Goal: Information Seeking & Learning: Learn about a topic

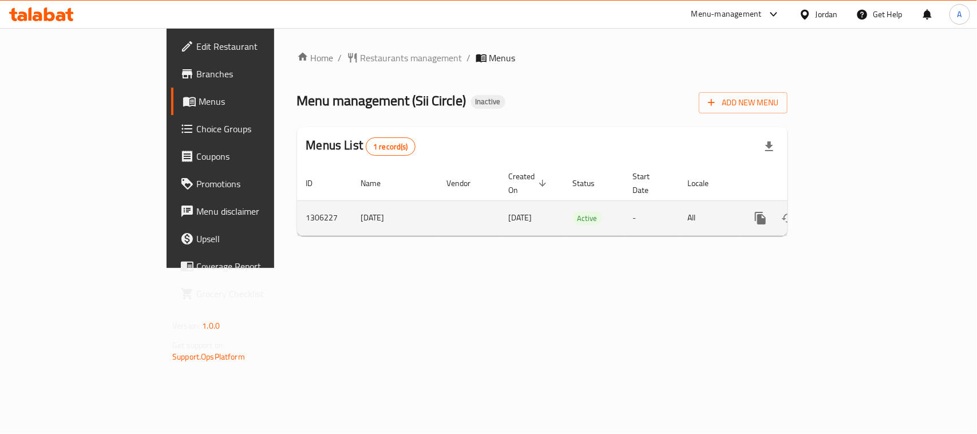
click at [850, 211] on icon "enhanced table" at bounding box center [843, 218] width 14 height 14
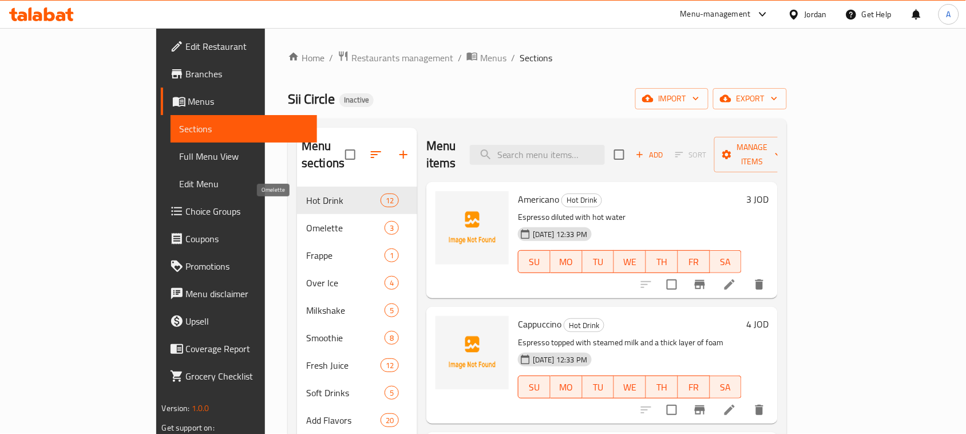
scroll to position [294, 0]
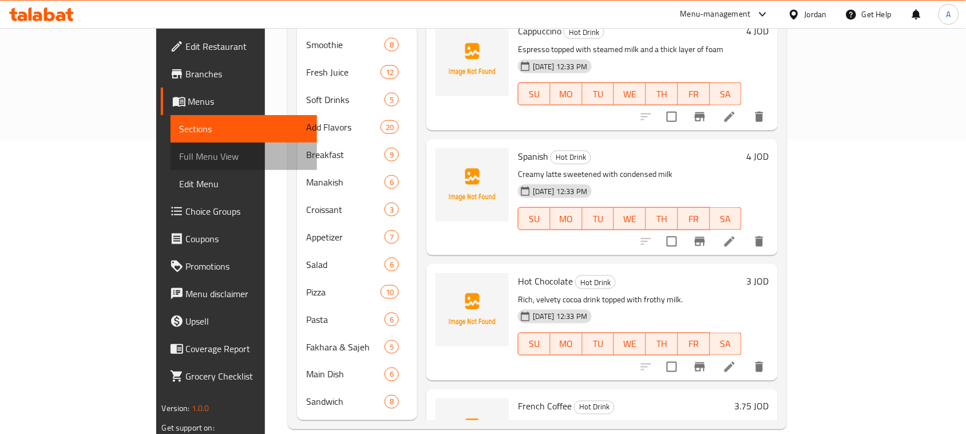
click at [180, 162] on span "Full Menu View" at bounding box center [244, 156] width 129 height 14
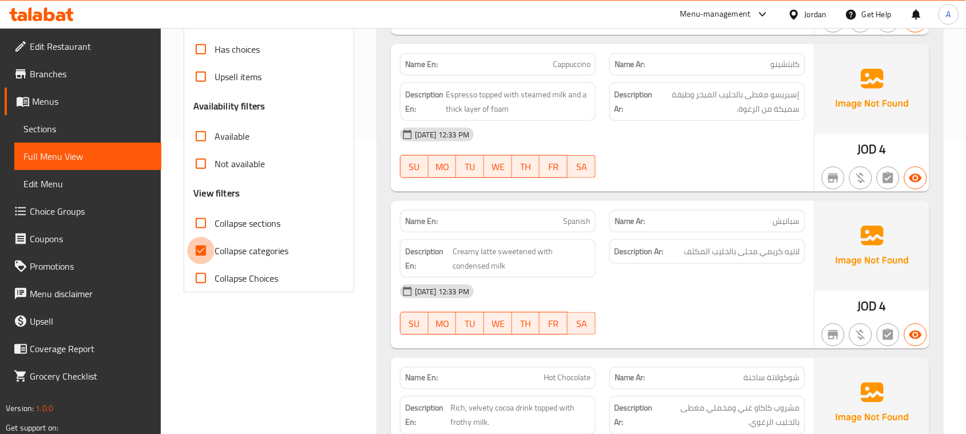
click at [201, 247] on input "Collapse categories" at bounding box center [200, 250] width 27 height 27
checkbox input "false"
click at [764, 156] on div "[DATE] 12:33 PM SU MO TU WE TH FR SA" at bounding box center [602, 153] width 419 height 64
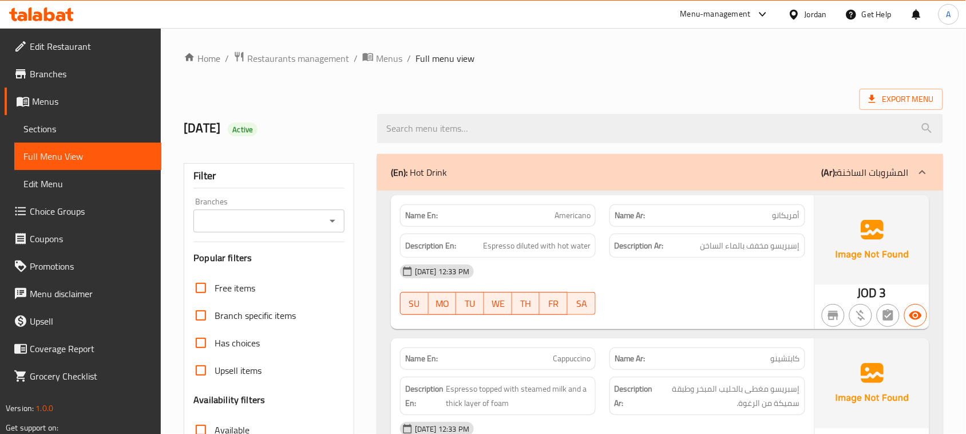
click at [908, 96] on span "Export Menu" at bounding box center [901, 99] width 65 height 14
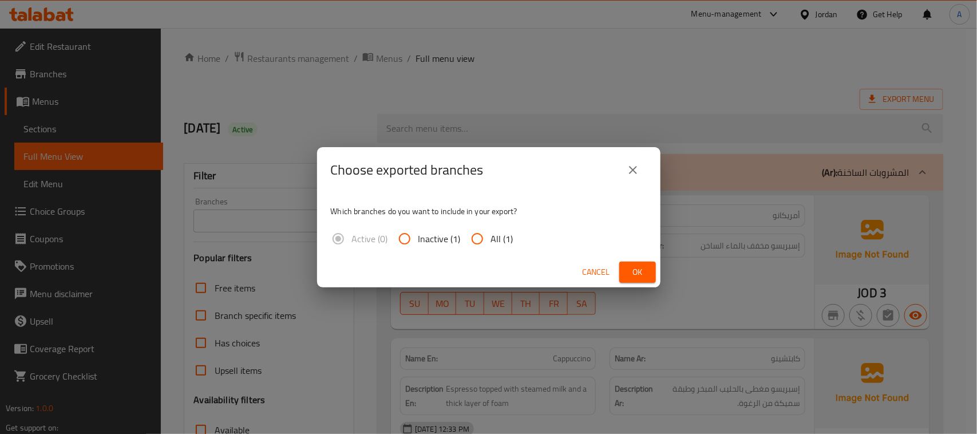
click at [482, 232] on input "All (1)" at bounding box center [477, 238] width 27 height 27
radio input "true"
click at [634, 279] on span "Ok" at bounding box center [637, 272] width 18 height 14
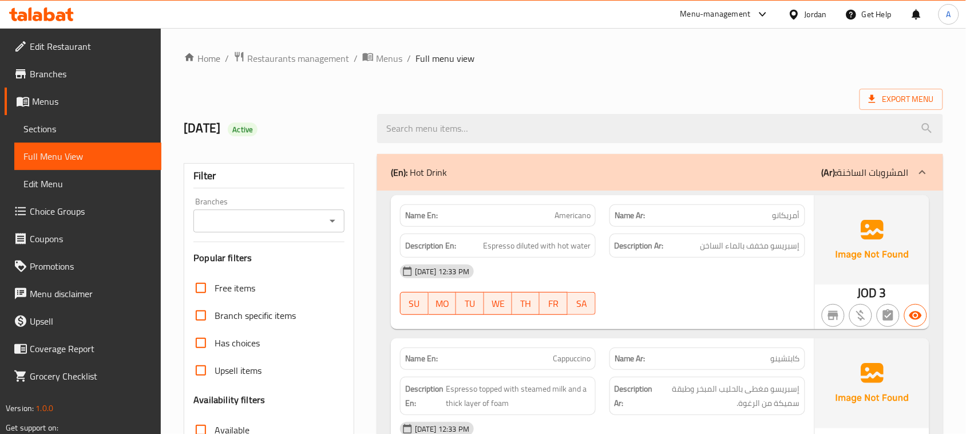
click at [69, 56] on link "Edit Restaurant" at bounding box center [83, 46] width 157 height 27
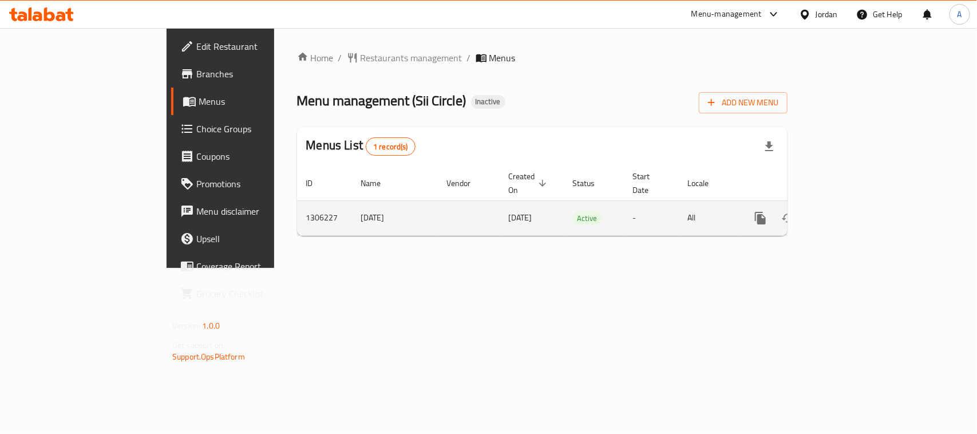
click at [857, 204] on link "enhanced table" at bounding box center [842, 217] width 27 height 27
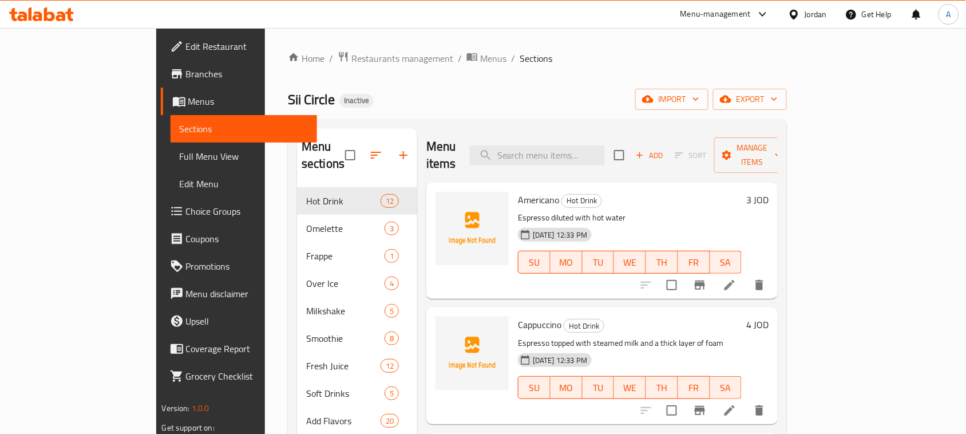
click at [288, 95] on span "Sii Circle" at bounding box center [311, 99] width 47 height 26
drag, startPoint x: 186, startPoint y: 95, endPoint x: 244, endPoint y: 106, distance: 59.4
click at [288, 106] on h2 "Sii Circle Inactive" at bounding box center [331, 99] width 86 height 18
click at [299, 101] on div "Sii Circle Inactive import export" at bounding box center [537, 99] width 499 height 21
click at [180, 149] on span "Full Menu View" at bounding box center [244, 156] width 129 height 14
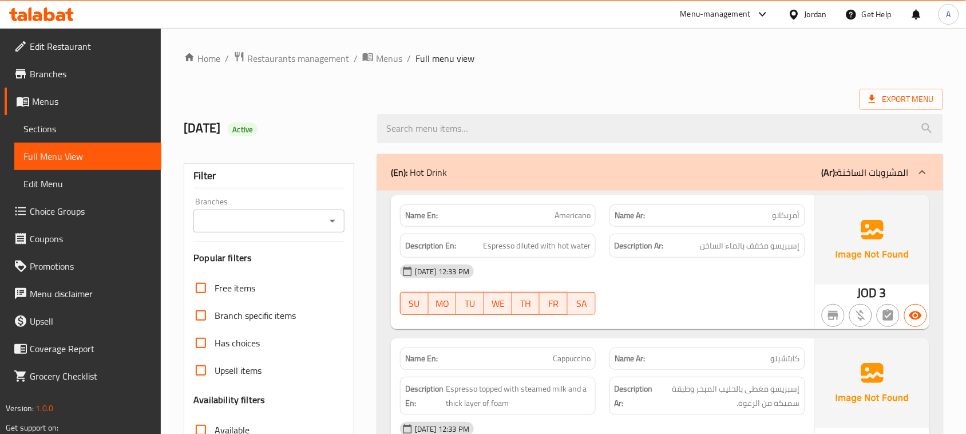
drag, startPoint x: 181, startPoint y: 327, endPoint x: 256, endPoint y: 316, distance: 75.8
checkbox input "false"
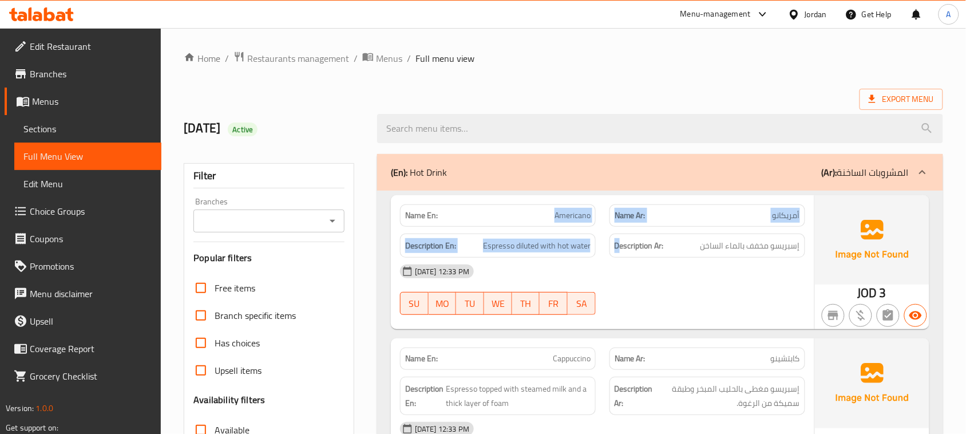
drag, startPoint x: 549, startPoint y: 218, endPoint x: 707, endPoint y: 265, distance: 164.2
click at [664, 244] on div "Name En: Americano Name Ar: أمريكانو Description En: Espresso diluted with hot …" at bounding box center [602, 262] width 423 height 134
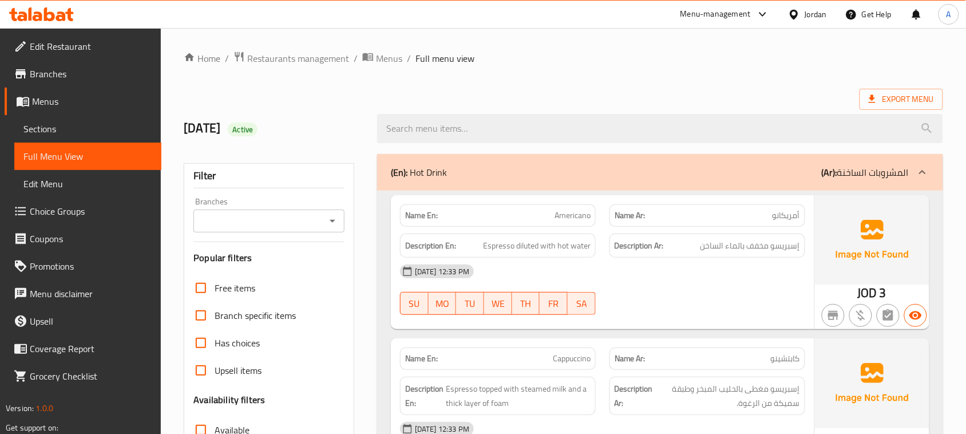
click at [714, 271] on div "[DATE] 12:33 PM" at bounding box center [602, 271] width 419 height 27
click at [769, 250] on span "إسبريسو مخفف بالماء الساخن" at bounding box center [750, 246] width 100 height 14
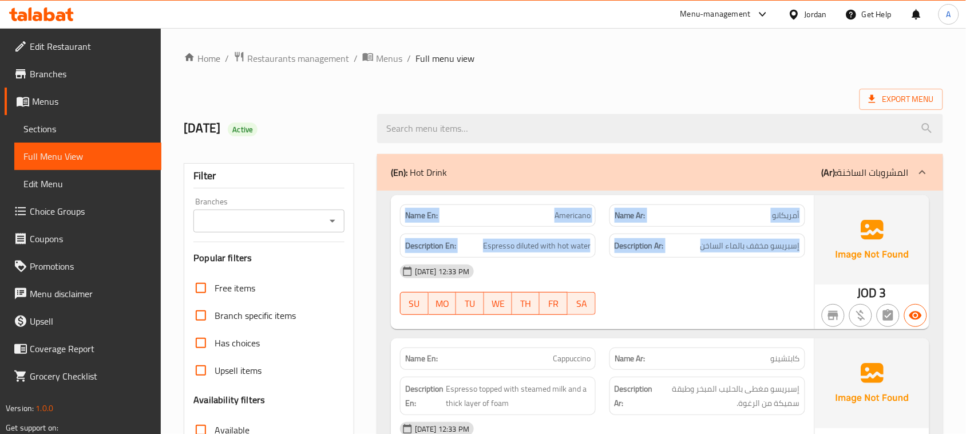
drag, startPoint x: 769, startPoint y: 250, endPoint x: 431, endPoint y: 209, distance: 340.1
click at [438, 199] on div "Name En: Americano Name Ar: أمريكانو Description En: Espresso diluted with hot …" at bounding box center [602, 262] width 423 height 134
click at [431, 209] on strong "Name En:" at bounding box center [421, 215] width 33 height 12
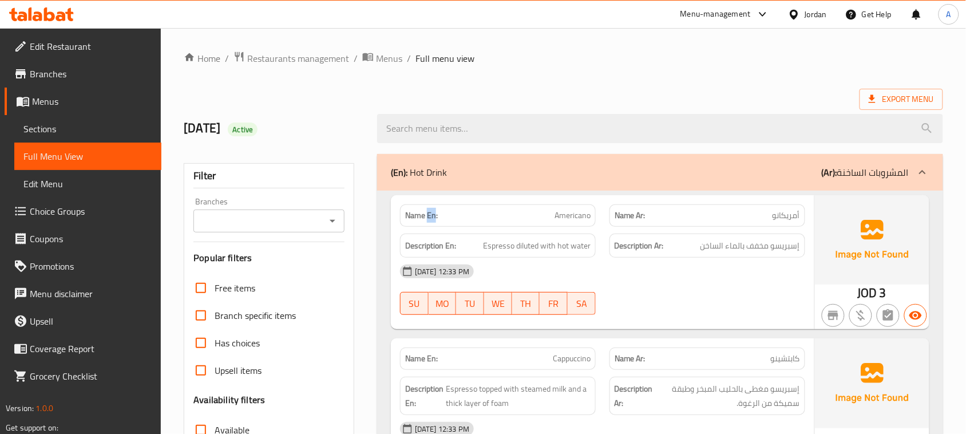
click at [431, 209] on strong "Name En:" at bounding box center [421, 215] width 33 height 12
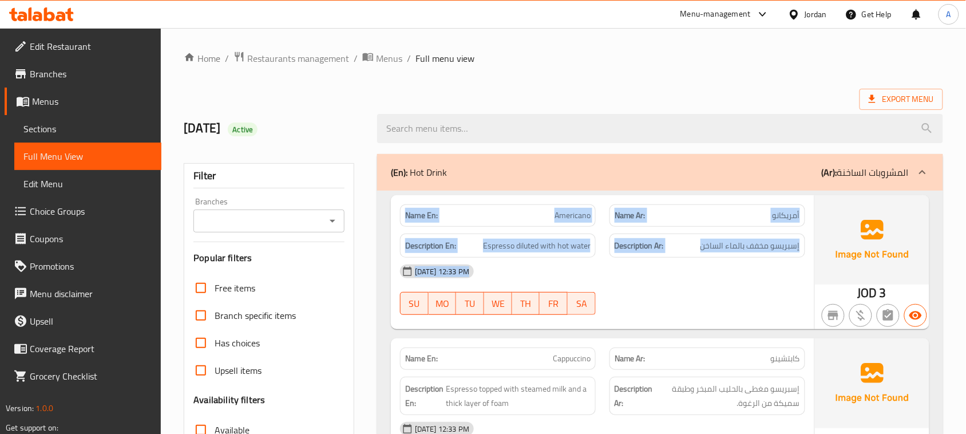
drag, startPoint x: 431, startPoint y: 209, endPoint x: 739, endPoint y: 283, distance: 316.6
click at [711, 278] on div "Name En: Americano Name Ar: أمريكانو Description En: Espresso diluted with hot …" at bounding box center [602, 262] width 423 height 134
click at [739, 283] on div "[DATE] 12:33 PM" at bounding box center [602, 271] width 419 height 27
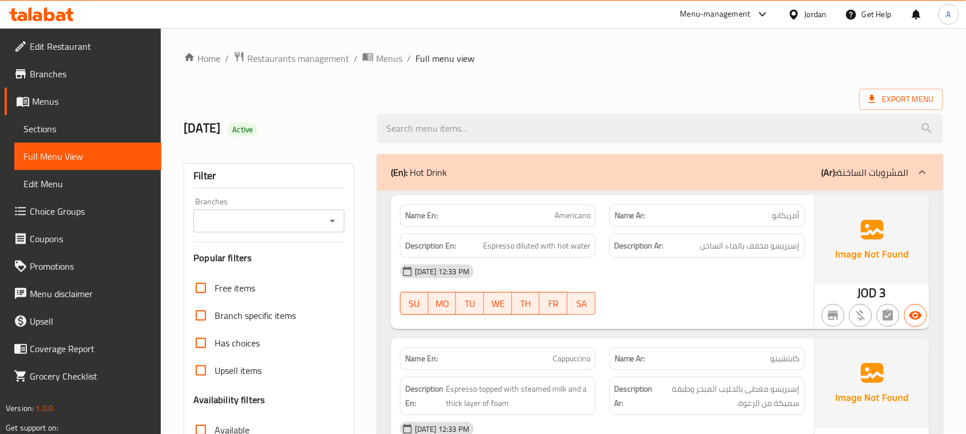
drag, startPoint x: 793, startPoint y: 278, endPoint x: 698, endPoint y: 266, distance: 95.8
click at [698, 266] on div "[DATE] 12:33 PM" at bounding box center [602, 271] width 419 height 27
click at [765, 292] on div "[DATE] 12:33 PM SU MO TU WE TH FR SA" at bounding box center [602, 290] width 419 height 64
click at [774, 255] on div "Description Ar: إسبريسو مخفف بالماء الساخن" at bounding box center [707, 245] width 196 height 25
click at [774, 251] on span "إسبريسو مخفف بالماء الساخن" at bounding box center [750, 246] width 100 height 14
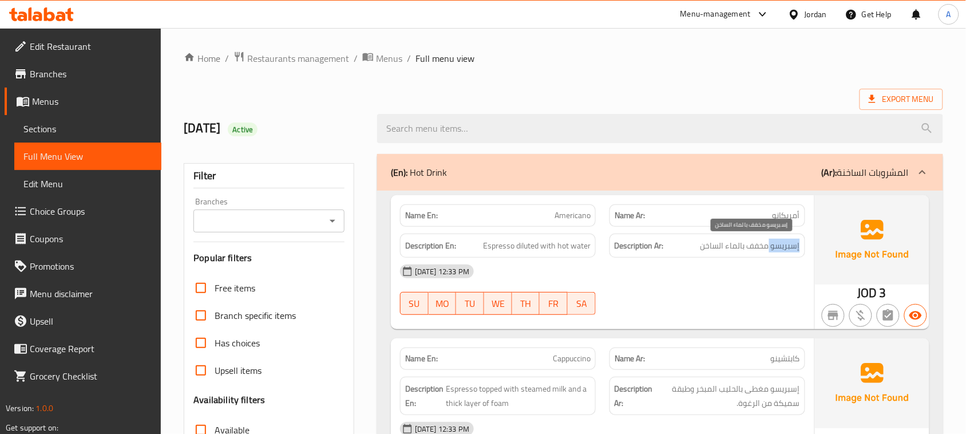
click at [774, 251] on span "إسبريسو مخفف بالماء الساخن" at bounding box center [750, 246] width 100 height 14
click at [763, 280] on div "[DATE] 12:33 PM" at bounding box center [602, 271] width 419 height 27
drag, startPoint x: 510, startPoint y: 204, endPoint x: 670, endPoint y: 273, distance: 173.5
click at [654, 269] on div "Name En: Americano Name Ar: أمريكانو Description En: Espresso diluted with hot …" at bounding box center [602, 262] width 423 height 134
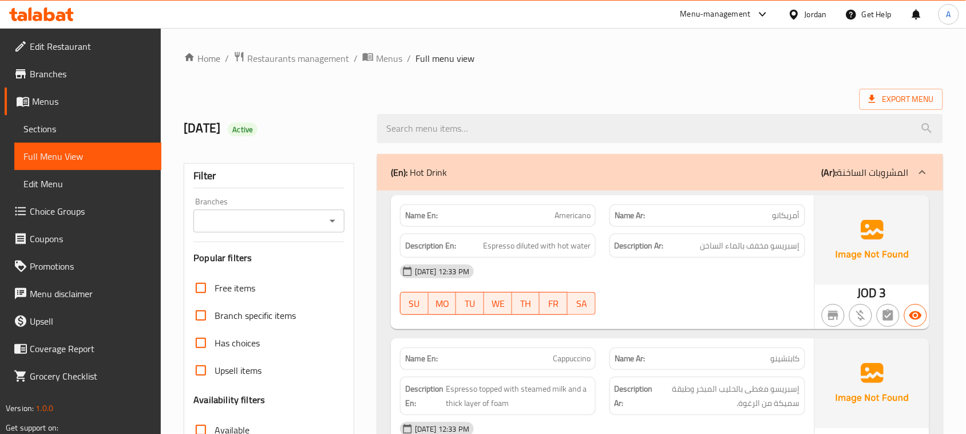
click at [670, 273] on div "[DATE] 12:33 PM" at bounding box center [602, 271] width 419 height 27
drag, startPoint x: 545, startPoint y: 216, endPoint x: 655, endPoint y: 282, distance: 127.8
click at [636, 247] on div "Name En: Americano Name Ar: أمريكانو Description En: Espresso diluted with hot …" at bounding box center [602, 262] width 423 height 134
drag, startPoint x: 655, startPoint y: 282, endPoint x: 648, endPoint y: 287, distance: 8.9
click at [656, 282] on div "[DATE] 12:33 PM" at bounding box center [602, 271] width 419 height 27
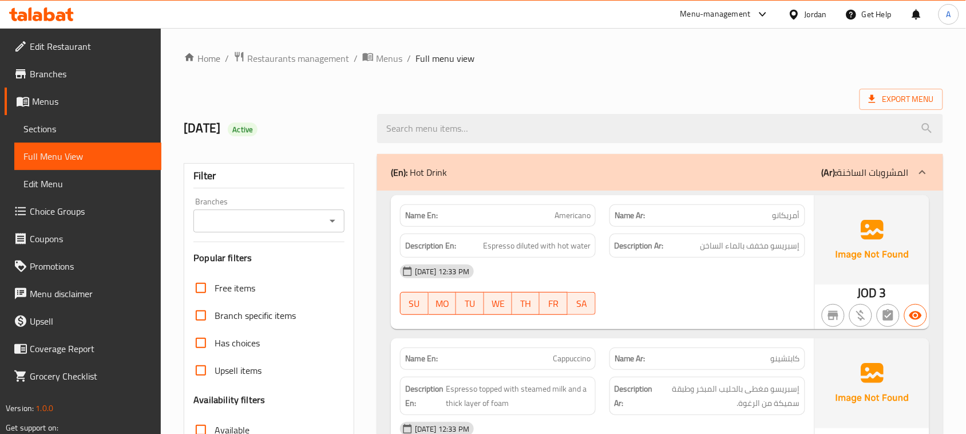
drag, startPoint x: 530, startPoint y: 90, endPoint x: 309, endPoint y: 90, distance: 220.9
click at [522, 90] on div "Export Menu" at bounding box center [563, 99] width 759 height 21
drag, startPoint x: 197, startPoint y: 127, endPoint x: 469, endPoint y: 79, distance: 276.1
click at [294, 121] on h2 "18/8/2025 Active" at bounding box center [274, 128] width 180 height 17
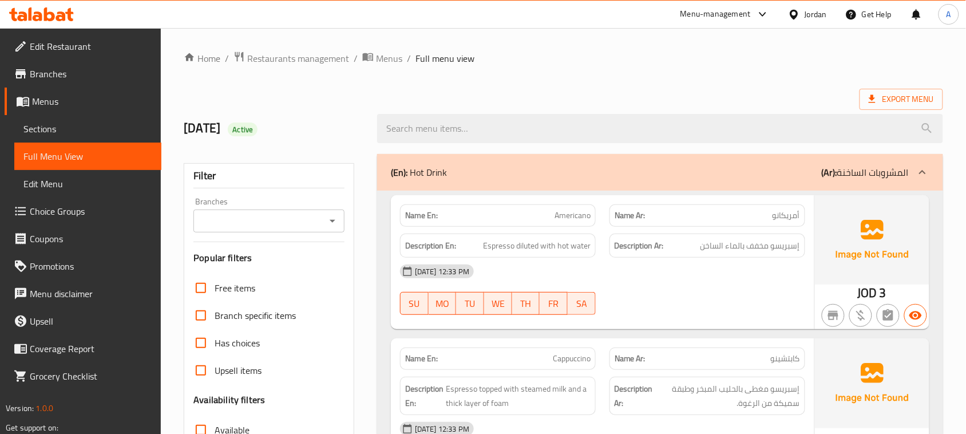
click at [217, 125] on h2 "18/8/2025 Active" at bounding box center [274, 128] width 180 height 17
click at [575, 99] on div "Export Menu" at bounding box center [563, 99] width 759 height 21
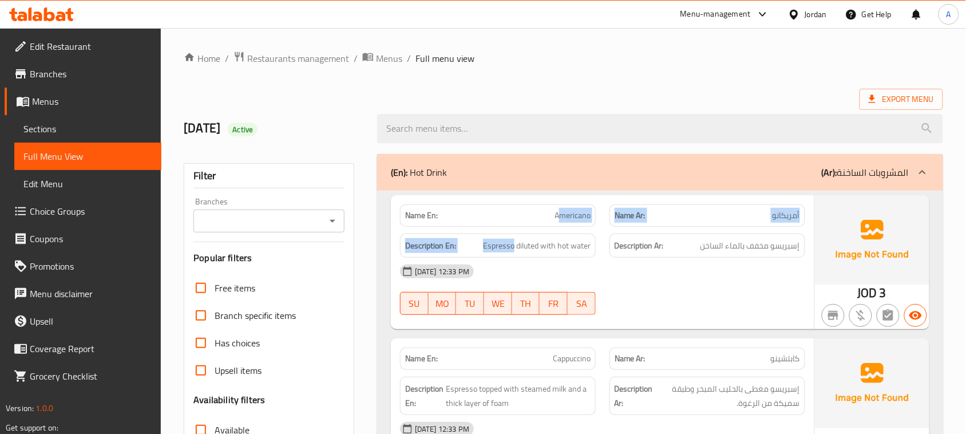
drag, startPoint x: 513, startPoint y: 228, endPoint x: 688, endPoint y: 275, distance: 180.9
click at [608, 235] on div "Description En: Espresso diluted with hot water Description Ar: إسبريسو مخفف با…" at bounding box center [602, 246] width 419 height 38
drag, startPoint x: 704, startPoint y: 292, endPoint x: 660, endPoint y: 314, distance: 48.9
click at [702, 300] on div "[DATE] 12:33 PM SU MO TU WE TH FR SA" at bounding box center [602, 290] width 419 height 64
drag, startPoint x: 776, startPoint y: 215, endPoint x: 781, endPoint y: 218, distance: 6.2
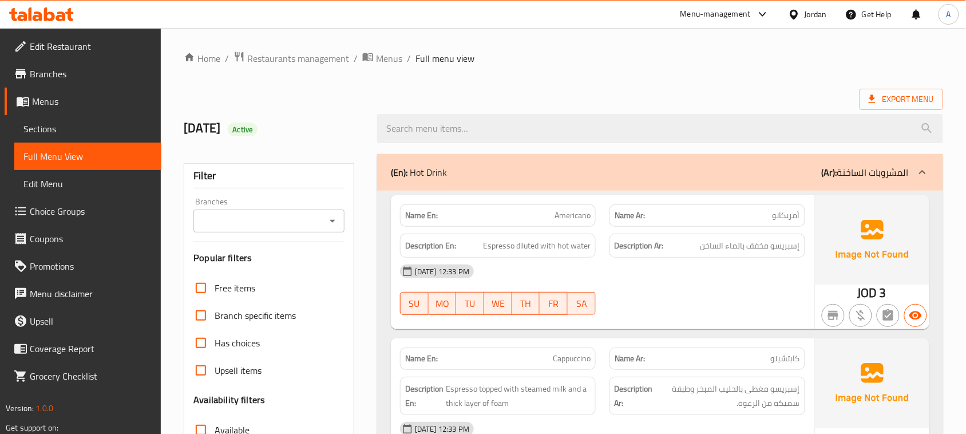
click at [776, 215] on span "أمريكانو" at bounding box center [786, 215] width 27 height 12
click at [782, 218] on span "أمريكانو" at bounding box center [786, 215] width 27 height 12
drag, startPoint x: 782, startPoint y: 218, endPoint x: 782, endPoint y: 245, distance: 26.9
click at [782, 219] on span "أمريكانو" at bounding box center [786, 215] width 27 height 12
click at [783, 250] on span "إسبريسو مخفف بالماء الساخن" at bounding box center [750, 246] width 100 height 14
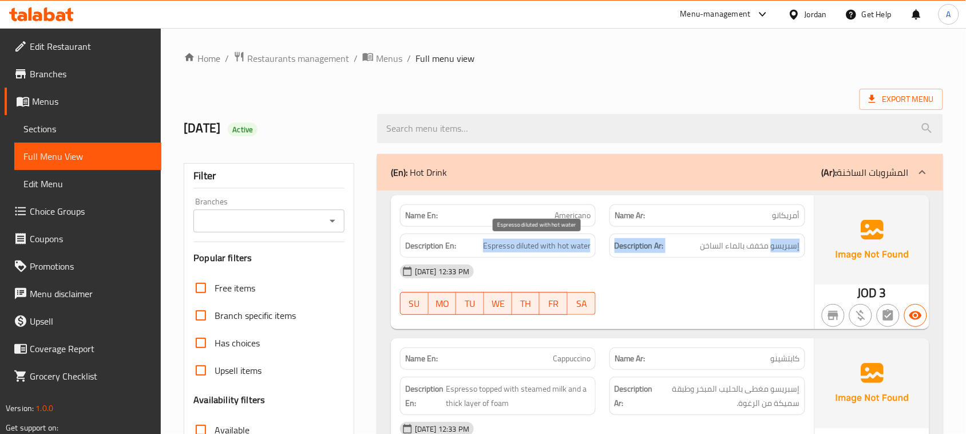
drag, startPoint x: 783, startPoint y: 250, endPoint x: 467, endPoint y: 240, distance: 316.0
click at [467, 240] on div "Description En: Espresso diluted with hot water Description Ar: إسبريسو مخفف با…" at bounding box center [602, 246] width 419 height 38
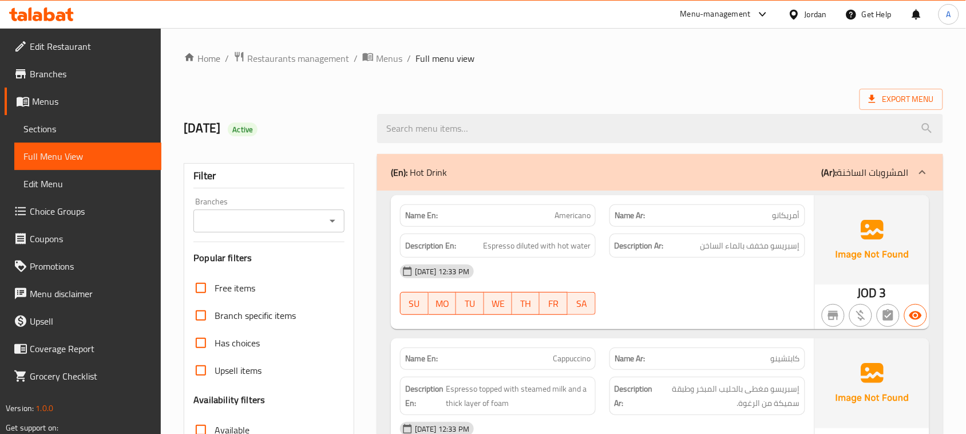
click at [650, 270] on div "[DATE] 12:33 PM" at bounding box center [602, 271] width 419 height 27
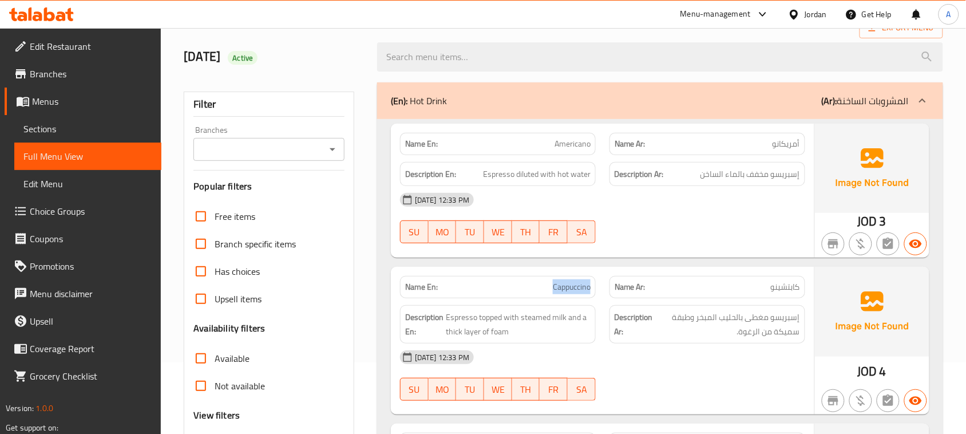
drag, startPoint x: 535, startPoint y: 279, endPoint x: 699, endPoint y: 227, distance: 172.3
click at [702, 221] on div "[DATE] 12:33 PM SU MO TU WE TH FR SA" at bounding box center [602, 218] width 419 height 64
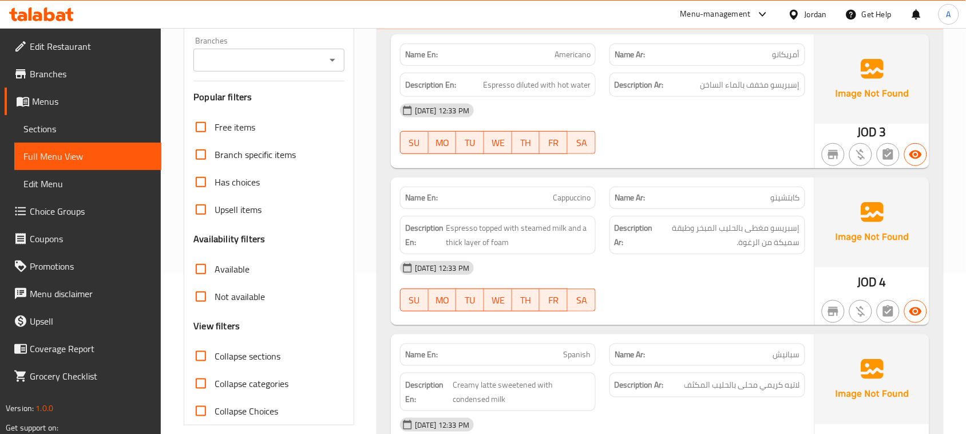
scroll to position [215, 0]
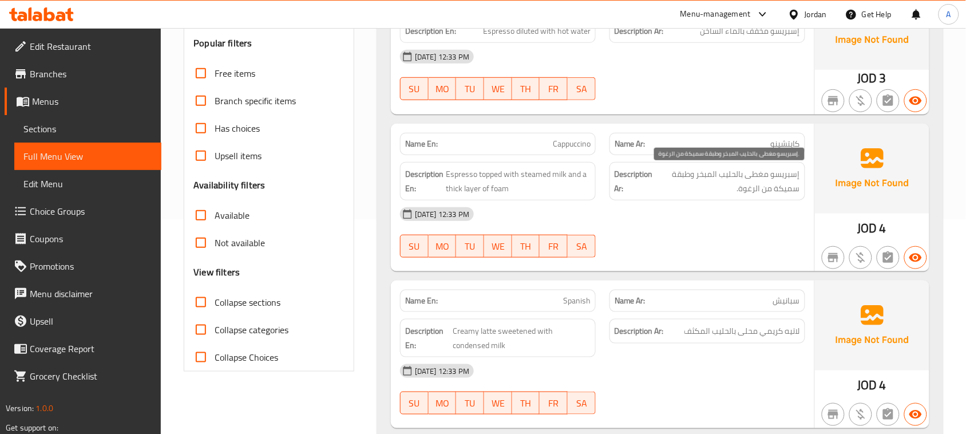
click at [778, 180] on span "إسبريسو مغطى بالحليب المبخر وطبقة سميكة من الرغوة." at bounding box center [727, 181] width 145 height 28
drag, startPoint x: 778, startPoint y: 180, endPoint x: 651, endPoint y: 185, distance: 127.1
click at [687, 181] on span "إسبريسو مغطى بالحليب المبخر وطبقة سميكة من الرغوة." at bounding box center [727, 181] width 145 height 28
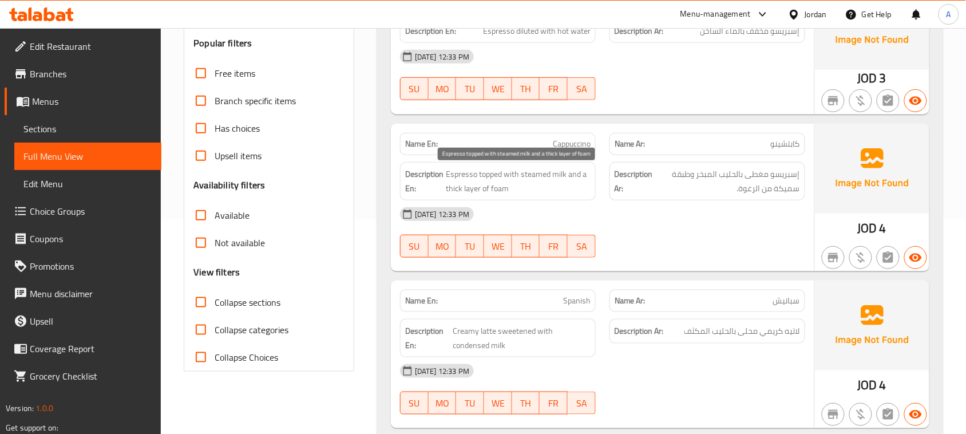
click at [456, 169] on span "Espresso topped with steamed milk and a thick layer of foam" at bounding box center [518, 181] width 145 height 28
drag, startPoint x: 456, startPoint y: 169, endPoint x: 553, endPoint y: 176, distance: 97.0
click at [553, 176] on span "Espresso topped with steamed milk and a thick layer of foam" at bounding box center [518, 181] width 145 height 28
click at [585, 173] on span "Espresso topped with steamed milk and a thick layer of foam" at bounding box center [518, 181] width 145 height 28
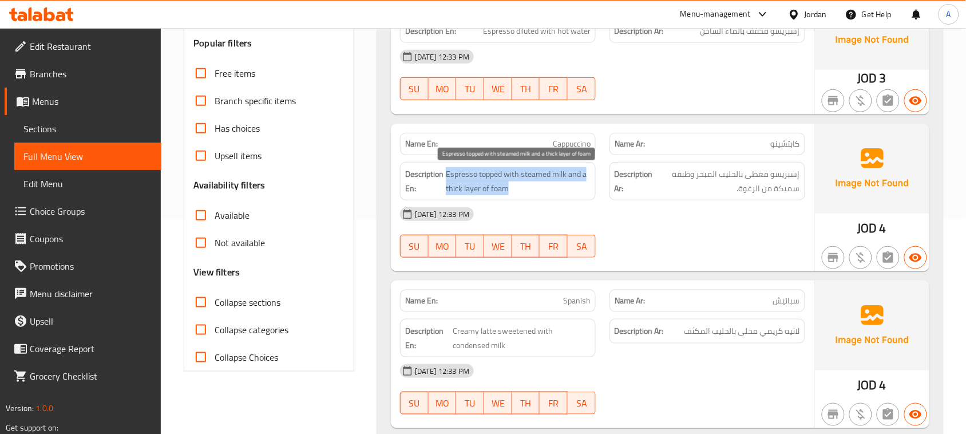
drag, startPoint x: 585, startPoint y: 173, endPoint x: 750, endPoint y: 210, distance: 169.0
click at [622, 210] on div "Name En: Cappuccino Name Ar: كابتشينو Description En: Espresso topped with stea…" at bounding box center [602, 198] width 423 height 148
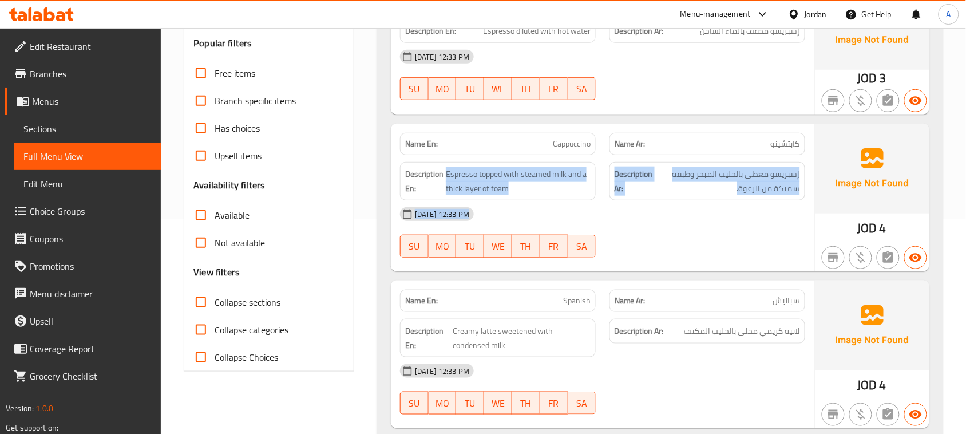
click at [833, 210] on img at bounding box center [872, 168] width 114 height 89
click at [771, 173] on span "إسبريسو مغطى بالحليب المبخر وطبقة سميكة من الرغوة." at bounding box center [727, 181] width 145 height 28
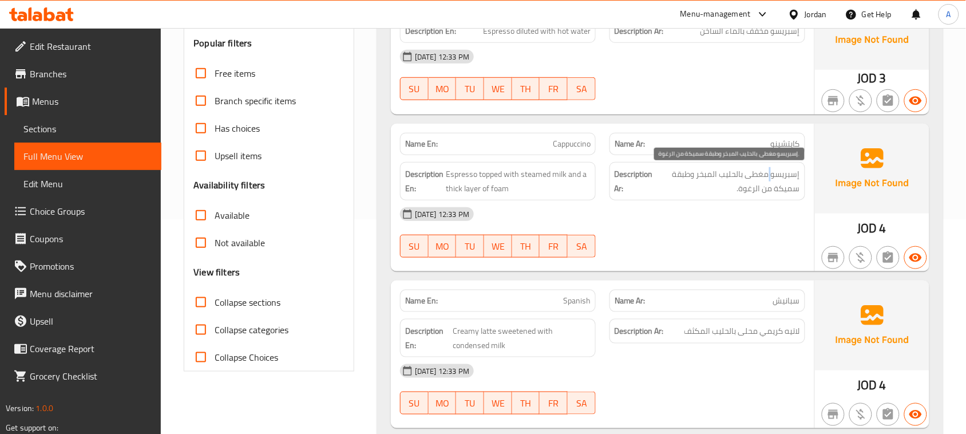
click at [771, 173] on span "إسبريسو مغطى بالحليب المبخر وطبقة سميكة من الرغوة." at bounding box center [727, 181] width 145 height 28
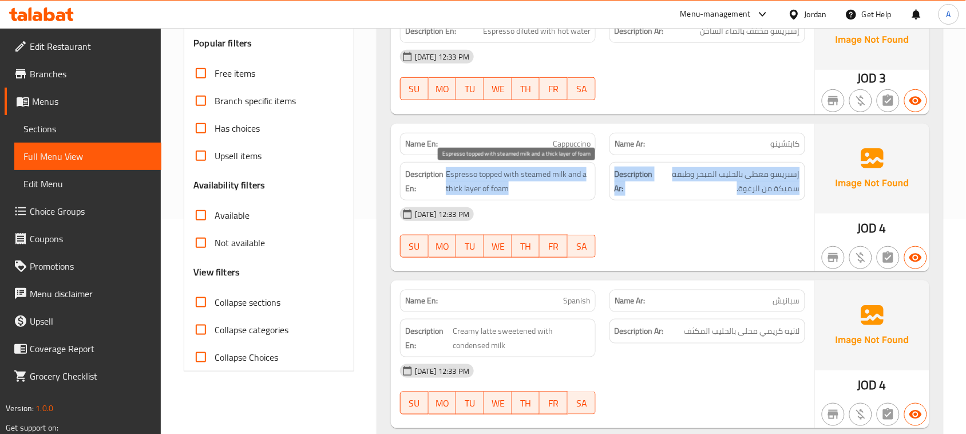
drag, startPoint x: 771, startPoint y: 173, endPoint x: 543, endPoint y: 172, distance: 228.3
click at [543, 172] on div "Description En: Espresso topped with steamed milk and a thick layer of foam Des…" at bounding box center [602, 181] width 419 height 52
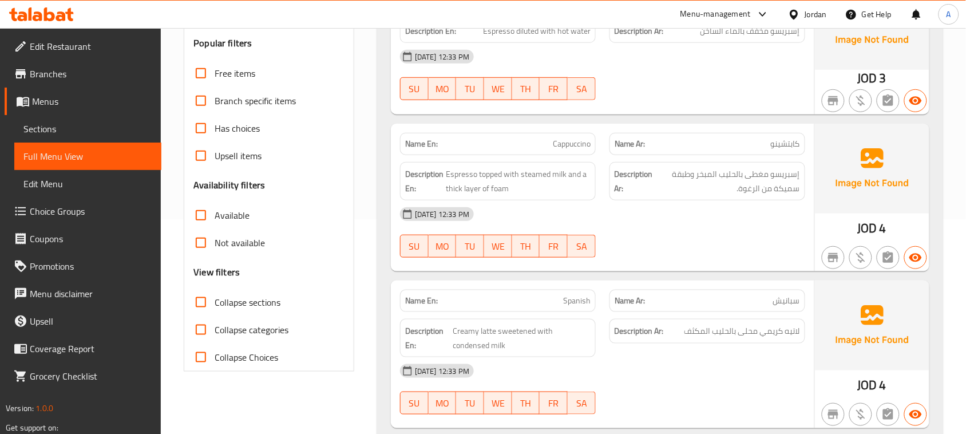
click at [707, 221] on div "[DATE] 12:33 PM" at bounding box center [602, 213] width 419 height 27
click at [524, 172] on span "Espresso topped with steamed milk and a thick layer of foam" at bounding box center [518, 181] width 145 height 28
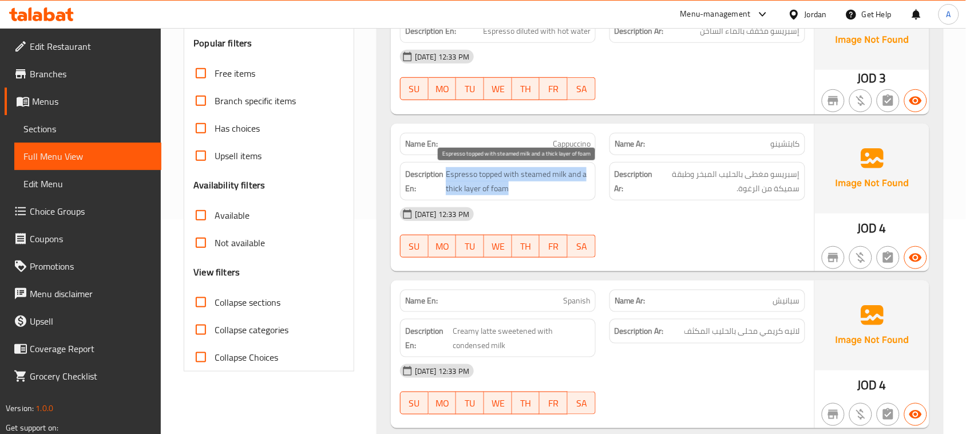
drag, startPoint x: 524, startPoint y: 172, endPoint x: 656, endPoint y: 212, distance: 138.1
click at [651, 211] on div "Name En: Cappuccino Name Ar: كابتشينو Description En: Espresso topped with stea…" at bounding box center [602, 198] width 423 height 148
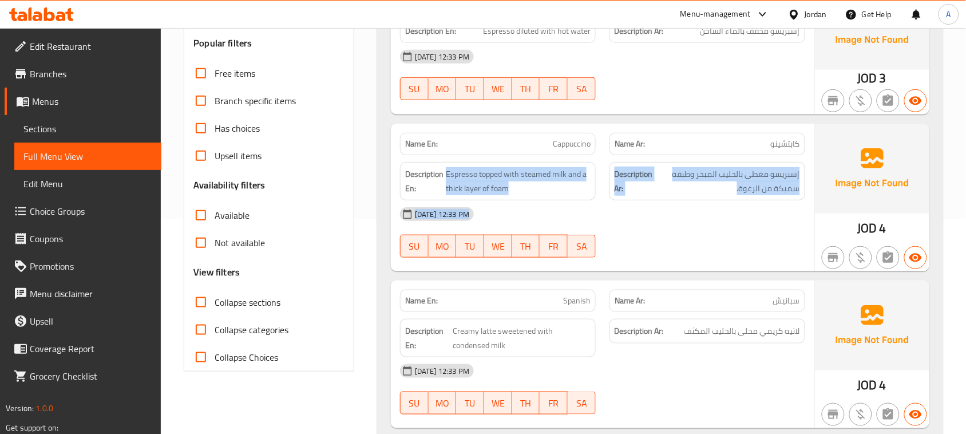
click at [695, 221] on div "[DATE] 12:33 PM" at bounding box center [602, 213] width 419 height 27
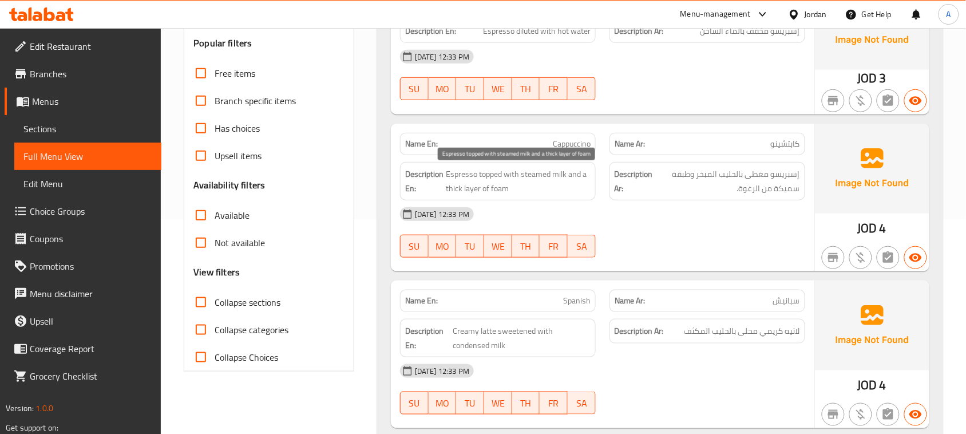
click at [478, 168] on span "Espresso topped with steamed milk and a thick layer of foam" at bounding box center [518, 181] width 145 height 28
drag, startPoint x: 478, startPoint y: 168, endPoint x: 679, endPoint y: 192, distance: 201.7
click at [674, 192] on div "Description En: Espresso topped with steamed milk and a thick layer of foam Des…" at bounding box center [602, 181] width 419 height 52
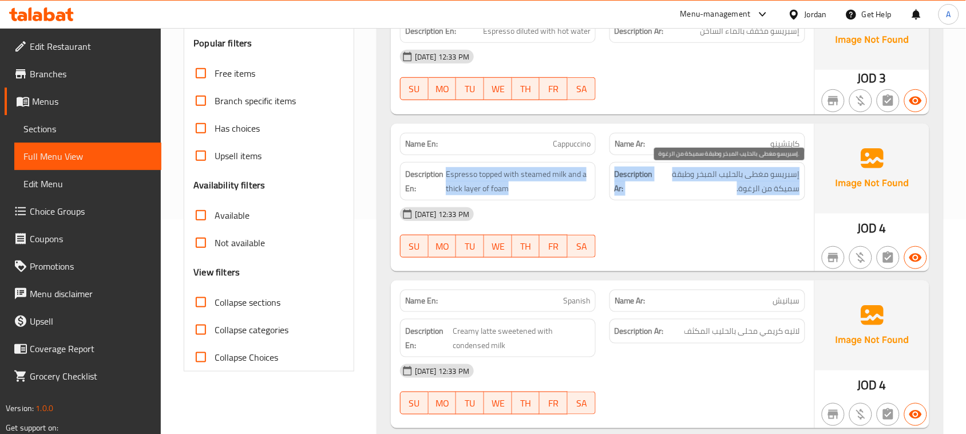
click at [728, 179] on span "إسبريسو مغطى بالحليب المبخر وطبقة سميكة من الرغوة." at bounding box center [727, 181] width 145 height 28
drag, startPoint x: 728, startPoint y: 179, endPoint x: 703, endPoint y: 197, distance: 31.1
click at [707, 181] on span "إسبريسو مغطى بالحليب المبخر وطبقة سميكة من الرغوة." at bounding box center [727, 181] width 145 height 28
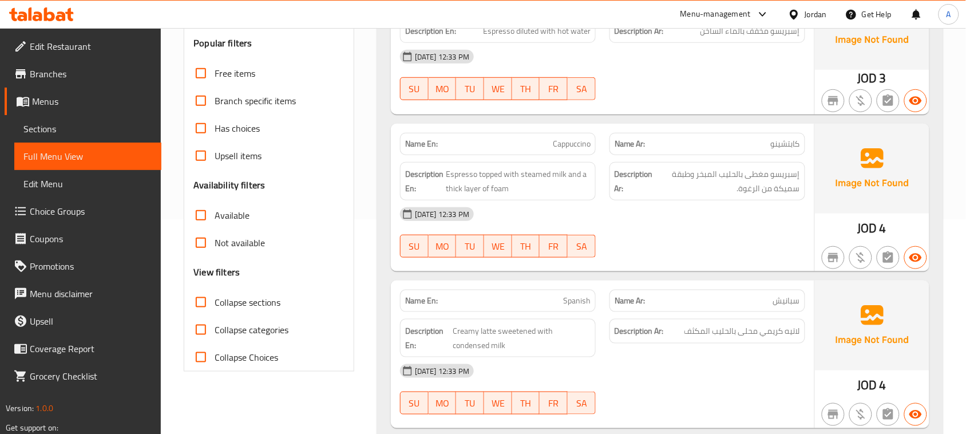
drag, startPoint x: 706, startPoint y: 223, endPoint x: 664, endPoint y: 225, distance: 41.2
click at [706, 225] on div "[DATE] 12:33 PM" at bounding box center [602, 213] width 419 height 27
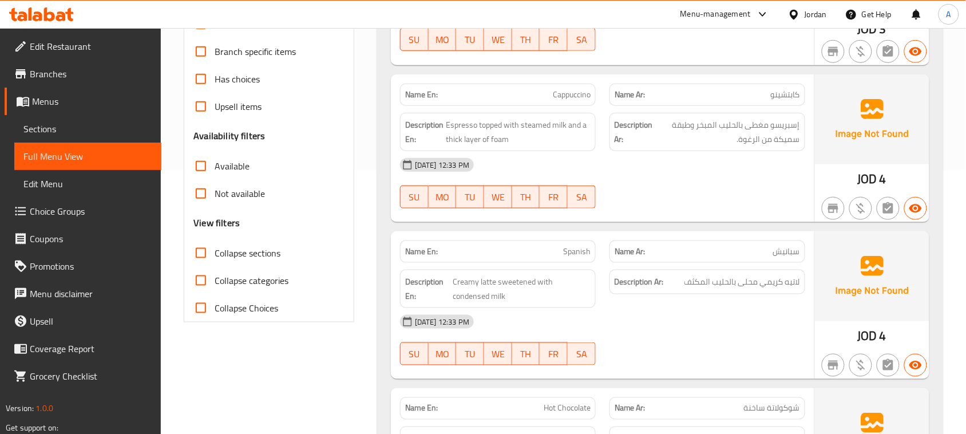
scroll to position [286, 0]
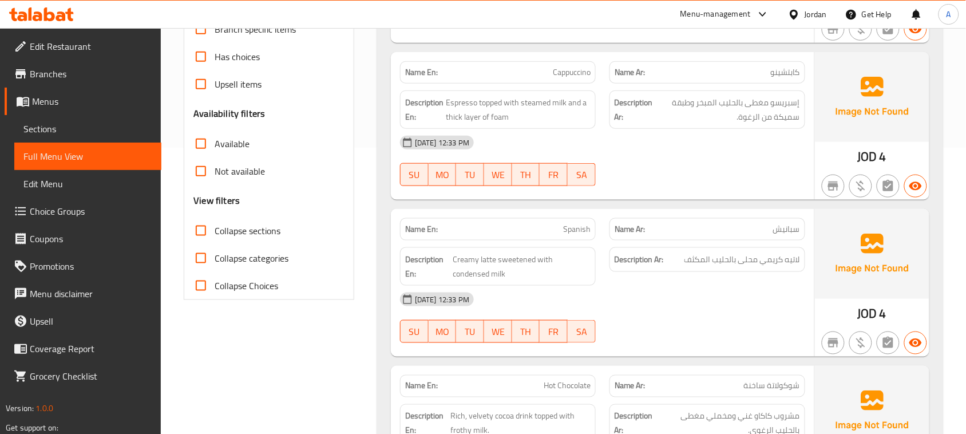
drag, startPoint x: 527, startPoint y: 217, endPoint x: 756, endPoint y: 313, distance: 248.6
click at [702, 279] on div "Name En: Spanish Name Ar: سبانيش Description En: Creamy latte sweetened with co…" at bounding box center [602, 283] width 423 height 148
click at [771, 332] on div "[DATE] 12:33 PM SU MO TU WE TH FR SA" at bounding box center [602, 318] width 419 height 64
click at [789, 262] on span "لاتيه كريمي محلى بالحليب المكثف" at bounding box center [742, 259] width 116 height 14
click at [794, 258] on span "لاتيه كريمي محلى بالحليب المكثف" at bounding box center [742, 259] width 116 height 14
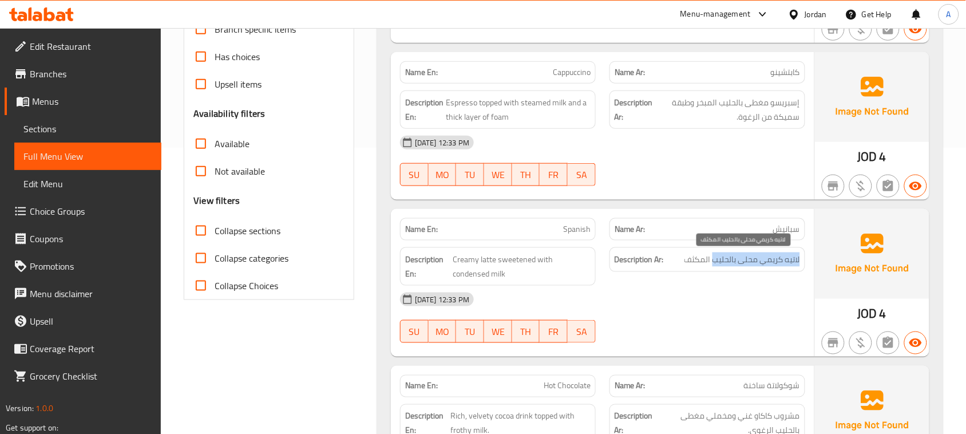
drag, startPoint x: 794, startPoint y: 258, endPoint x: 730, endPoint y: 258, distance: 64.1
click at [730, 258] on span "لاتيه كريمي محلى بالحليب المكثف" at bounding box center [742, 259] width 116 height 14
click at [731, 267] on span "لاتيه كريمي محلى بالحليب المكثف" at bounding box center [742, 259] width 116 height 14
drag, startPoint x: 731, startPoint y: 267, endPoint x: 725, endPoint y: 300, distance: 34.3
click at [729, 267] on span "لاتيه كريمي محلى بالحليب المكثف" at bounding box center [742, 259] width 116 height 14
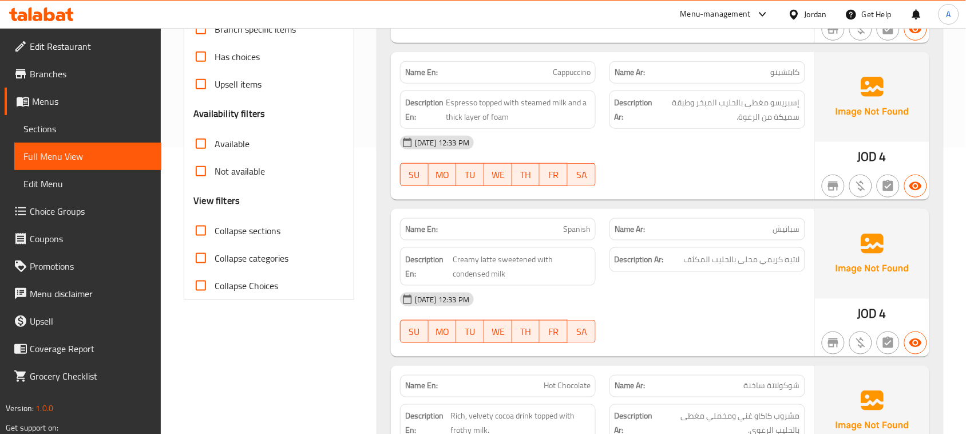
click at [725, 300] on div "[DATE] 12:33 PM" at bounding box center [602, 299] width 419 height 27
drag, startPoint x: 489, startPoint y: 260, endPoint x: 727, endPoint y: 316, distance: 244.5
click at [585, 275] on span "Creamy latte sweetened with condensed milk" at bounding box center [522, 266] width 138 height 28
drag, startPoint x: 690, startPoint y: 259, endPoint x: 667, endPoint y: 293, distance: 40.8
click at [673, 267] on h6 "Description Ar: لاتيه كريمي محلى بالحليب المكثف" at bounding box center [707, 259] width 185 height 14
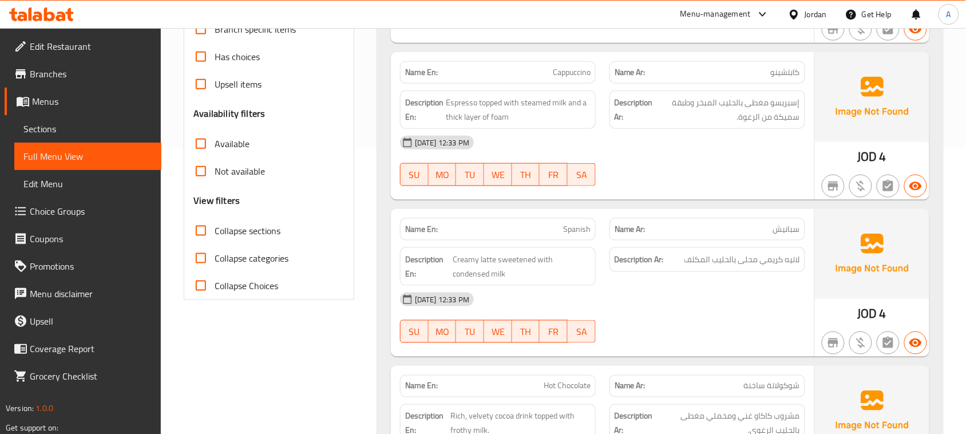
click at [682, 327] on div "[DATE] 12:33 PM SU MO TU WE TH FR SA" at bounding box center [602, 318] width 419 height 64
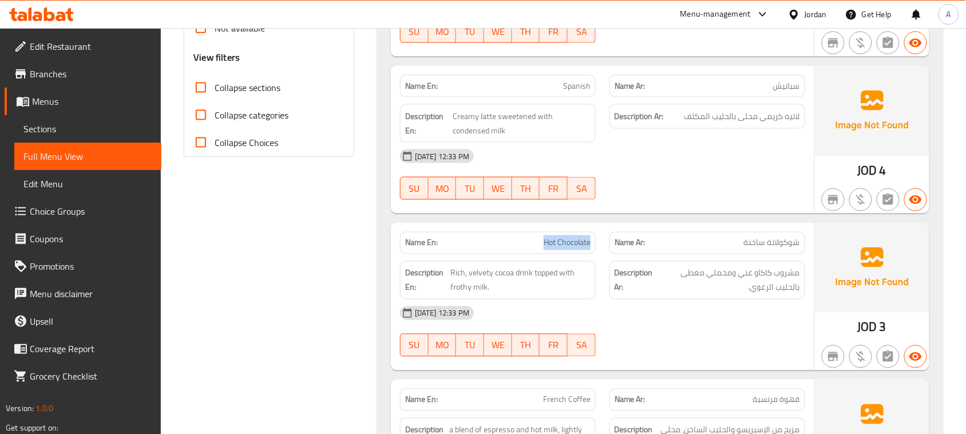
drag, startPoint x: 535, startPoint y: 224, endPoint x: 630, endPoint y: 263, distance: 102.7
click at [611, 252] on div "Name En: Hot Chocolate Name Ar: شوكولاتة ساخنة Description En: Rich, velvety co…" at bounding box center [602, 297] width 423 height 148
click at [659, 325] on div "[DATE] 12:33 PM" at bounding box center [602, 312] width 419 height 27
click at [780, 242] on span "شوكولاتة ساخنة" at bounding box center [772, 243] width 56 height 12
drag, startPoint x: 780, startPoint y: 242, endPoint x: 413, endPoint y: 235, distance: 366.9
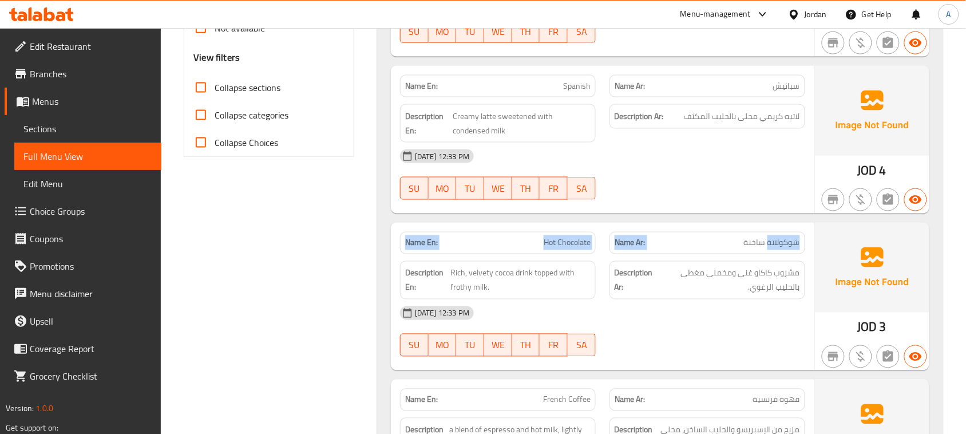
click at [413, 235] on div "Name En: Hot Chocolate Name Ar: شوكولاتة ساخنة" at bounding box center [602, 243] width 419 height 36
click at [446, 274] on strong "Description En:" at bounding box center [426, 280] width 43 height 28
drag, startPoint x: 446, startPoint y: 274, endPoint x: 614, endPoint y: 278, distance: 167.7
click at [590, 275] on h6 "Description En: Rich, velvety cocoa drink topped with frothy milk." at bounding box center [497, 280] width 185 height 28
click at [767, 274] on span "مشروب كاكاو غني ومخملي مغطى بالحليب الرغوي." at bounding box center [729, 280] width 142 height 28
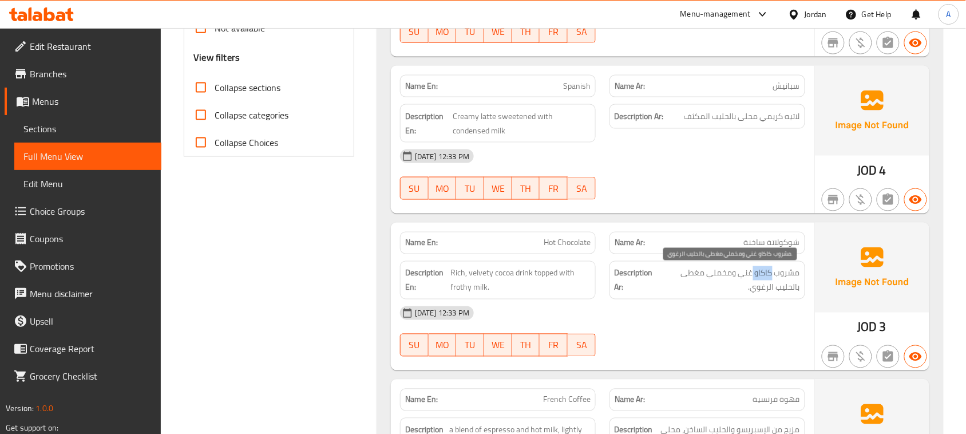
click at [767, 274] on span "مشروب كاكاو غني ومخملي مغطى بالحليب الرغوي." at bounding box center [729, 280] width 142 height 28
click at [756, 298] on div "Description Ar: مشروب كاكاو غني ومخملي مغطى بالحليب الرغوي." at bounding box center [707, 280] width 196 height 38
click at [765, 282] on span "مشروب كاكاو غني ومخملي مغطى بالحليب الرغوي." at bounding box center [729, 280] width 142 height 28
drag, startPoint x: 765, startPoint y: 282, endPoint x: 708, endPoint y: 278, distance: 56.2
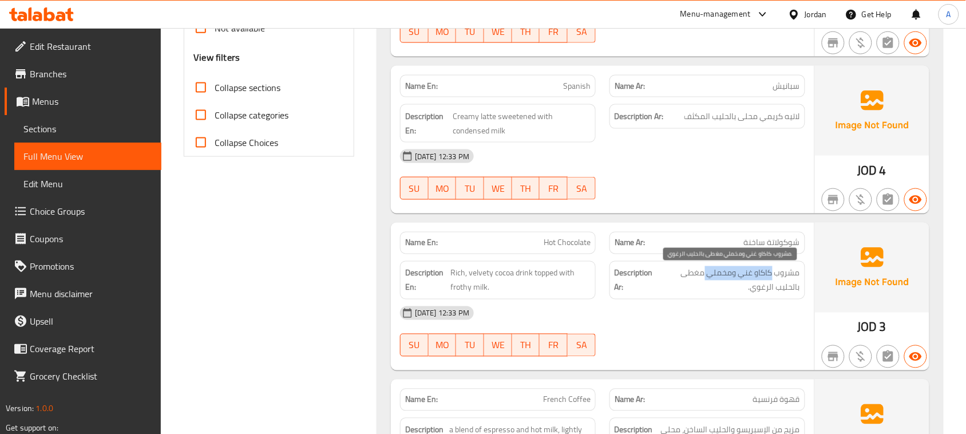
click at [710, 278] on span "مشروب كاكاو غني ومخملي مغطى بالحليب الرغوي." at bounding box center [729, 280] width 142 height 28
click at [696, 273] on span "مشروب كاكاو غني ومخملي مغطى بالحليب الرغوي." at bounding box center [729, 280] width 142 height 28
click at [695, 273] on span "مشروب كاكاو غني ومخملي مغطى بالحليب الرغوي." at bounding box center [729, 280] width 142 height 28
click at [786, 289] on span "مشروب كاكاو غني ومخملي مغطى بالحليب الرغوي." at bounding box center [729, 280] width 142 height 28
drag, startPoint x: 786, startPoint y: 289, endPoint x: 747, endPoint y: 350, distance: 72.6
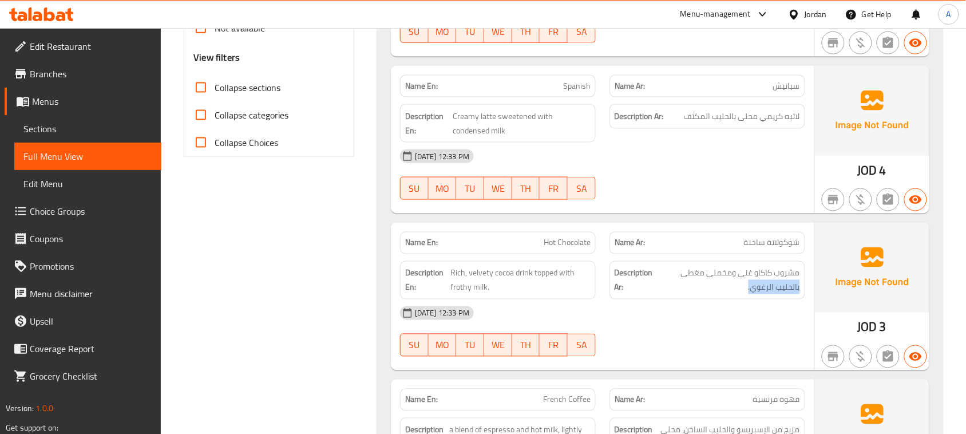
click at [737, 302] on div "Name En: Hot Chocolate Name Ar: شوكولاتة ساخنة Description En: Rich, velvety co…" at bounding box center [602, 297] width 423 height 148
click at [747, 350] on div "[DATE] 12:33 PM SU MO TU WE TH FR SA" at bounding box center [602, 331] width 419 height 64
drag, startPoint x: 441, startPoint y: 280, endPoint x: 639, endPoint y: 318, distance: 200.9
click at [615, 310] on div "Name En: Hot Chocolate Name Ar: شوكولاتة ساخنة Description En: Rich, velvety co…" at bounding box center [602, 297] width 423 height 148
click at [641, 318] on div "[DATE] 12:33 PM" at bounding box center [602, 312] width 419 height 27
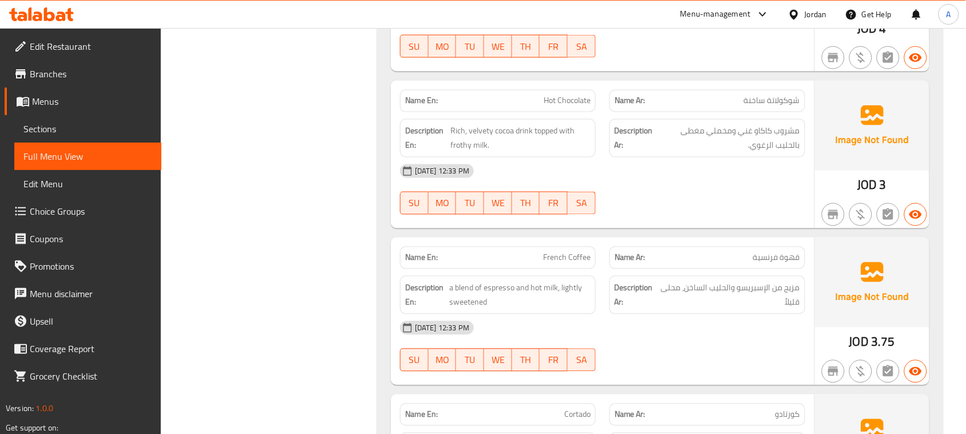
scroll to position [572, 0]
click at [644, 279] on div "Name En: French Coffee Name Ar: قهوة فرنسية Description En: a blend of espresso…" at bounding box center [602, 310] width 423 height 148
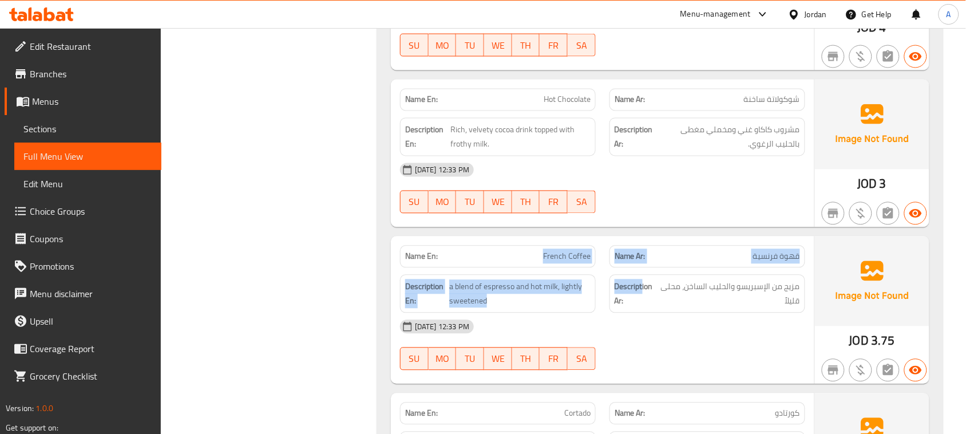
click at [767, 259] on span "قهوة فرنسية" at bounding box center [776, 257] width 47 height 12
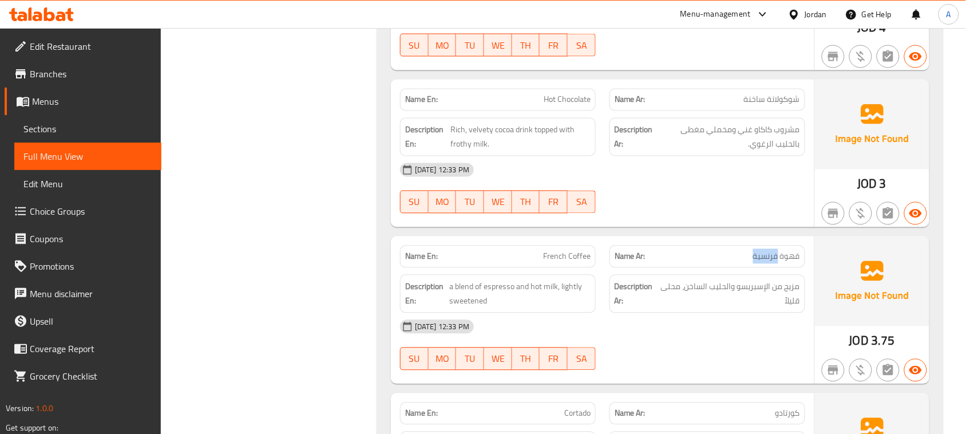
click at [767, 259] on span "قهوة فرنسية" at bounding box center [776, 257] width 47 height 12
drag, startPoint x: 767, startPoint y: 259, endPoint x: 475, endPoint y: 255, distance: 292.5
click at [474, 258] on div "Name En: French Coffee Name Ar: قهوة فرنسية" at bounding box center [602, 257] width 419 height 36
click at [646, 216] on div at bounding box center [707, 214] width 209 height 14
click at [418, 261] on strong "Name En:" at bounding box center [421, 257] width 33 height 12
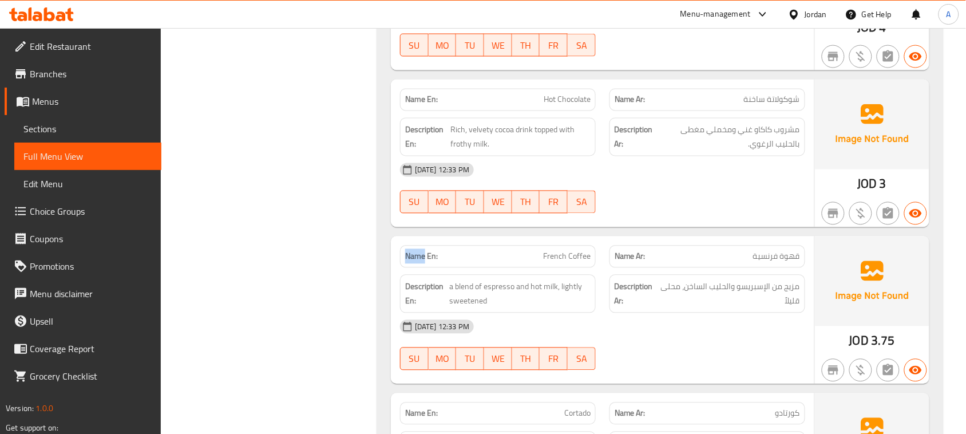
click at [418, 260] on strong "Name En:" at bounding box center [421, 257] width 33 height 12
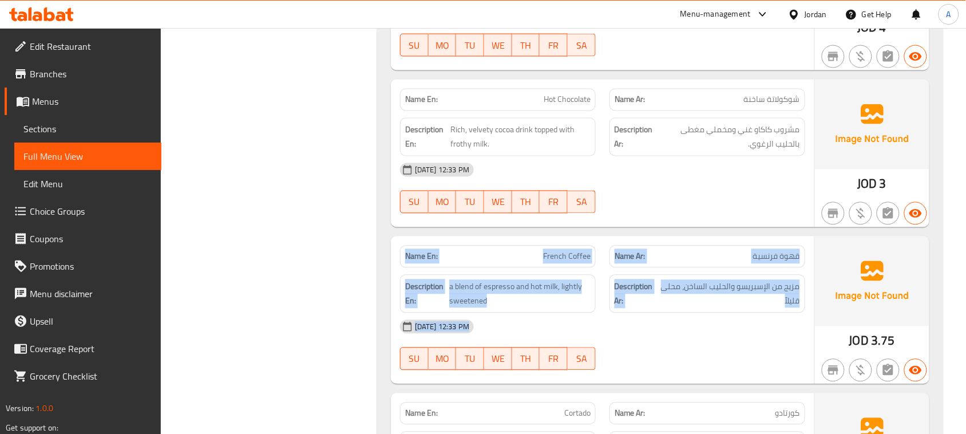
drag, startPoint x: 418, startPoint y: 260, endPoint x: 703, endPoint y: 352, distance: 299.3
click at [696, 352] on div "Name En: French Coffee Name Ar: قهوة فرنسية Description En: a blend of espresso…" at bounding box center [602, 310] width 423 height 148
click at [717, 363] on div "[DATE] 12:33 PM SU MO TU WE TH FR SA" at bounding box center [602, 345] width 419 height 64
drag, startPoint x: 739, startPoint y: 347, endPoint x: 384, endPoint y: 256, distance: 366.3
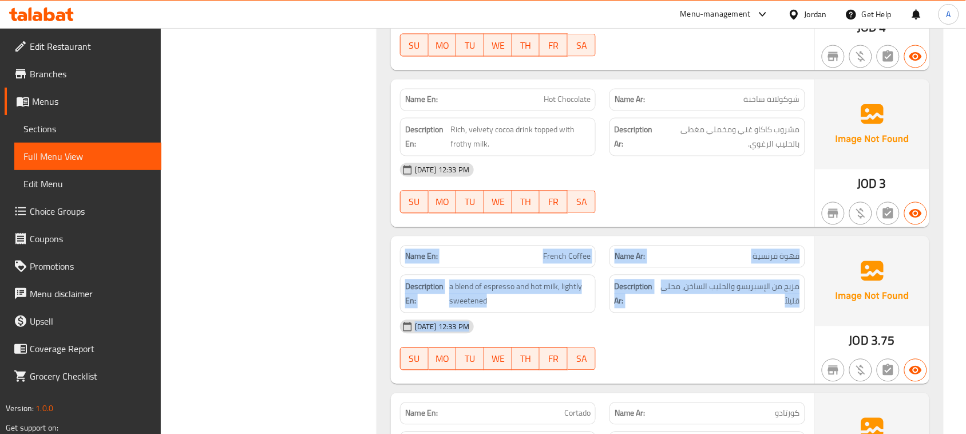
click at [398, 259] on div "Name En: French Coffee" at bounding box center [497, 257] width 209 height 36
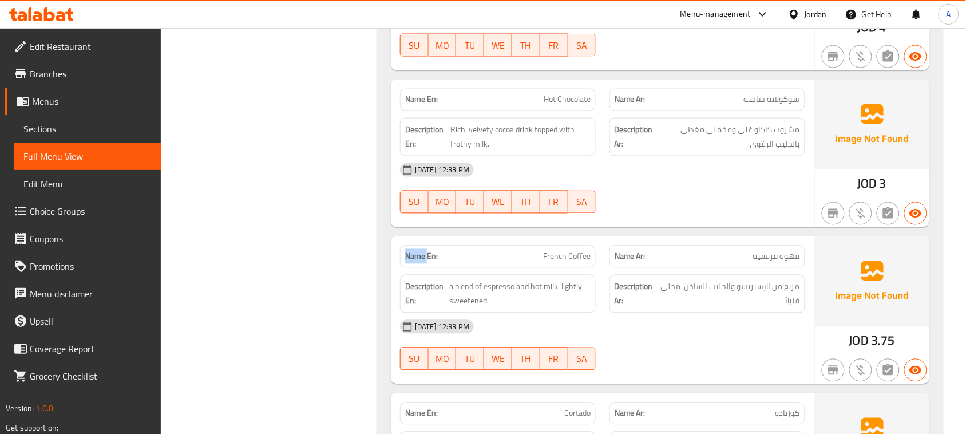
click at [398, 259] on div "Name En: French Coffee" at bounding box center [497, 257] width 209 height 36
drag
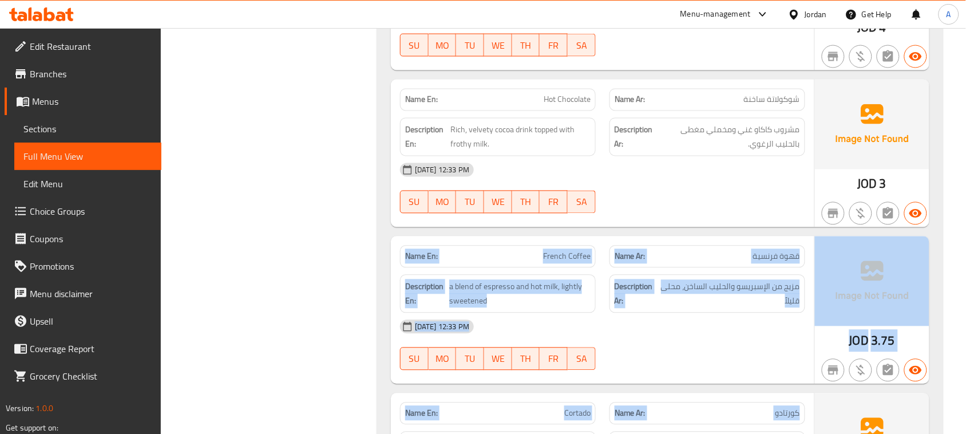
click at [721, 362] on div "[DATE] 12:33 PM SU MO TU WE TH FR SA" at bounding box center [602, 345] width 419 height 64
click at [401, 246] on div "Name En: French Coffee Name Ar: قهوة فرنسية Description En: a blend of espresso…" at bounding box center [602, 310] width 423 height 148
click at [413, 258] on strong "Name En:" at bounding box center [421, 257] width 33 height 12
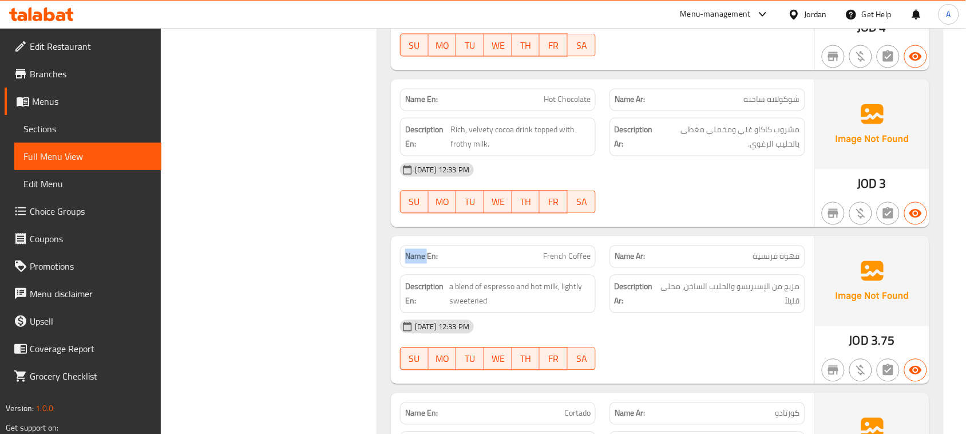
click at [413, 258] on strong "Name En:" at bounding box center [421, 257] width 33 height 12
click at [604, 324] on div "Name En: French Coffee Name Ar: قهوة فرنسية Description En: a blend of espresso…" at bounding box center [602, 310] width 423 height 148
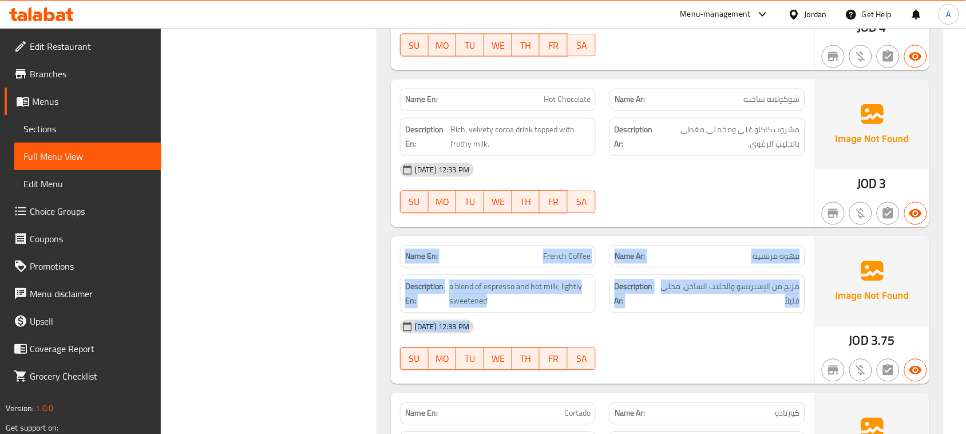
click at [639, 333] on div "[DATE] 12:33 PM" at bounding box center [602, 326] width 419 height 27
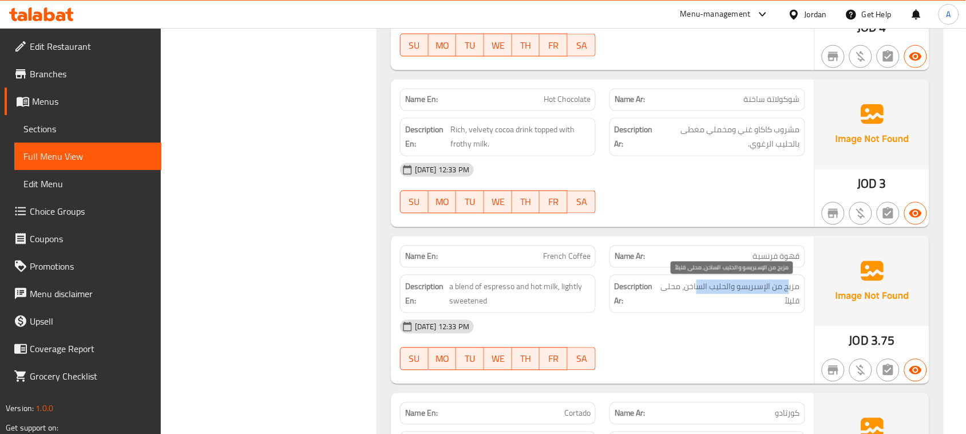
click at [697, 291] on span "مزيج من الإسبريسو والحليب الساخن، محلى قليلاً" at bounding box center [730, 294] width 139 height 28
click at [713, 332] on div "[DATE] 12:33 PM" at bounding box center [602, 326] width 419 height 27
click at [670, 291] on span "مزيج من الإسبريسو والحليب الساخن، محلى قليلاً" at bounding box center [730, 294] width 139 height 28
click at [670, 353] on div "[DATE] 12:33 PM SU MO TU WE TH FR SA" at bounding box center [602, 345] width 419 height 64
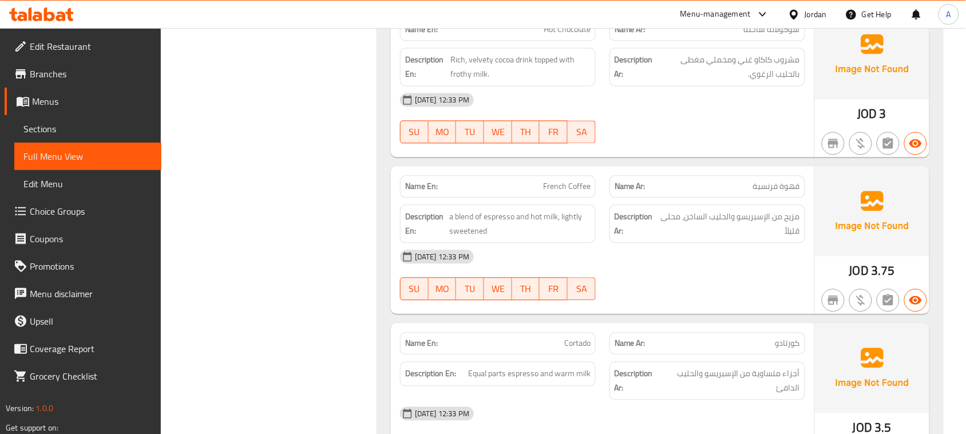
scroll to position [715, 0]
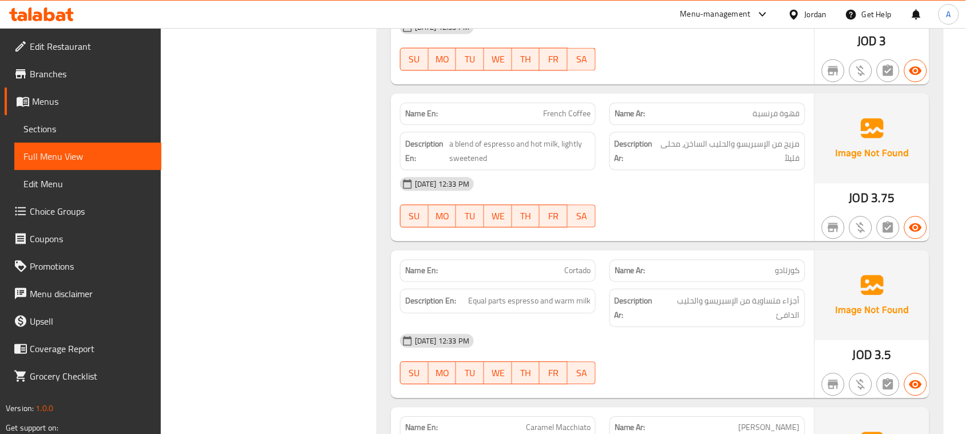
click at [717, 354] on div "[DATE] 12:33 PM" at bounding box center [602, 340] width 419 height 27
click at [690, 302] on span "أجزاء متساوية من الإسبريسو والحليب الدافئ" at bounding box center [731, 308] width 137 height 28
click at [692, 334] on div "[DATE] 12:33 PM" at bounding box center [602, 340] width 419 height 27
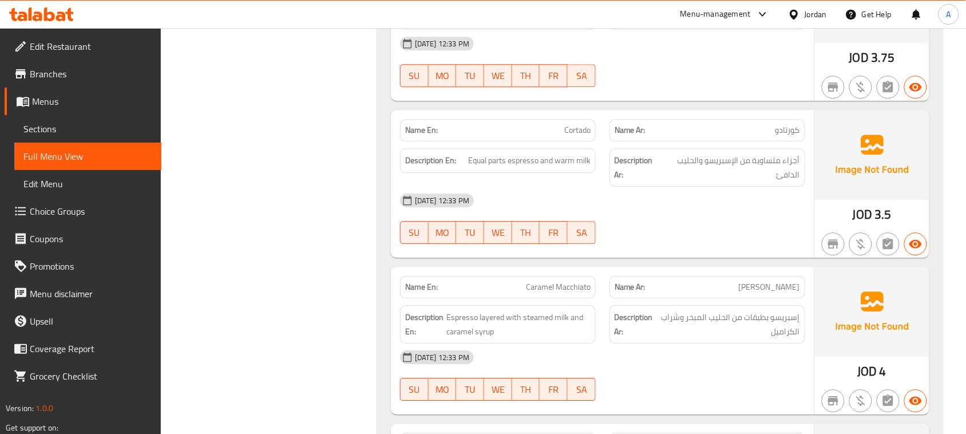
scroll to position [858, 0]
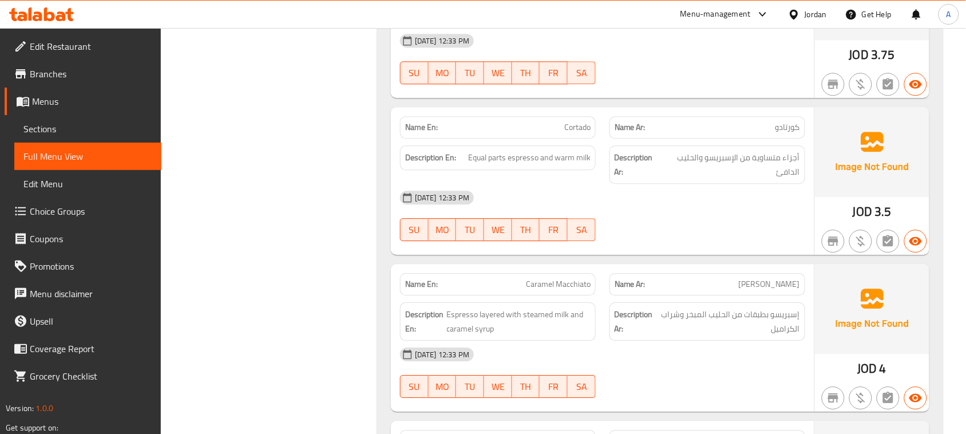
drag, startPoint x: 522, startPoint y: 264, endPoint x: 653, endPoint y: 282, distance: 132.2
click at [777, 285] on span "[PERSON_NAME]" at bounding box center [769, 284] width 61 height 12
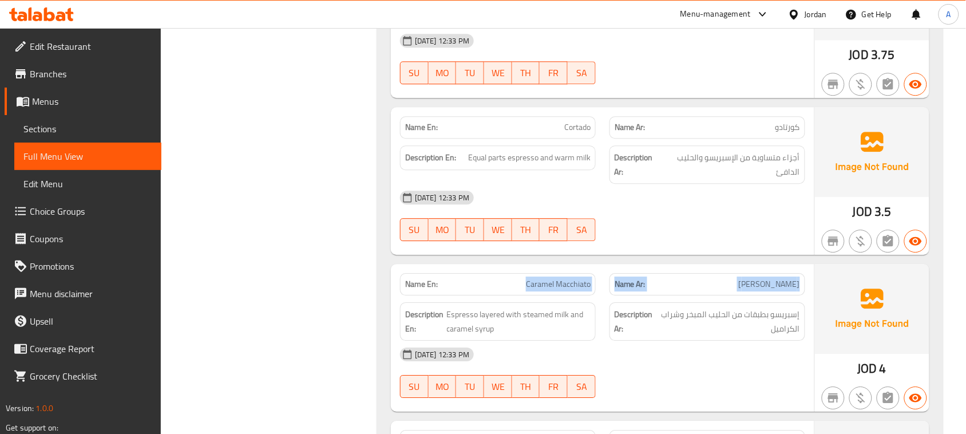
drag, startPoint x: 777, startPoint y: 285, endPoint x: 531, endPoint y: 285, distance: 246.1
click at [531, 285] on div "Name En: Caramel Macchiato Name Ar: كراميل ماكياتو" at bounding box center [602, 284] width 419 height 36
click at [674, 248] on div at bounding box center [707, 241] width 209 height 14
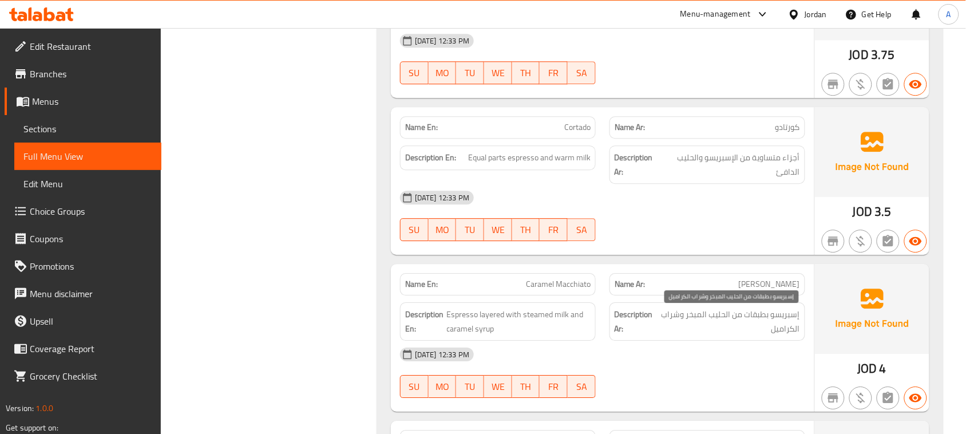
click at [796, 319] on span "إسبريسو بطبقات من الحليب المبخر وشراب الكراميل" at bounding box center [729, 321] width 142 height 28
drag, startPoint x: 796, startPoint y: 319, endPoint x: 641, endPoint y: 316, distance: 155.1
click at [660, 316] on span "إسبريسو بطبقات من الحليب المبخر وشراب الكراميل" at bounding box center [729, 321] width 142 height 28
click at [734, 230] on div "[DATE] 12:33 PM SU MO TU WE TH FR SA" at bounding box center [602, 216] width 419 height 64
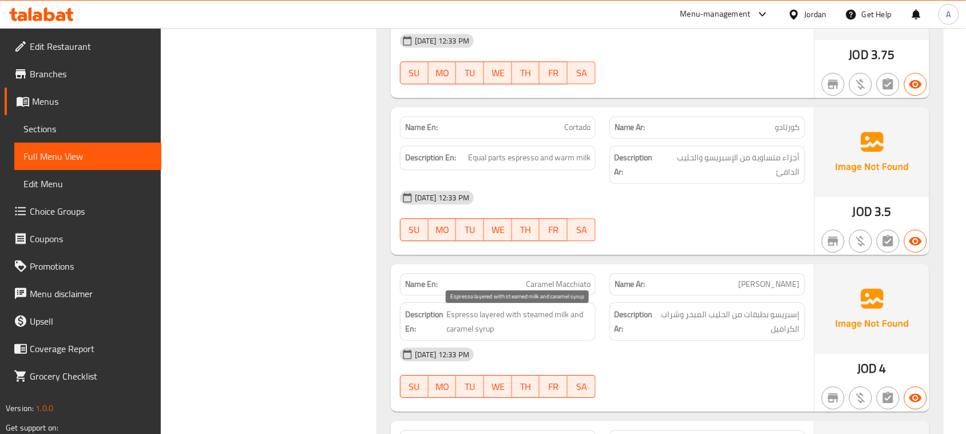
click at [465, 311] on span "Espresso layered with steamed milk and caramel syrup" at bounding box center [519, 321] width 144 height 28
click at [581, 311] on span "Espresso layered with steamed milk and caramel syrup" at bounding box center [519, 321] width 144 height 28
click at [767, 237] on div at bounding box center [707, 241] width 209 height 14
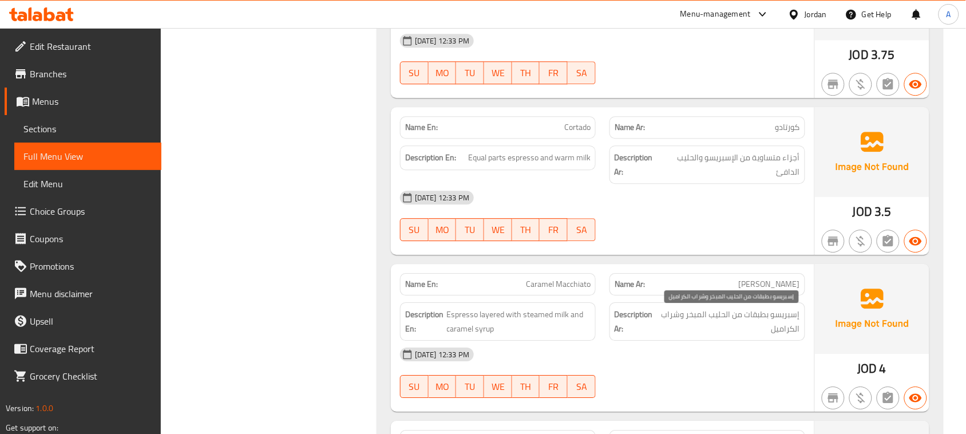
click at [688, 322] on span "إسبريسو بطبقات من الحليب المبخر وشراب الكراميل" at bounding box center [729, 321] width 142 height 28
click at [683, 367] on div "[DATE] 12:33 PM" at bounding box center [602, 354] width 419 height 27
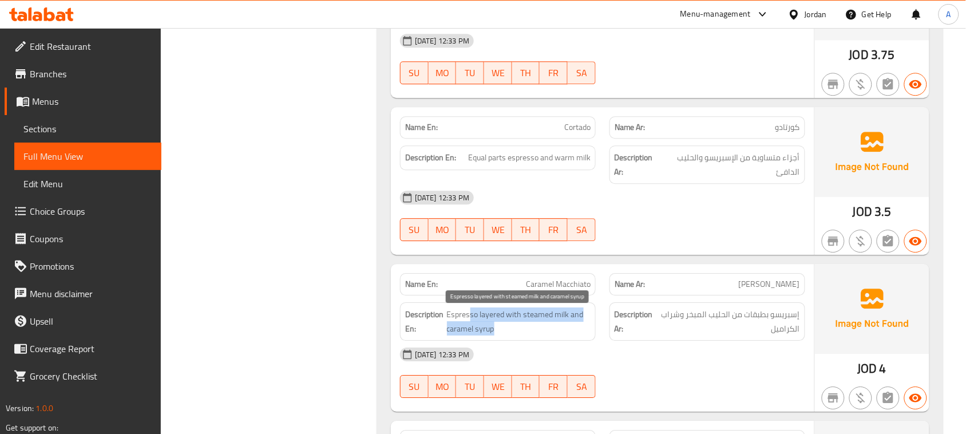
click at [615, 341] on div "Description En: Espresso layered with steamed milk and caramel syrup Descriptio…" at bounding box center [602, 321] width 419 height 52
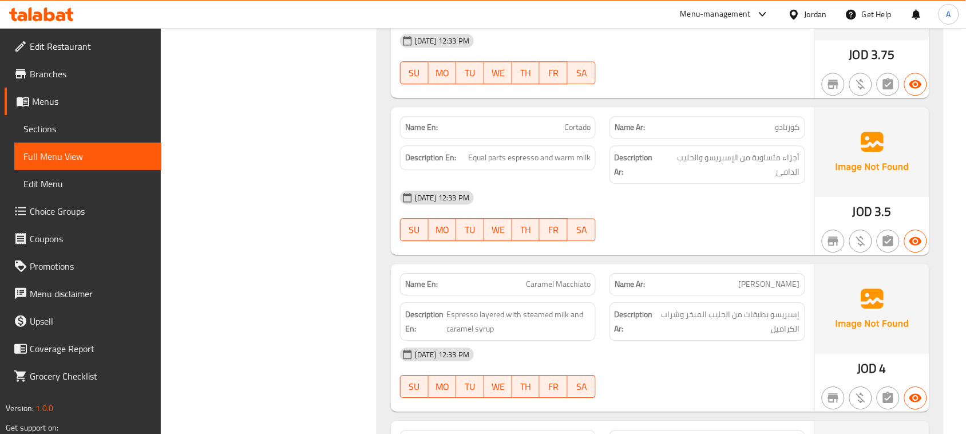
click at [754, 399] on div at bounding box center [707, 398] width 209 height 14
click at [664, 323] on span "إسبريسو بطبقات من الحليب المبخر وشراب الكراميل" at bounding box center [729, 321] width 142 height 28
click at [665, 323] on span "إسبريسو بطبقات من الحليب المبخر وشراب الكراميل" at bounding box center [729, 321] width 142 height 28
click at [680, 382] on div "[DATE] 12:33 PM SU MO TU WE TH FR SA" at bounding box center [602, 373] width 419 height 64
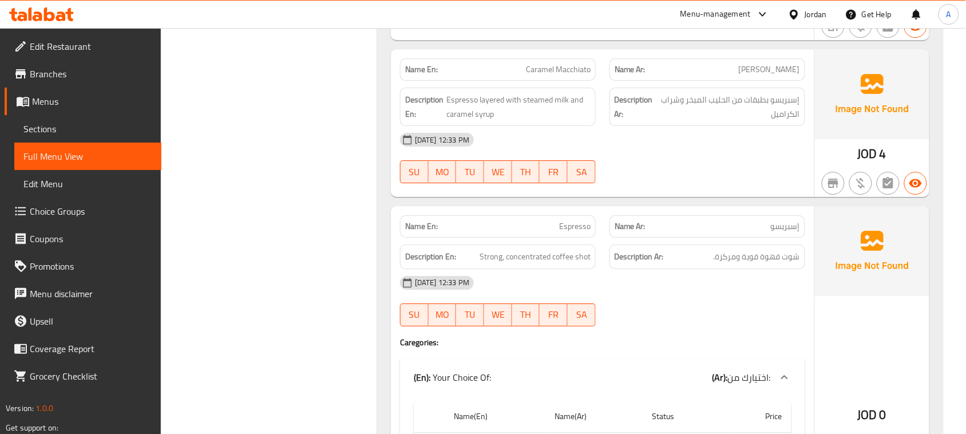
scroll to position [1145, 0]
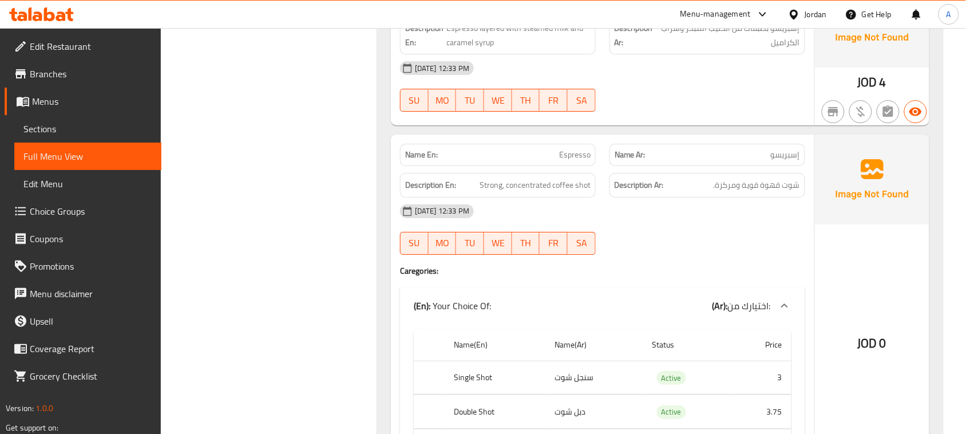
drag, startPoint x: 539, startPoint y: 148, endPoint x: 747, endPoint y: 213, distance: 218.3
click at [693, 215] on div "Name En: Espresso Name Ar: إسبريسو Description En: Strong, concentrated coffee …" at bounding box center [602, 312] width 423 height 356
click at [766, 192] on span "شوت قهوة قوية ومركزة." at bounding box center [757, 185] width 86 height 14
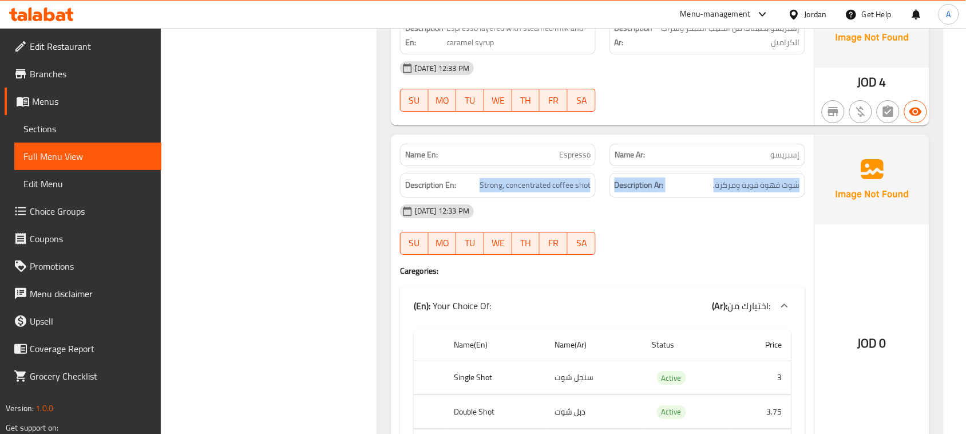
drag, startPoint x: 766, startPoint y: 195, endPoint x: 522, endPoint y: 180, distance: 243.7
click at [522, 180] on div "Description En: Strong, concentrated coffee shot Description Ar: شوت قهوة قوية …" at bounding box center [602, 185] width 419 height 38
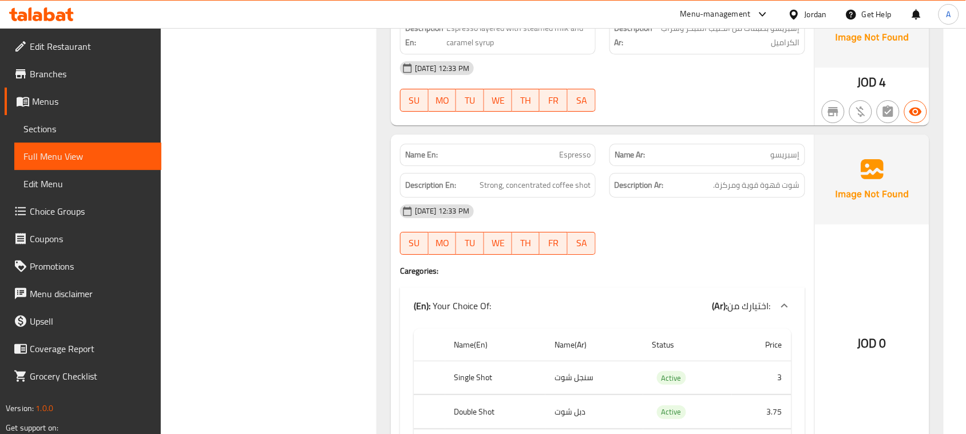
click at [661, 248] on div "[DATE] 12:33 PM SU MO TU WE TH FR SA" at bounding box center [602, 229] width 419 height 64
drag, startPoint x: 471, startPoint y: 187, endPoint x: 675, endPoint y: 227, distance: 208.1
click at [668, 227] on div "Name En: Espresso Name Ar: إسبريسو Description En: Strong, concentrated coffee …" at bounding box center [602, 312] width 423 height 356
click at [721, 189] on span "شوت قهوة قوية ومركزة." at bounding box center [757, 185] width 86 height 14
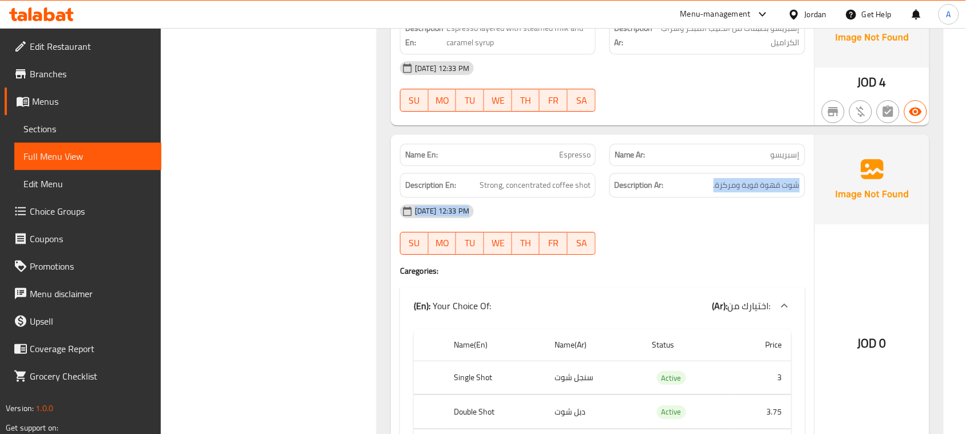
click at [547, 213] on div "Name En: Espresso Name Ar: إسبريسو Description En: Strong, concentrated coffee …" at bounding box center [602, 312] width 423 height 356
click at [756, 186] on span "شوت قهوة قوية ومركزة." at bounding box center [757, 185] width 86 height 14
click at [556, 186] on div "Description En: Strong, concentrated coffee shot Description Ar: شوت قهوة قوية …" at bounding box center [602, 185] width 419 height 38
click at [655, 244] on div "[DATE] 12:33 PM SU MO TU WE TH FR SA" at bounding box center [602, 229] width 419 height 64
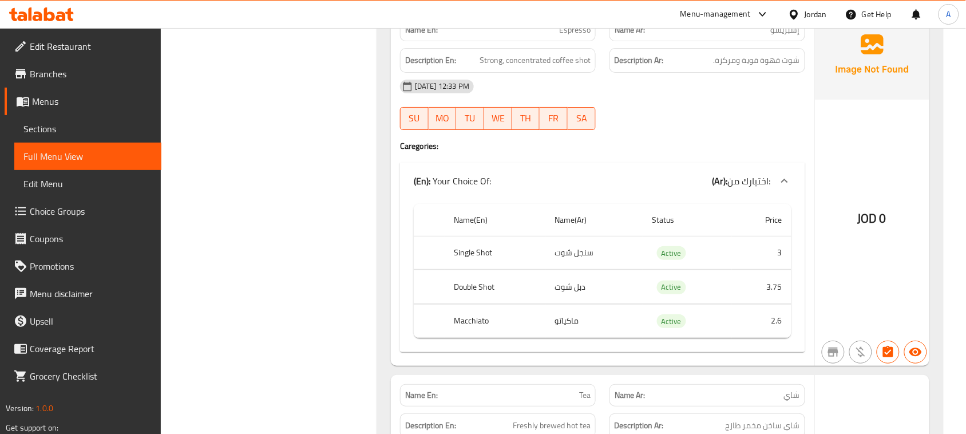
scroll to position [1288, 0]
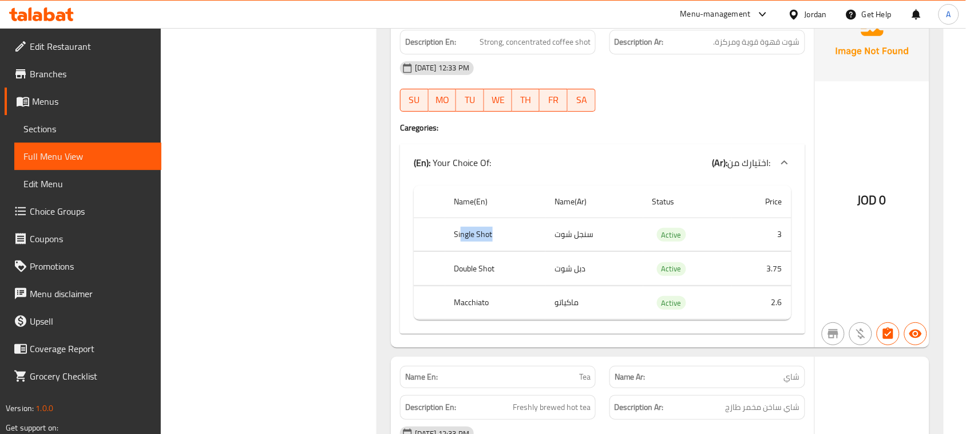
drag, startPoint x: 461, startPoint y: 227, endPoint x: 563, endPoint y: 242, distance: 102.4
click at [541, 242] on th "Single Shot" at bounding box center [495, 234] width 101 height 34
click at [564, 242] on td "سنجل شوت" at bounding box center [594, 234] width 98 height 34
click at [477, 236] on tr "Single Shot سنجل شوت Active 3" at bounding box center [603, 234] width 378 height 34
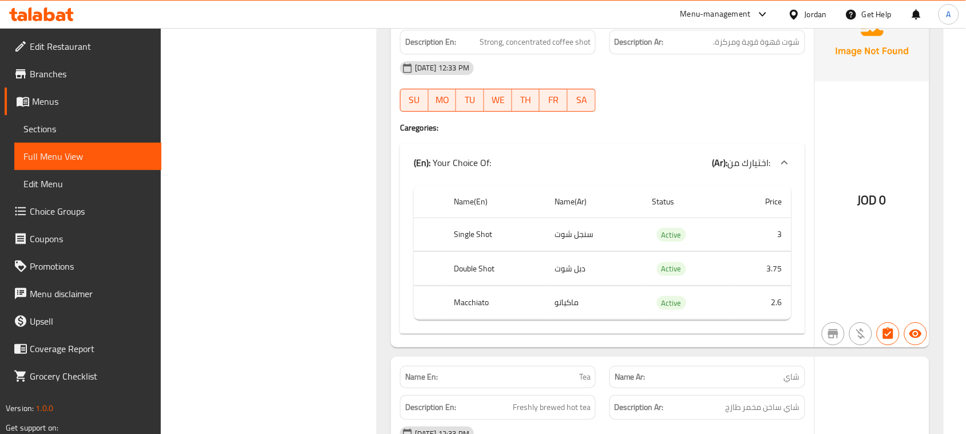
drag, startPoint x: 457, startPoint y: 275, endPoint x: 544, endPoint y: 279, distance: 87.1
click at [524, 279] on th "Double Shot" at bounding box center [495, 269] width 101 height 34
click at [563, 275] on td "دبل شوت" at bounding box center [594, 269] width 98 height 34
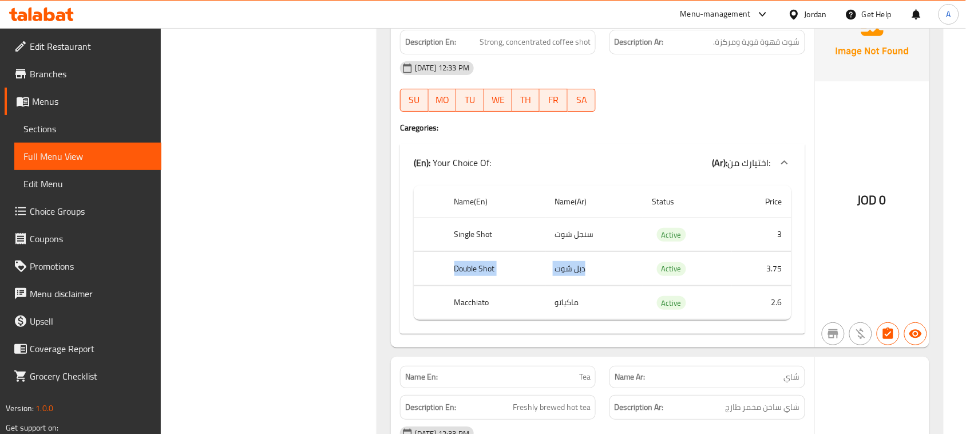
click at [410, 270] on div "Name(En) Name(Ar) Status Price Single Shot سنجل شوت Active 3 Double Shot دبل شو…" at bounding box center [602, 257] width 405 height 153
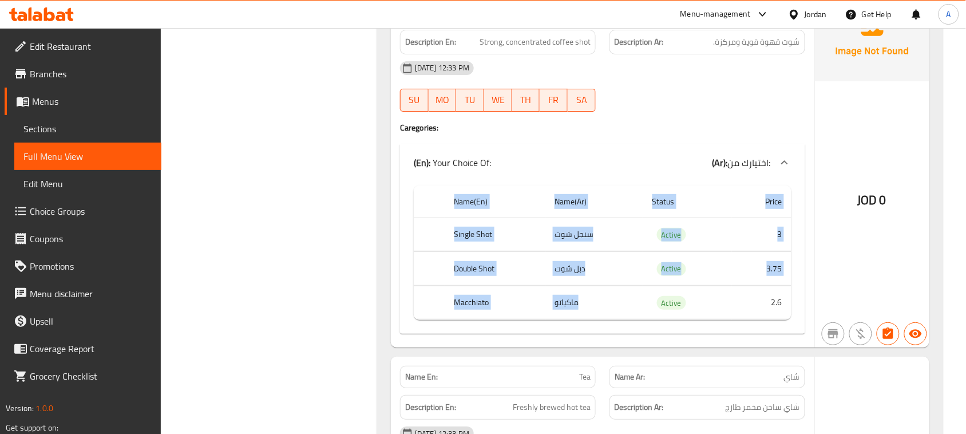
click at [379, 254] on div "Name En: Americano Name Ar: أمريكانو Description En: Espresso diluted with hot …" at bounding box center [660, 364] width 566 height 2923
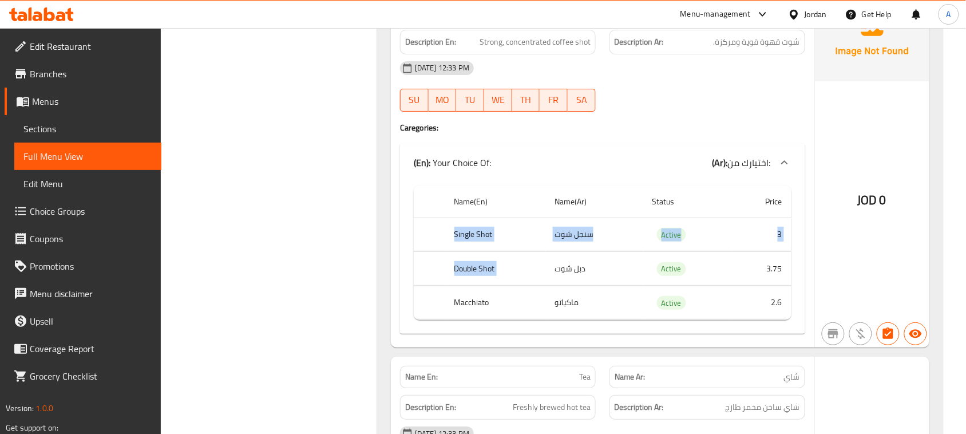
click at [607, 282] on tbody "Single Shot سنجل شوت Active 3 Double Shot دبل شوت Active 3.75 Macchiato ماكياتو…" at bounding box center [603, 268] width 378 height 102
click at [387, 254] on div "Name En: Americano Name Ar: أمريكانو Description En: Espresso diluted with hot …" at bounding box center [660, 364] width 566 height 2923
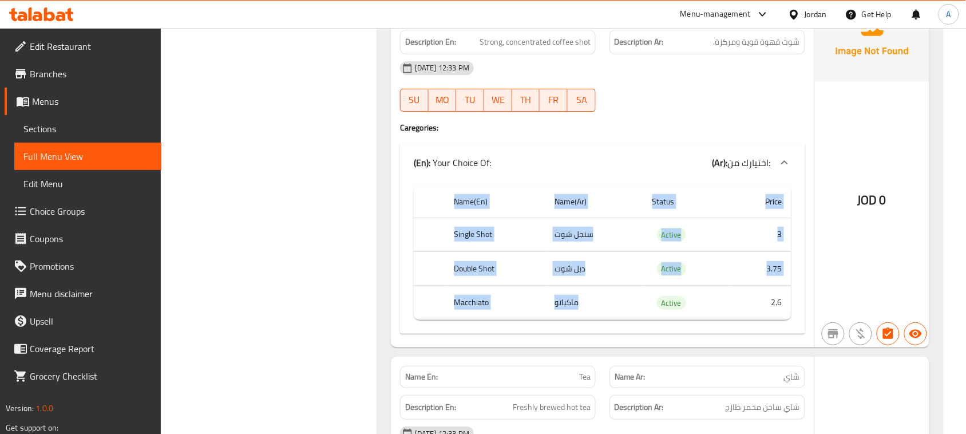
drag, startPoint x: 390, startPoint y: 229, endPoint x: 542, endPoint y: 318, distance: 175.9
click at [551, 321] on div "Name En: Americano Name Ar: أمريكانو Description En: Espresso diluted with hot …" at bounding box center [660, 364] width 566 height 2923
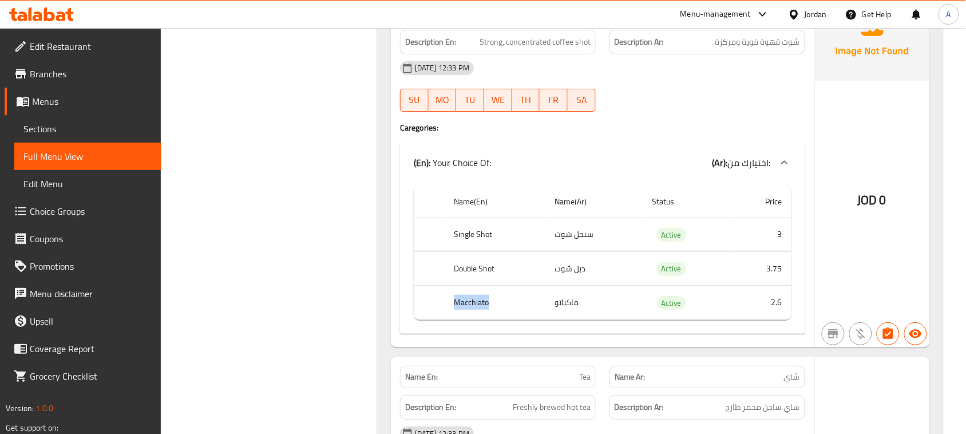
drag, startPoint x: 448, startPoint y: 311, endPoint x: 517, endPoint y: 313, distance: 69.3
click at [517, 313] on th "Macchiato" at bounding box center [495, 303] width 101 height 34
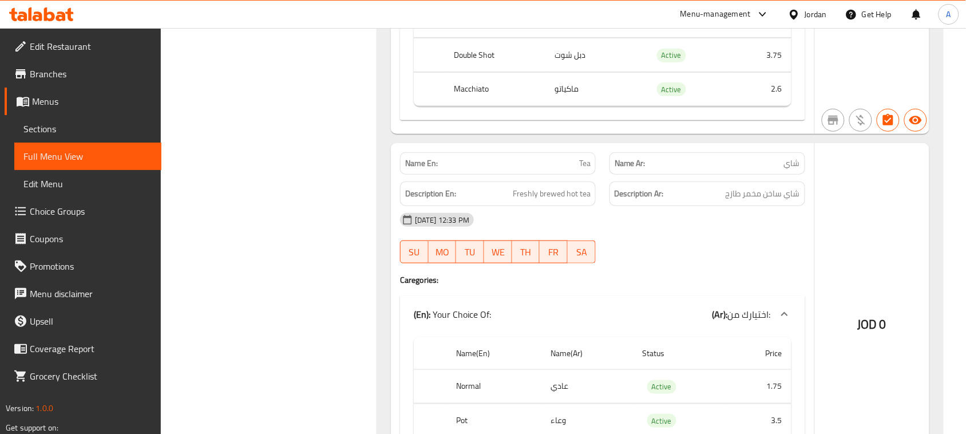
scroll to position [1502, 0]
drag, startPoint x: 733, startPoint y: 217, endPoint x: 817, endPoint y: 233, distance: 85.0
click at [810, 233] on div "Name En: Tea Name Ar: شاي Description En: Freshly brewed hot tea Description Ar…" at bounding box center [602, 337] width 423 height 390
click at [786, 200] on span "شاي ساخن مخمر طازج" at bounding box center [763, 192] width 74 height 14
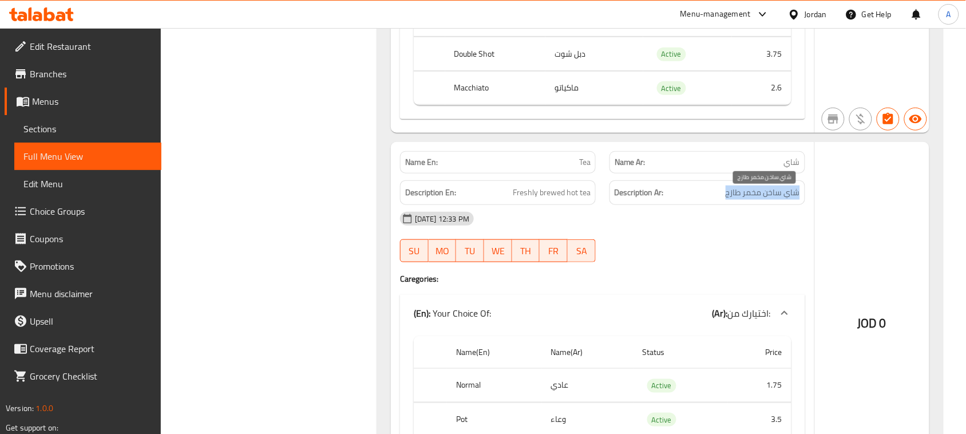
drag, startPoint x: 786, startPoint y: 205, endPoint x: 573, endPoint y: 205, distance: 212.9
click at [573, 205] on div "Description En: Freshly brewed hot tea Description Ar: شاي ساخن مخمر طازج" at bounding box center [602, 192] width 419 height 38
click at [658, 223] on div "[DATE] 12:33 PM" at bounding box center [602, 218] width 419 height 27
click at [421, 166] on strong "Name En:" at bounding box center [421, 162] width 33 height 12
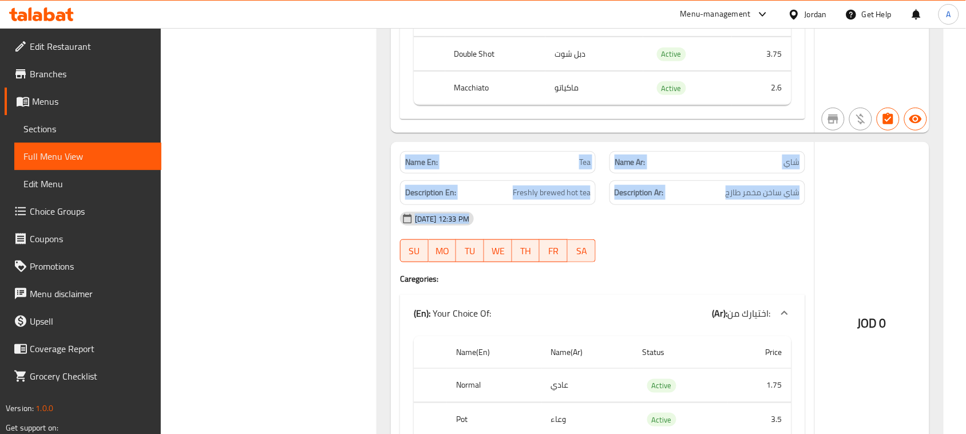
drag, startPoint x: 421, startPoint y: 166, endPoint x: 628, endPoint y: 233, distance: 217.9
click at [620, 233] on div "Name En: Tea Name Ar: شاي Description En: Freshly brewed hot tea Description Ar…" at bounding box center [602, 337] width 423 height 390
click at [662, 232] on div "[DATE] 12:33 PM" at bounding box center [602, 218] width 419 height 27
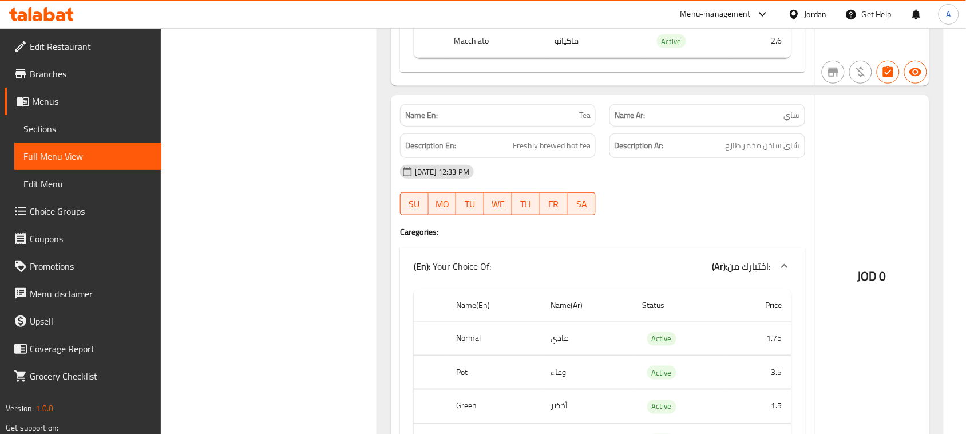
scroll to position [1574, 0]
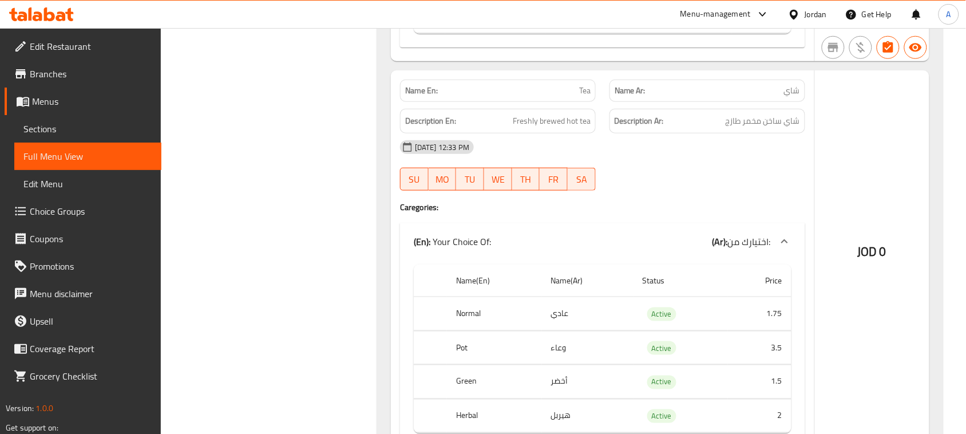
drag, startPoint x: 685, startPoint y: 144, endPoint x: 723, endPoint y: 163, distance: 42.5
click at [719, 162] on div "Name En: Americano Name Ar: أمريكانو Description En: Espresso diluted with hot …" at bounding box center [660, 78] width 566 height 2923
click at [725, 161] on div "[DATE] 12:33 PM" at bounding box center [602, 146] width 419 height 27
drag, startPoint x: 751, startPoint y: 159, endPoint x: 399, endPoint y: 89, distance: 359.5
click at [399, 89] on div "Name En: Tea Name Ar: شاي Description En: Freshly brewed hot tea Description Ar…" at bounding box center [602, 265] width 423 height 390
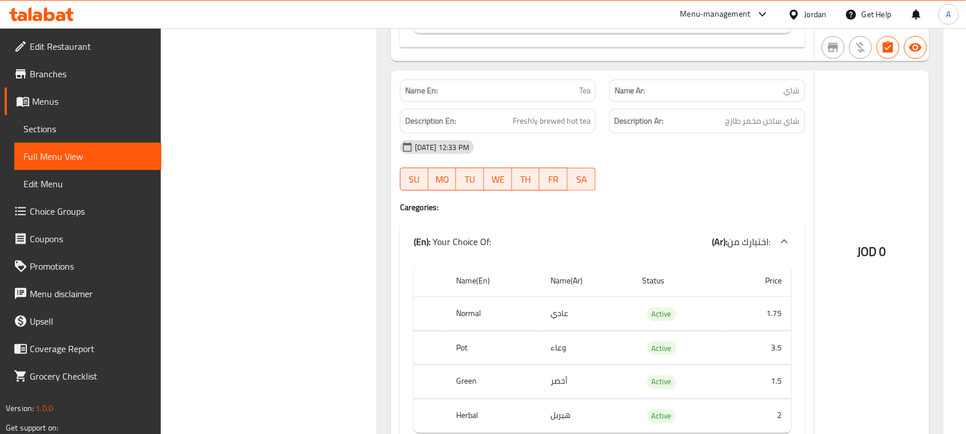
click at [408, 97] on strong "Name En:" at bounding box center [421, 91] width 33 height 12
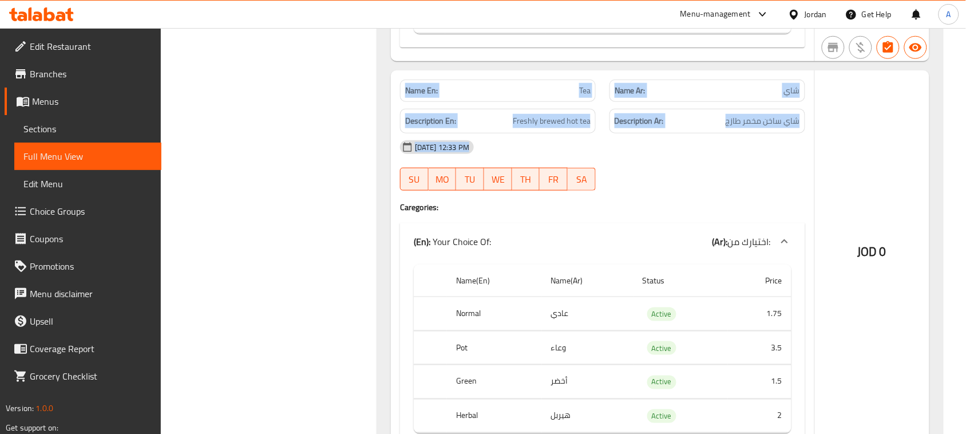
drag, startPoint x: 408, startPoint y: 97, endPoint x: 696, endPoint y: 175, distance: 298.2
click at [634, 161] on div "Name En: Tea Name Ar: شاي Description En: Freshly brewed hot tea Description Ar…" at bounding box center [602, 265] width 423 height 390
click at [696, 175] on div "[DATE] 12:33 PM SU MO TU WE TH FR SA" at bounding box center [602, 165] width 419 height 64
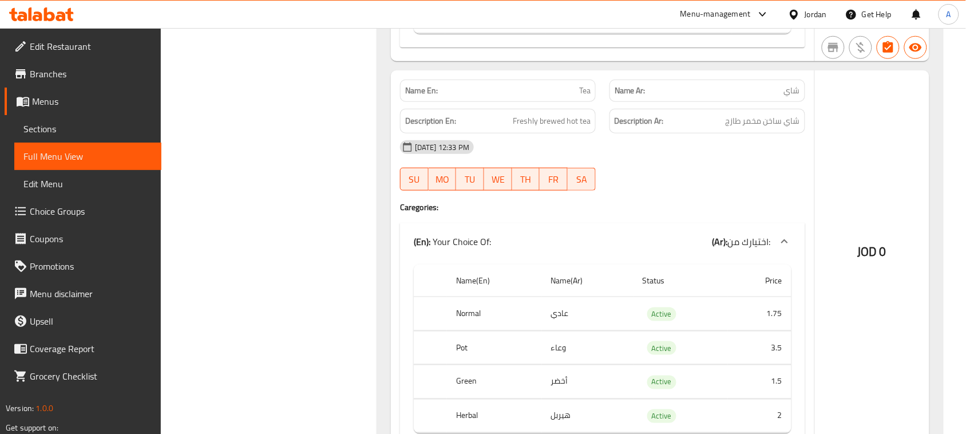
click at [533, 109] on div "Description En: Freshly brewed hot tea" at bounding box center [497, 121] width 209 height 38
drag, startPoint x: 753, startPoint y: 164, endPoint x: 775, endPoint y: 165, distance: 22.3
click at [759, 167] on div "[DATE] 12:33 PM SU MO TU WE TH FR SA" at bounding box center [602, 165] width 419 height 64
click at [774, 128] on span "شاي ساخن مخمر طازج" at bounding box center [763, 121] width 74 height 14
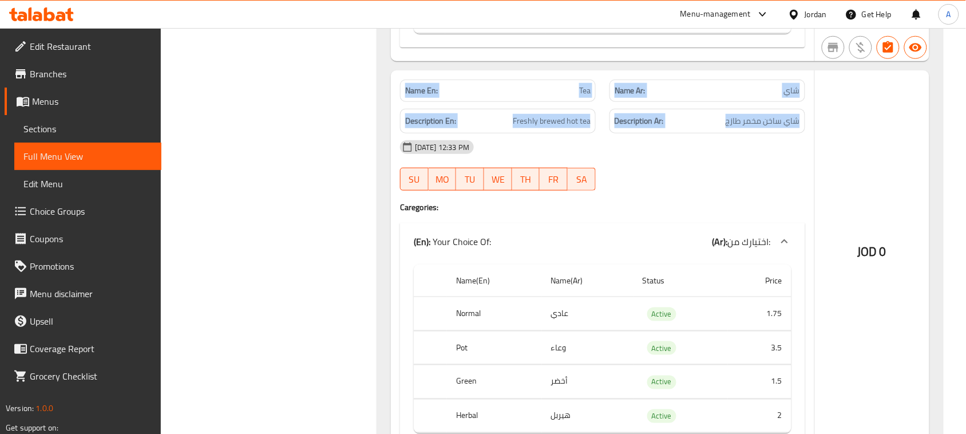
drag, startPoint x: 774, startPoint y: 132, endPoint x: 399, endPoint y: 78, distance: 378.2
click at [399, 78] on div "Name En: Tea Name Ar: شاي Description En: Freshly brewed hot tea Description Ar…" at bounding box center [602, 265] width 423 height 390
click at [405, 90] on strong "Name En:" at bounding box center [421, 91] width 33 height 12
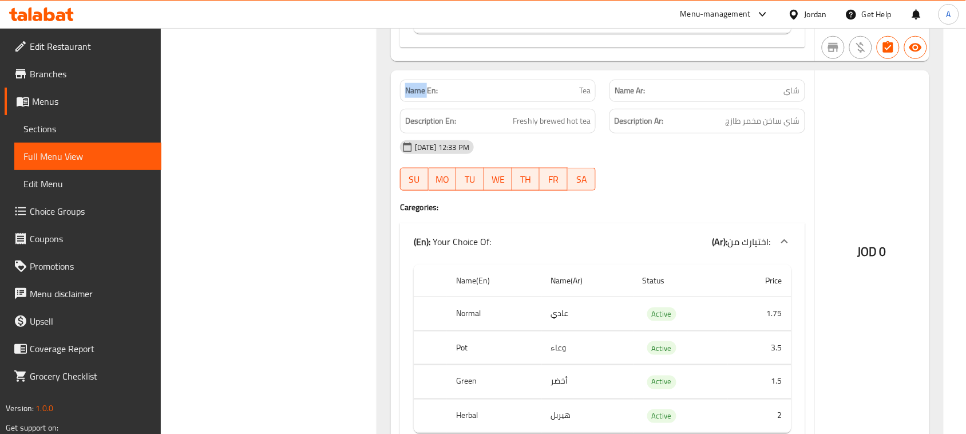
click at [405, 90] on strong "Name En:" at bounding box center [421, 91] width 33 height 12
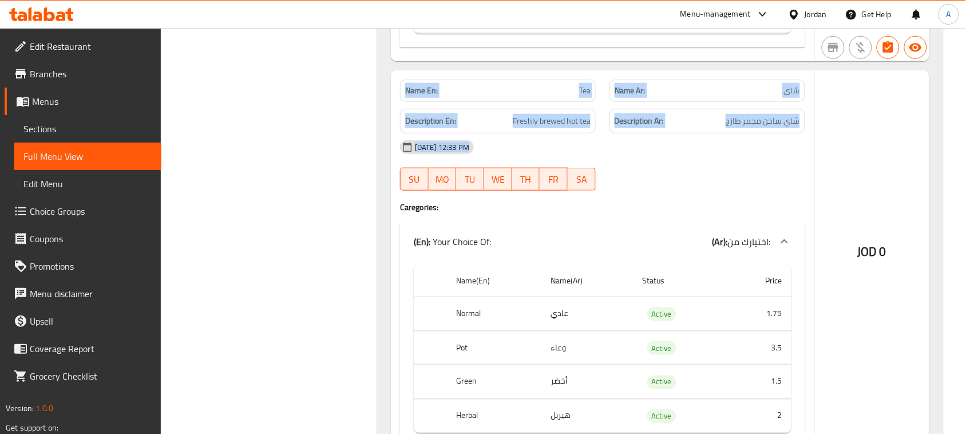
drag, startPoint x: 405, startPoint y: 90, endPoint x: 739, endPoint y: 162, distance: 341.8
click at [694, 162] on div "Name En: Tea Name Ar: شاي Description En: Freshly brewed hot tea Description Ar…" at bounding box center [602, 265] width 423 height 390
click at [733, 120] on span "شاي ساخن مخمر طازج" at bounding box center [763, 121] width 74 height 14
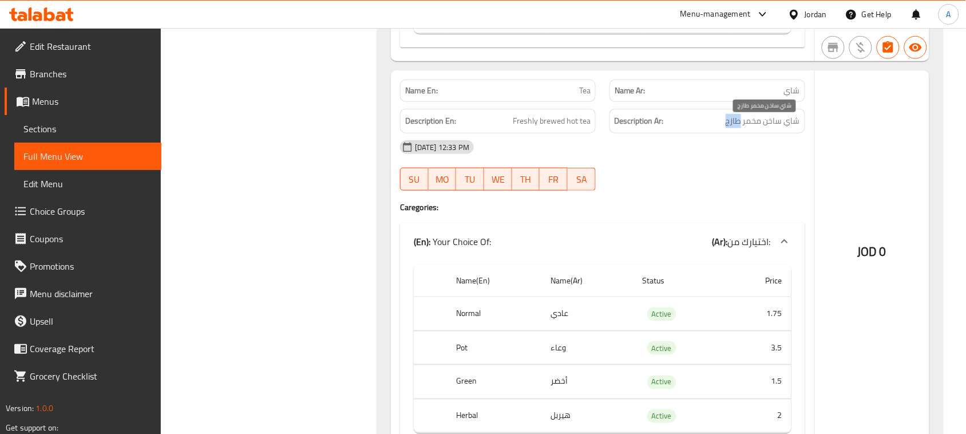
click at [733, 120] on span "شاي ساخن مخمر طازج" at bounding box center [763, 121] width 74 height 14
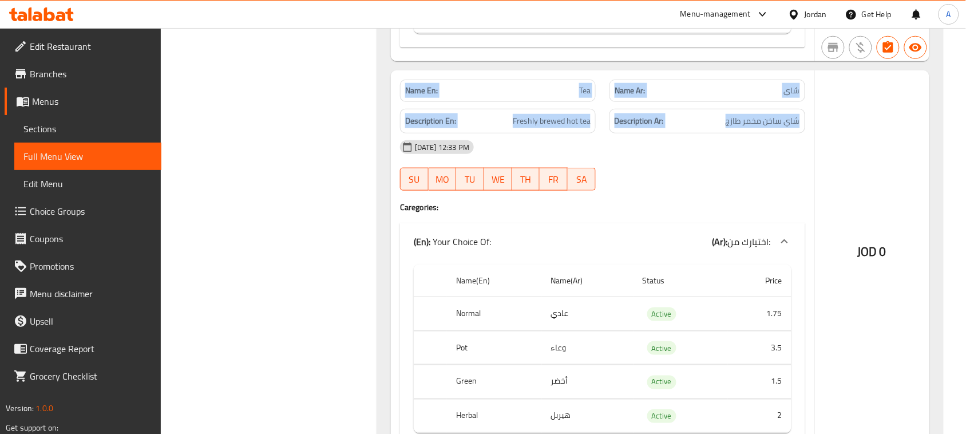
drag, startPoint x: 733, startPoint y: 120, endPoint x: 421, endPoint y: 90, distance: 313.9
click at [421, 85] on div "Name En: Tea Name Ar: شاي Description En: Freshly brewed hot tea Description Ar…" at bounding box center [602, 265] width 423 height 390
click at [421, 93] on strong "Name En:" at bounding box center [421, 91] width 33 height 12
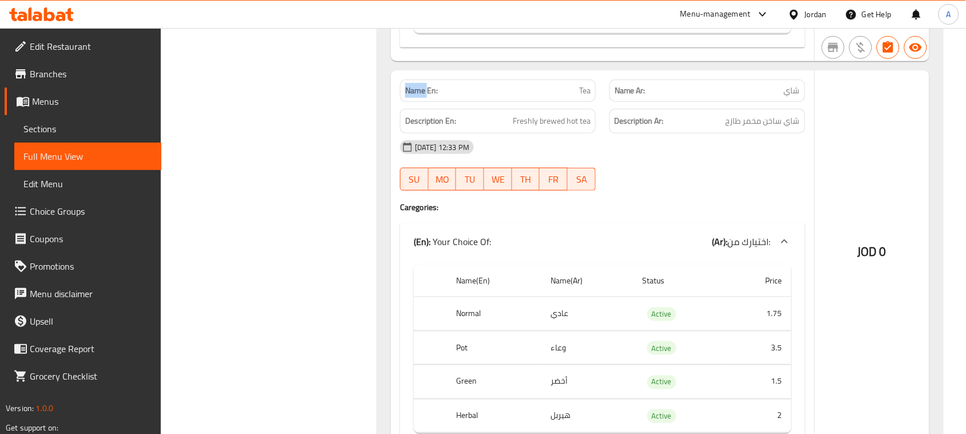
click at [421, 93] on strong "Name En:" at bounding box center [421, 91] width 33 height 12
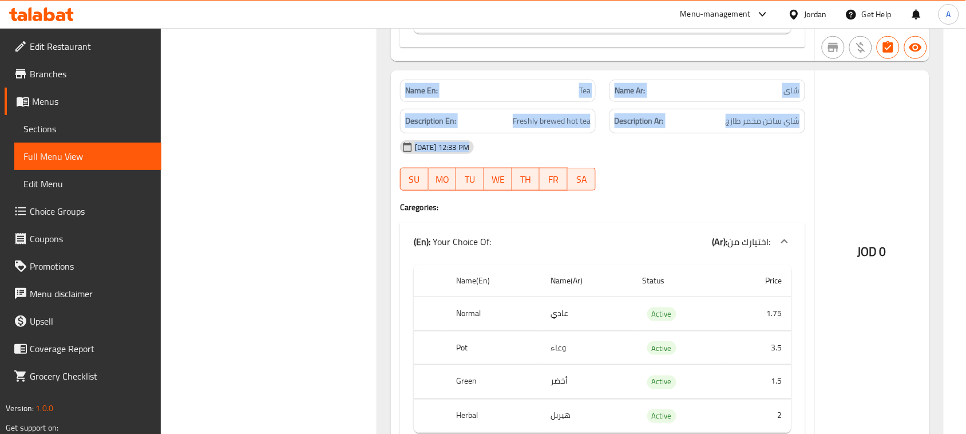
drag, startPoint x: 421, startPoint y: 93, endPoint x: 591, endPoint y: 152, distance: 179.7
click at [579, 152] on div "Name En: Tea Name Ar: شاي Description En: Freshly brewed hot tea Description Ar…" at bounding box center [602, 265] width 423 height 390
click at [622, 140] on div "[DATE] 12:33 PM" at bounding box center [602, 146] width 419 height 27
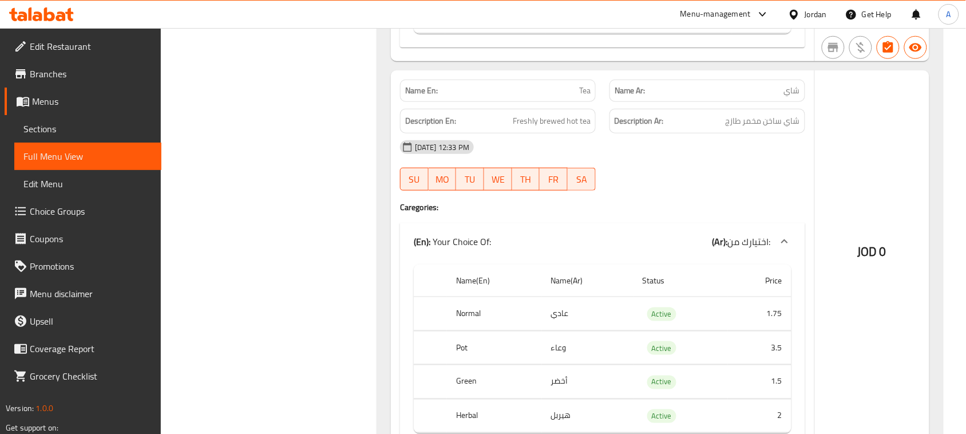
click at [735, 127] on span "شاي ساخن مخمر طازج" at bounding box center [763, 121] width 74 height 14
drag, startPoint x: 735, startPoint y: 127, endPoint x: 580, endPoint y: 121, distance: 155.8
click at [581, 121] on div "Description En: Freshly brewed hot tea Description Ar: شاي ساخن مخمر طازج" at bounding box center [602, 121] width 419 height 38
click at [676, 175] on div "[DATE] 12:33 PM SU MO TU WE TH FR SA" at bounding box center [602, 165] width 419 height 64
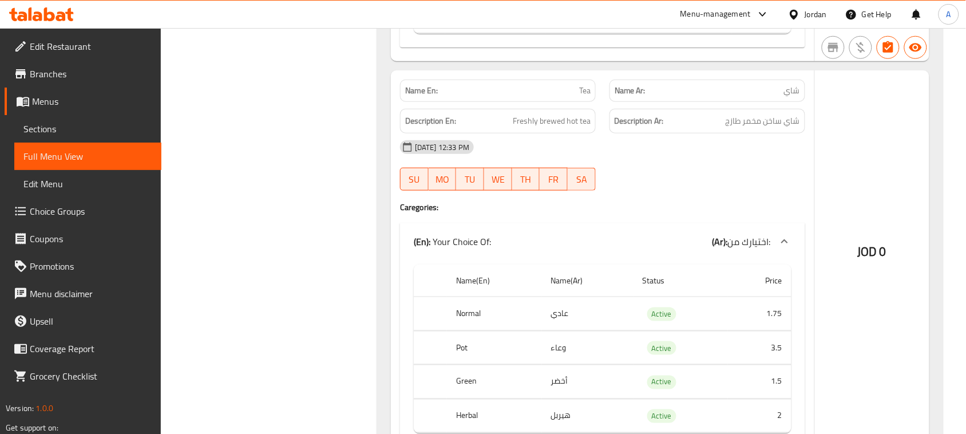
click at [403, 102] on div "Name En: Tea" at bounding box center [498, 91] width 196 height 22
drag, startPoint x: 403, startPoint y: 106, endPoint x: 624, endPoint y: 169, distance: 229.0
click at [621, 169] on div "Name En: Tea Name Ar: شاي Description En: Freshly brewed hot tea Description Ar…" at bounding box center [602, 265] width 423 height 390
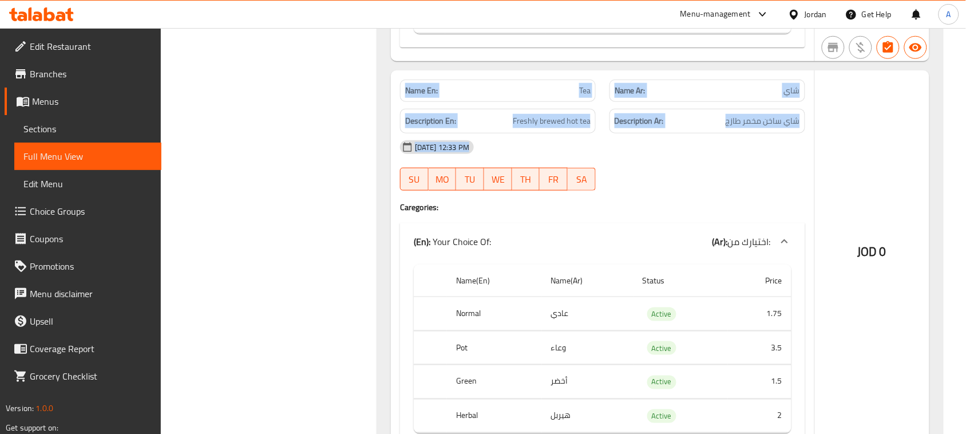
click at [637, 149] on div "[DATE] 12:33 PM" at bounding box center [602, 146] width 419 height 27
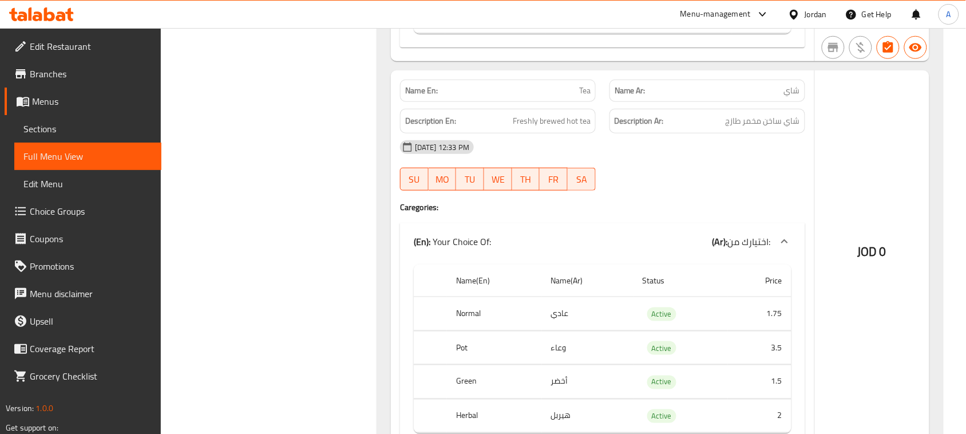
click at [799, 97] on span "شاي" at bounding box center [792, 91] width 16 height 12
drag, startPoint x: 798, startPoint y: 97, endPoint x: 521, endPoint y: 97, distance: 277.6
click at [521, 97] on div "Name En: Tea Name Ar: شاي" at bounding box center [602, 91] width 419 height 36
click at [661, 161] on div "[DATE] 12:33 PM" at bounding box center [602, 146] width 419 height 27
click at [413, 93] on strong "Name En:" at bounding box center [421, 91] width 33 height 12
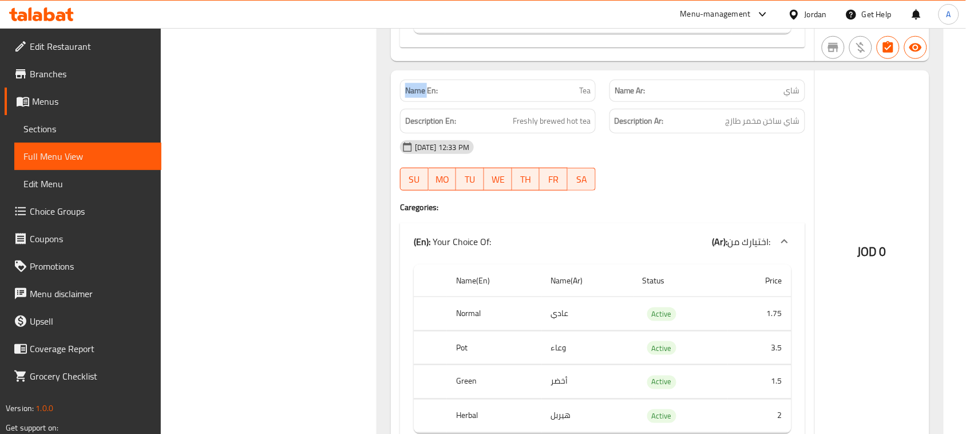
click at [413, 93] on strong "Name En:" at bounding box center [421, 91] width 33 height 12
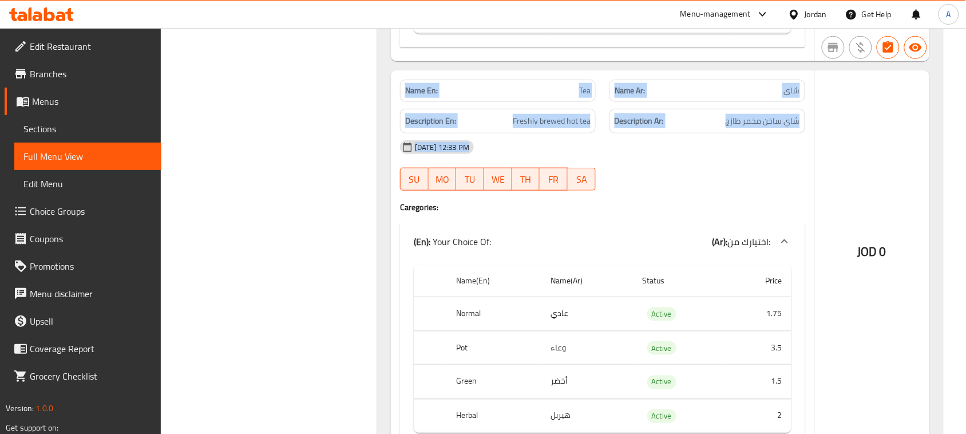
drag, startPoint x: 413, startPoint y: 93, endPoint x: 727, endPoint y: 153, distance: 319.9
click at [678, 153] on div "Name En: Tea Name Ar: شاي Description En: Freshly brewed hot tea Description Ar…" at bounding box center [602, 265] width 423 height 390
click at [727, 153] on div "[DATE] 12:33 PM" at bounding box center [602, 146] width 419 height 27
drag, startPoint x: 467, startPoint y: 134, endPoint x: 422, endPoint y: 104, distance: 54.4
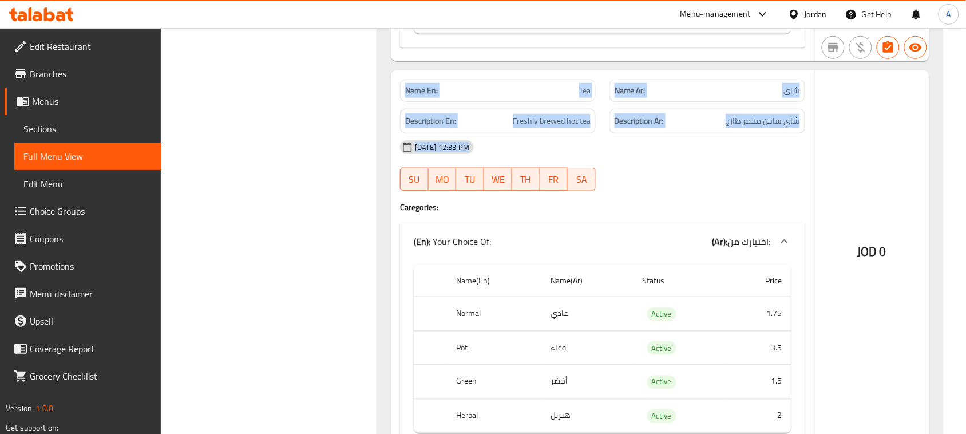
click at [429, 97] on strong "Name En:" at bounding box center [421, 91] width 33 height 12
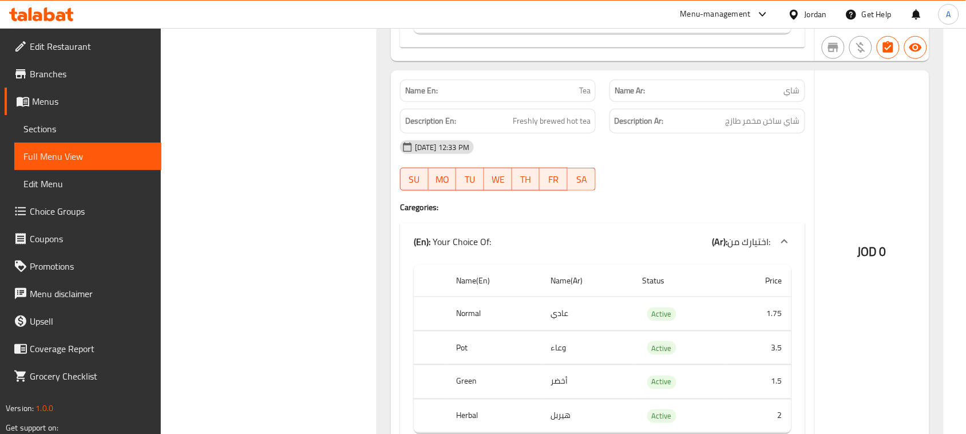
click at [421, 97] on strong "Name En:" at bounding box center [421, 91] width 33 height 12
drag, startPoint x: 421, startPoint y: 97, endPoint x: 701, endPoint y: 187, distance: 294.3
click at [672, 183] on div "Name En: Tea Name Ar: شاي Description En: Freshly brewed hot tea Description Ar…" at bounding box center [602, 265] width 423 height 390
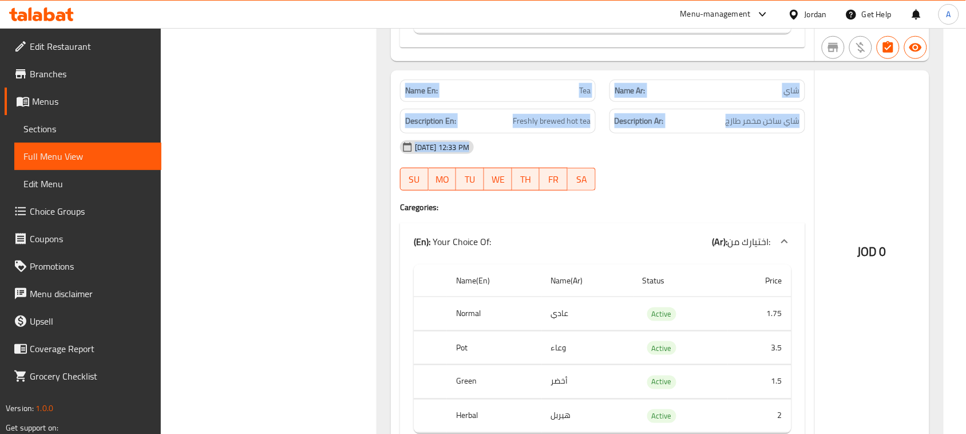
click at [701, 180] on div "[DATE] 12:33 PM SU MO TU WE TH FR SA" at bounding box center [602, 165] width 419 height 64
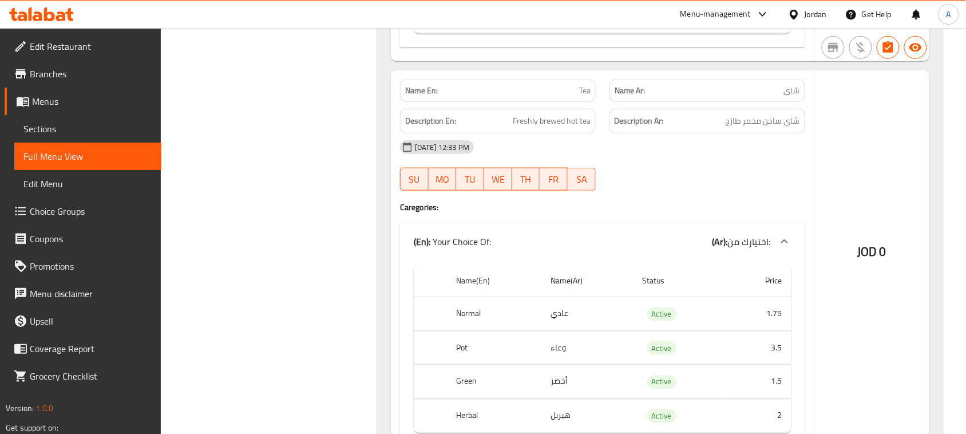
click at [414, 84] on div "Name En: Tea" at bounding box center [497, 91] width 209 height 36
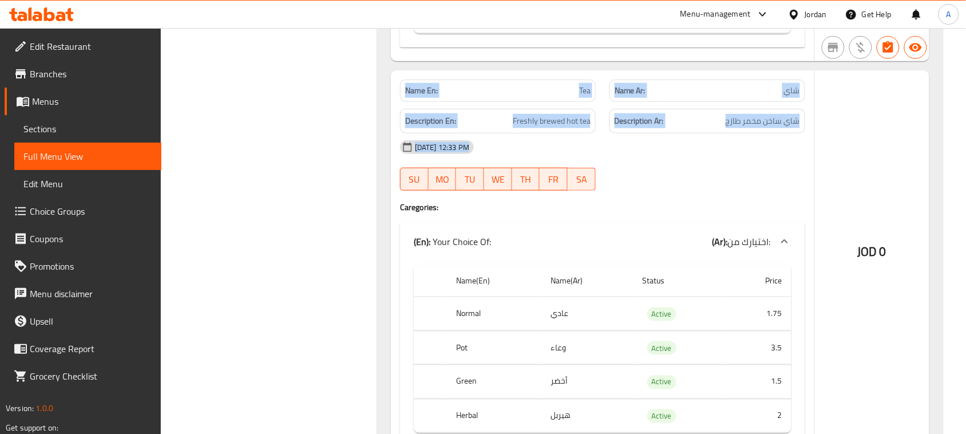
drag, startPoint x: 414, startPoint y: 84, endPoint x: 646, endPoint y: 167, distance: 246.0
click at [640, 167] on div "Name En: Tea Name Ar: شاي Description En: Freshly brewed hot tea Description Ar…" at bounding box center [602, 265] width 423 height 390
click at [687, 161] on div "[DATE] 12:33 PM" at bounding box center [602, 146] width 419 height 27
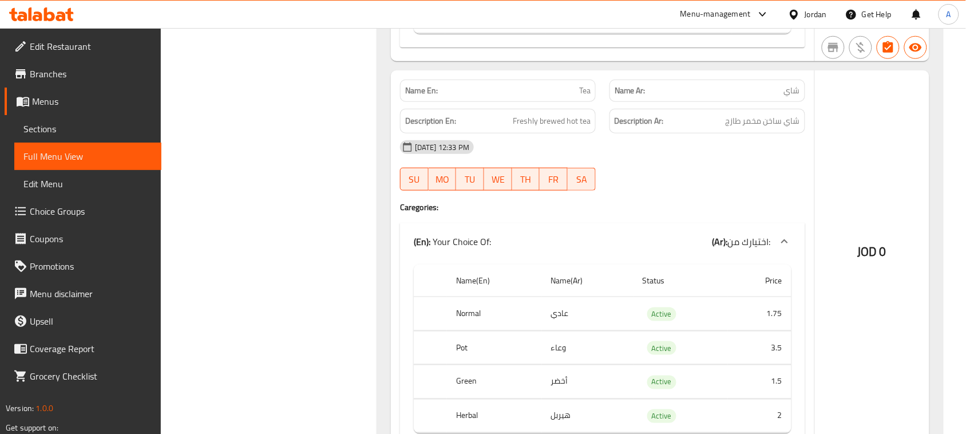
click at [761, 123] on span "شاي ساخن مخمر طازج" at bounding box center [763, 121] width 74 height 14
drag, startPoint x: 761, startPoint y: 123, endPoint x: 540, endPoint y: 141, distance: 222.2
click at [540, 141] on div "Name En: Tea Name Ar: شاي Description En: Freshly brewed hot tea Description Ar…" at bounding box center [602, 265] width 423 height 390
click at [724, 175] on div "[DATE] 12:33 PM SU MO TU WE TH FR SA" at bounding box center [602, 165] width 419 height 64
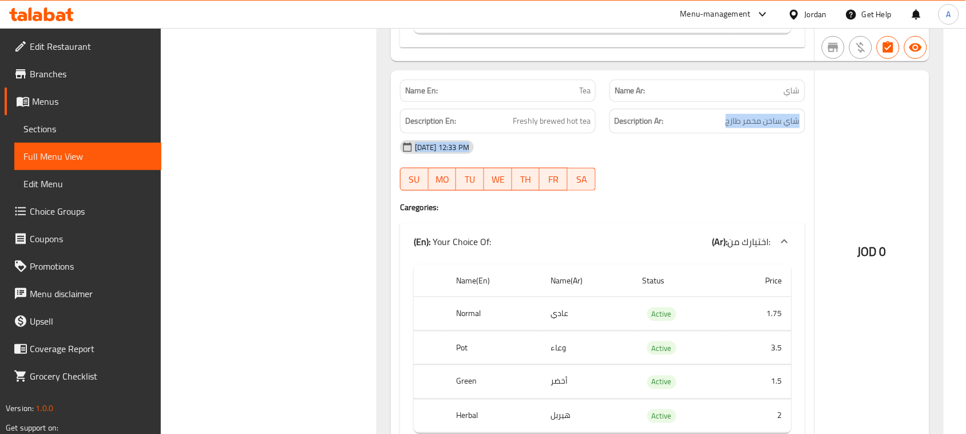
drag, startPoint x: 401, startPoint y: 114, endPoint x: 730, endPoint y: 150, distance: 330.4
click at [720, 149] on div "Name En: Tea Name Ar: شاي Description En: Freshly brewed hot tea Description Ar…" at bounding box center [602, 265] width 423 height 390
click at [744, 157] on div "[DATE] 12:33 PM" at bounding box center [602, 146] width 419 height 27
drag, startPoint x: 762, startPoint y: 132, endPoint x: 478, endPoint y: 123, distance: 283.4
click at [478, 123] on div "Description En: Freshly brewed hot tea Description Ar: شاي ساخن مخمر طازج" at bounding box center [602, 121] width 419 height 38
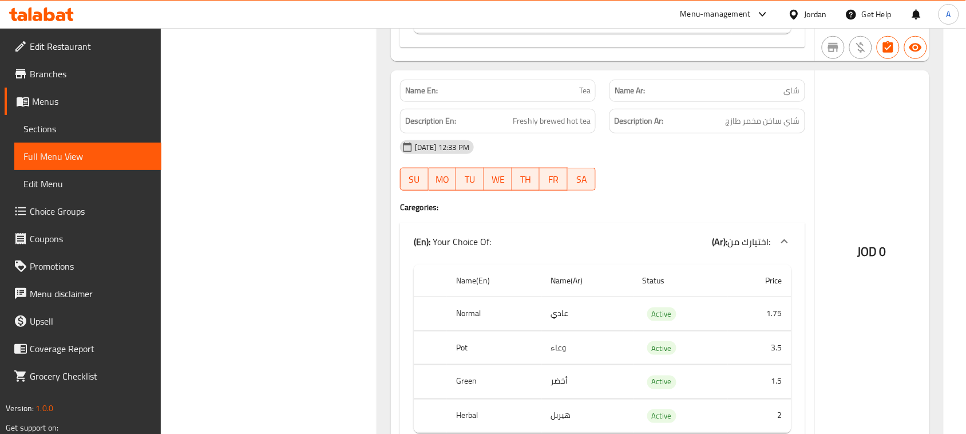
click at [654, 159] on div "[DATE] 12:33 PM" at bounding box center [602, 146] width 419 height 27
click at [432, 115] on div "Description En: Freshly brewed hot tea" at bounding box center [498, 121] width 196 height 25
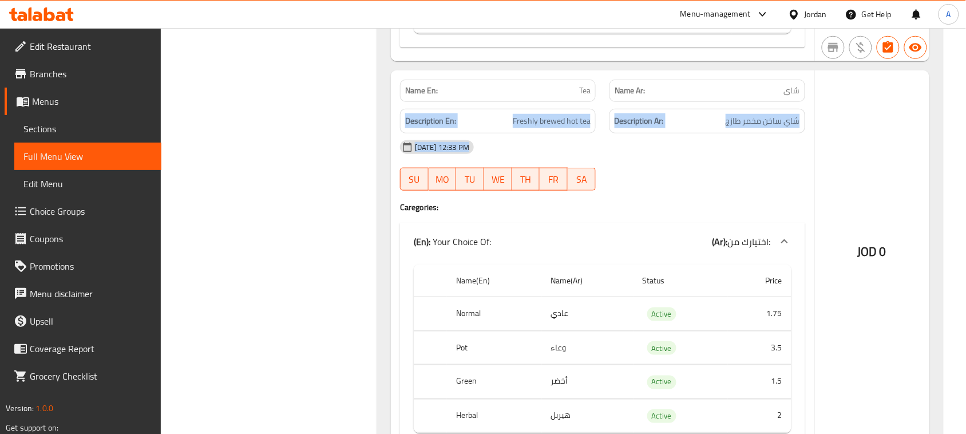
drag, startPoint x: 432, startPoint y: 115, endPoint x: 710, endPoint y: 156, distance: 280.6
click at [682, 156] on div "Name En: Tea Name Ar: شاي Description En: Freshly brewed hot tea Description Ar…" at bounding box center [602, 265] width 423 height 390
click at [739, 161] on div "[DATE] 12:33 PM" at bounding box center [602, 146] width 419 height 27
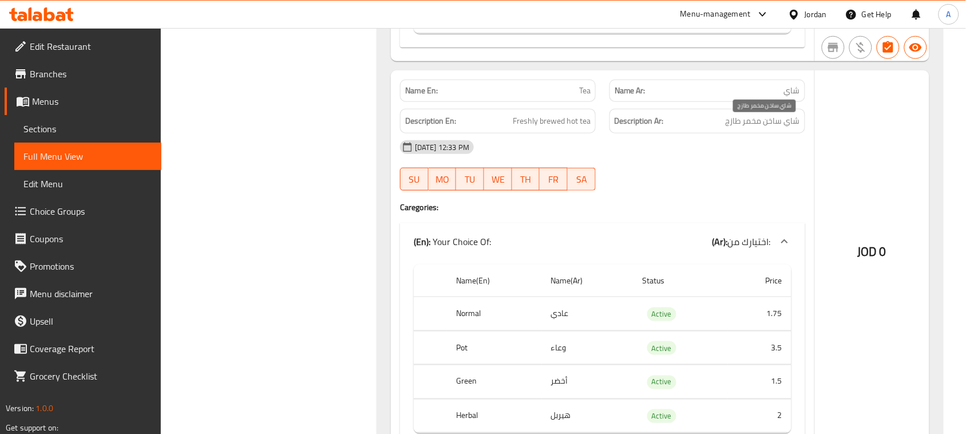
click at [791, 124] on span "شاي ساخن مخمر طازج" at bounding box center [763, 121] width 74 height 14
drag, startPoint x: 791, startPoint y: 124, endPoint x: 680, endPoint y: 124, distance: 111.6
click at [680, 124] on h6 "Description Ar: شاي ساخن مخمر طازج" at bounding box center [707, 121] width 185 height 14
click at [682, 179] on div "[DATE] 12:33 PM SU MO TU WE TH FR SA" at bounding box center [602, 165] width 419 height 64
drag, startPoint x: 504, startPoint y: 121, endPoint x: 674, endPoint y: 147, distance: 171.4
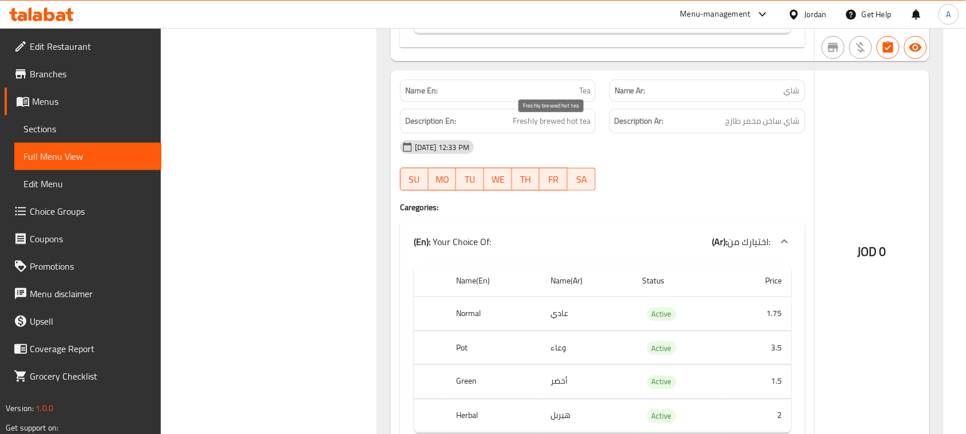
click at [654, 144] on div "Name En: Tea Name Ar: شاي Description En: Freshly brewed hot tea Description Ar…" at bounding box center [602, 265] width 423 height 390
click at [704, 155] on div "[DATE] 12:33 PM" at bounding box center [602, 146] width 419 height 27
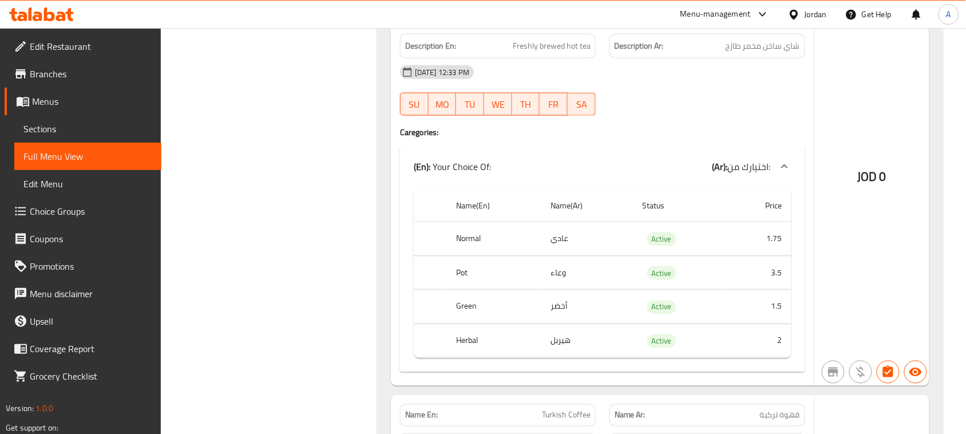
scroll to position [1717, 0]
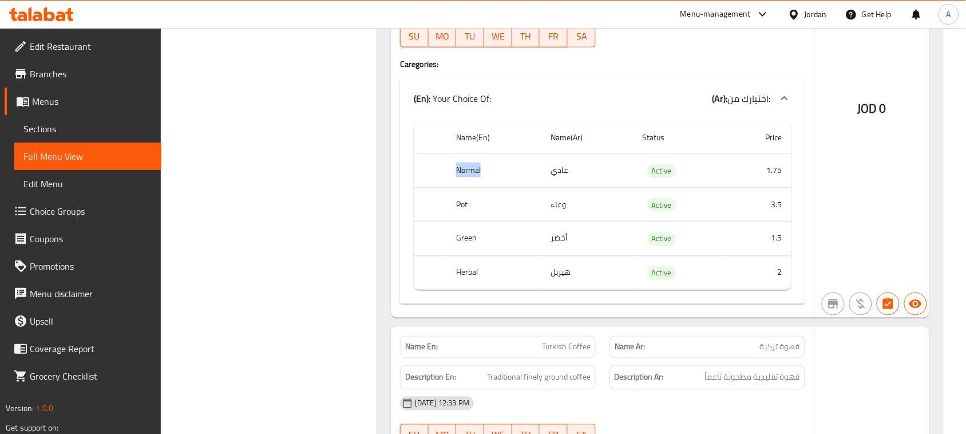
drag, startPoint x: 456, startPoint y: 184, endPoint x: 509, endPoint y: 185, distance: 53.2
drag, startPoint x: 449, startPoint y: 208, endPoint x: 528, endPoint y: 215, distance: 79.3
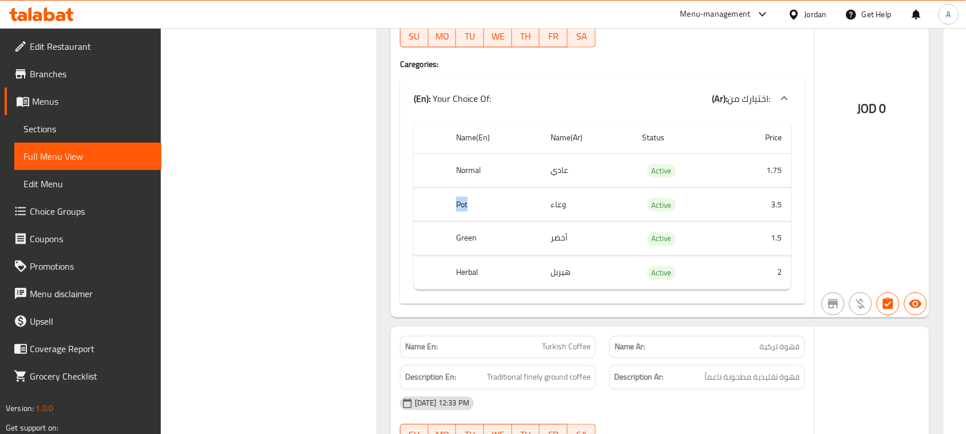
drag, startPoint x: 582, startPoint y: 215, endPoint x: 595, endPoint y: 219, distance: 13.9
drag, startPoint x: 456, startPoint y: 246, endPoint x: 544, endPoint y: 251, distance: 88.3
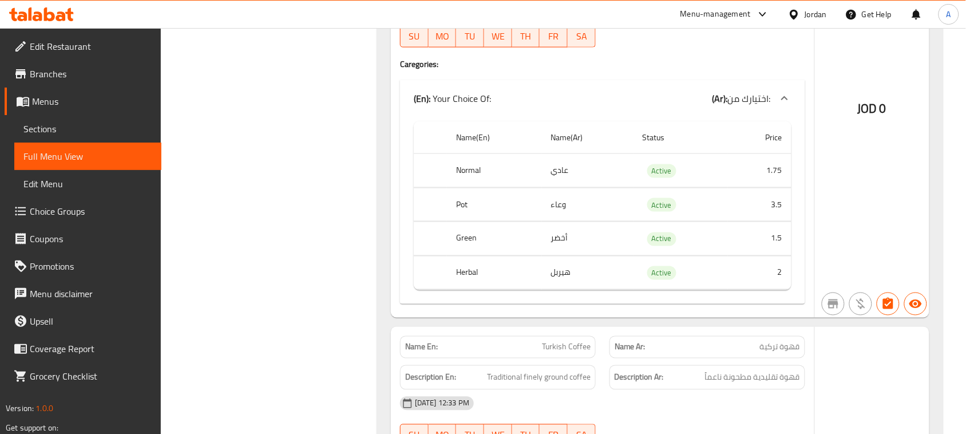
drag, startPoint x: 493, startPoint y: 280, endPoint x: 536, endPoint y: 279, distance: 42.9
click at [536, 279] on th "Herbal" at bounding box center [494, 273] width 94 height 34
click at [563, 283] on td "هيربل" at bounding box center [588, 273] width 92 height 34
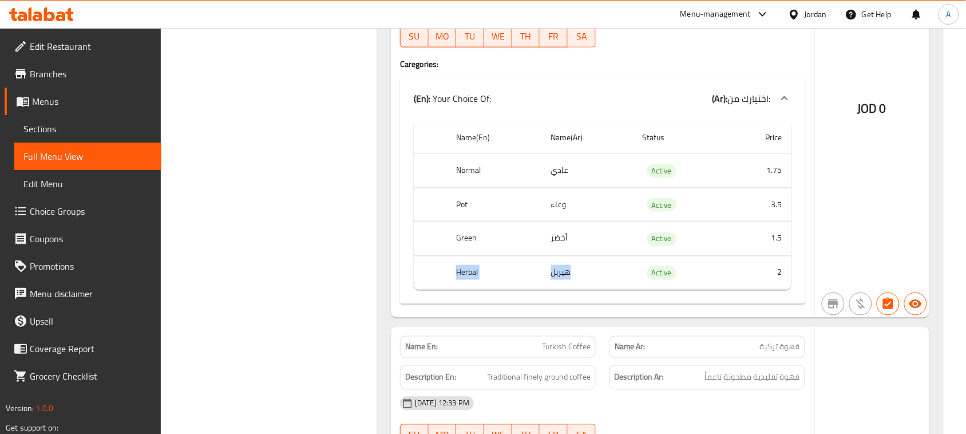
drag, startPoint x: 563, startPoint y: 283, endPoint x: 451, endPoint y: 287, distance: 111.6
click at [451, 287] on tr "Herbal هيربل Active 2" at bounding box center [603, 273] width 378 height 34
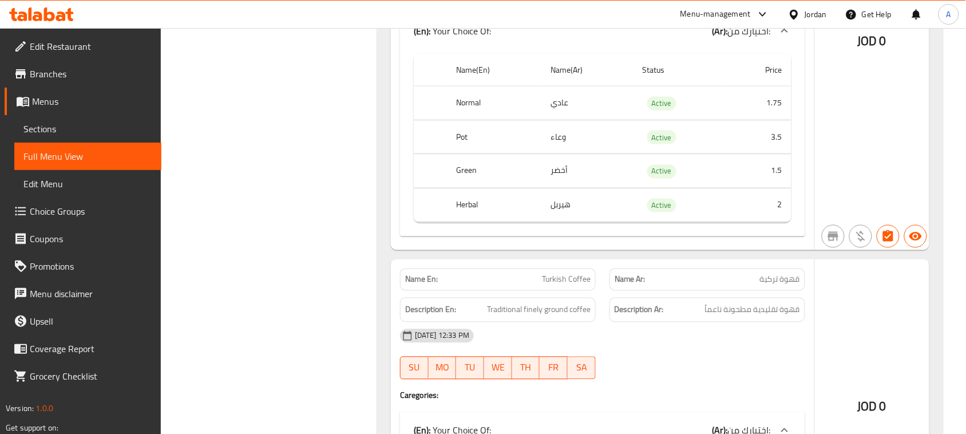
scroll to position [1860, 0]
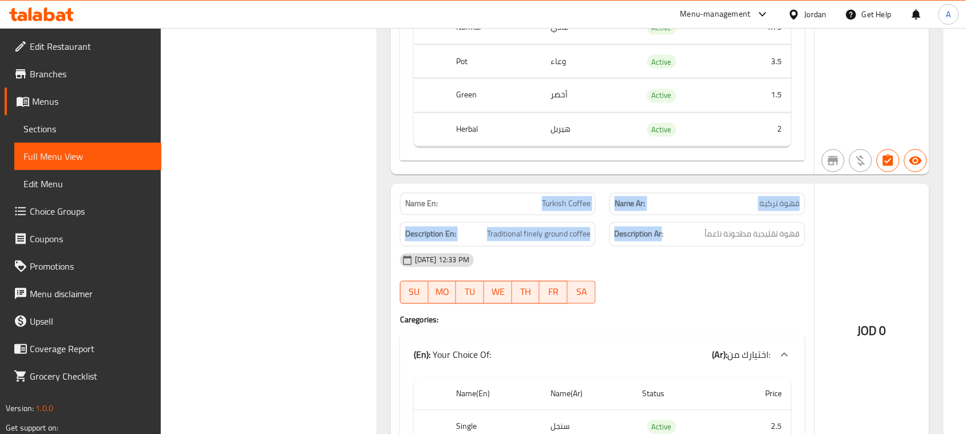
drag, startPoint x: 456, startPoint y: 216, endPoint x: 767, endPoint y: 229, distance: 312.2
click at [673, 229] on div "Name En: Turkish Coffee Name Ar: قهوة تركية Description En: Traditional finely …" at bounding box center [602, 345] width 423 height 322
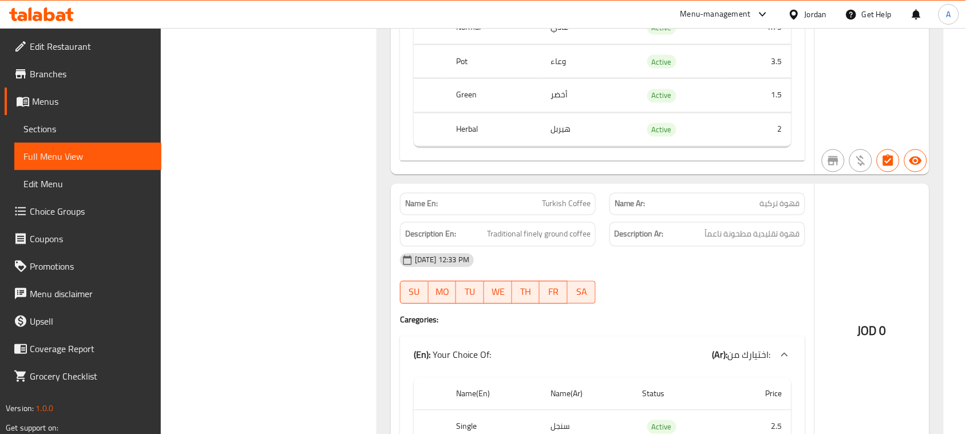
click at [787, 225] on div "Description Ar: قهوة تقليدية مطحونة ناعماً" at bounding box center [707, 234] width 209 height 38
click at [782, 210] on span "قهوة تركية" at bounding box center [780, 204] width 40 height 12
drag, startPoint x: 782, startPoint y: 216, endPoint x: 652, endPoint y: 232, distance: 130.9
click at [628, 207] on p "Name Ar: قهوة تركية" at bounding box center [707, 204] width 185 height 12
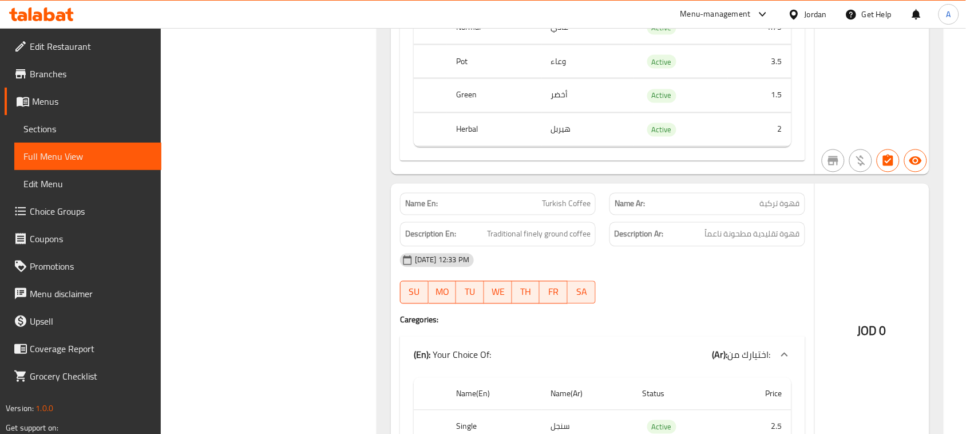
click at [738, 265] on div "[DATE] 12:33 PM" at bounding box center [602, 260] width 419 height 27
click at [789, 242] on span "قهوة تقليدية مطحونة ناعماً" at bounding box center [752, 234] width 95 height 14
drag, startPoint x: 789, startPoint y: 244, endPoint x: 492, endPoint y: 239, distance: 296.5
click at [492, 239] on div "Description En: Traditional finely ground coffee Description Ar: قهوة تقليدية م…" at bounding box center [602, 234] width 419 height 38
click at [727, 271] on div "[DATE] 12:33 PM" at bounding box center [602, 260] width 419 height 27
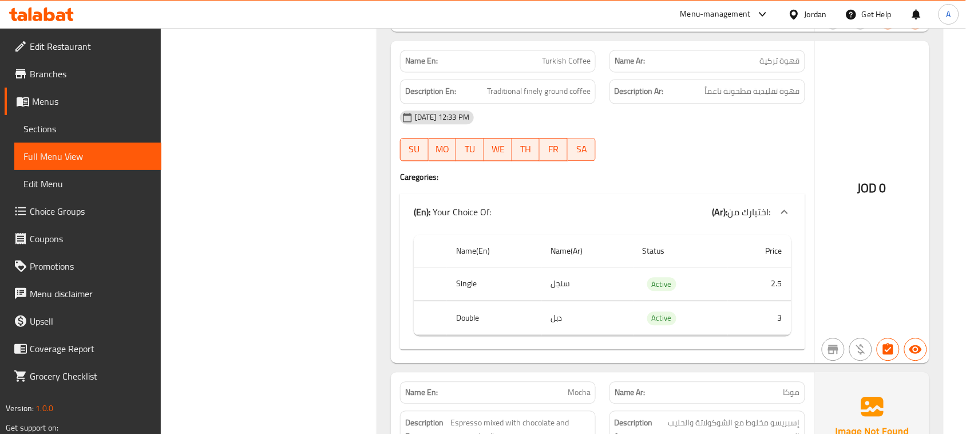
scroll to position [2075, 0]
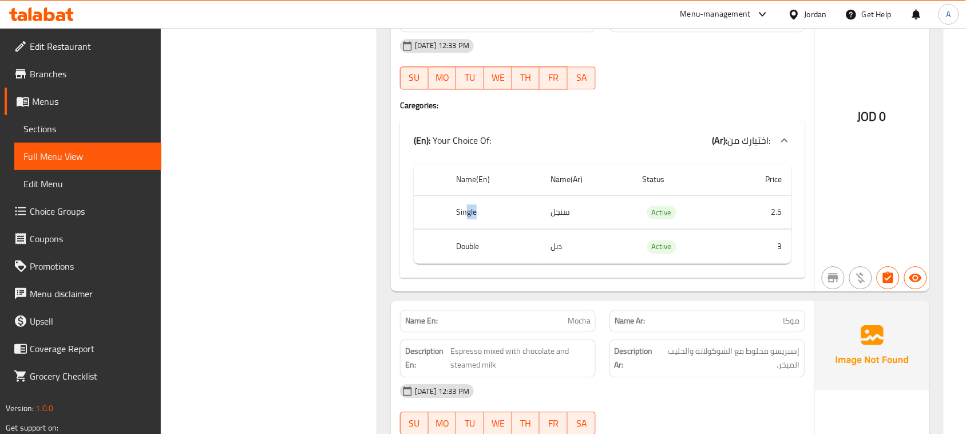
drag, startPoint x: 468, startPoint y: 208, endPoint x: 533, endPoint y: 236, distance: 71.2
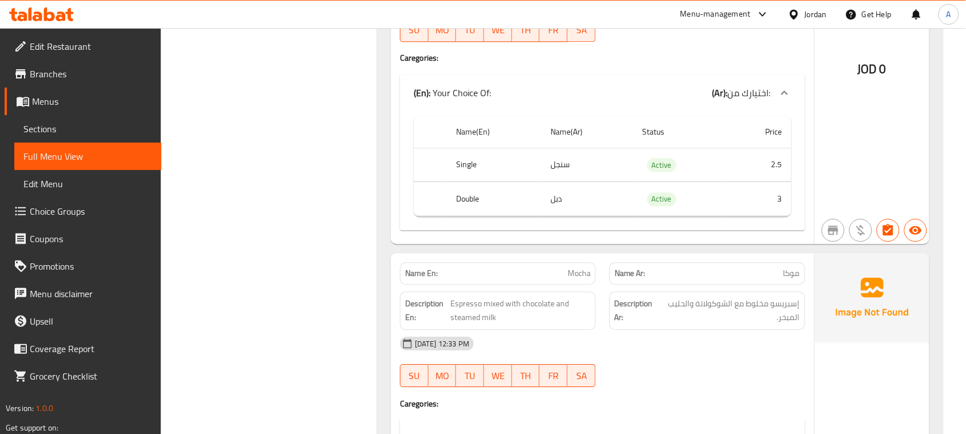
scroll to position [2146, 0]
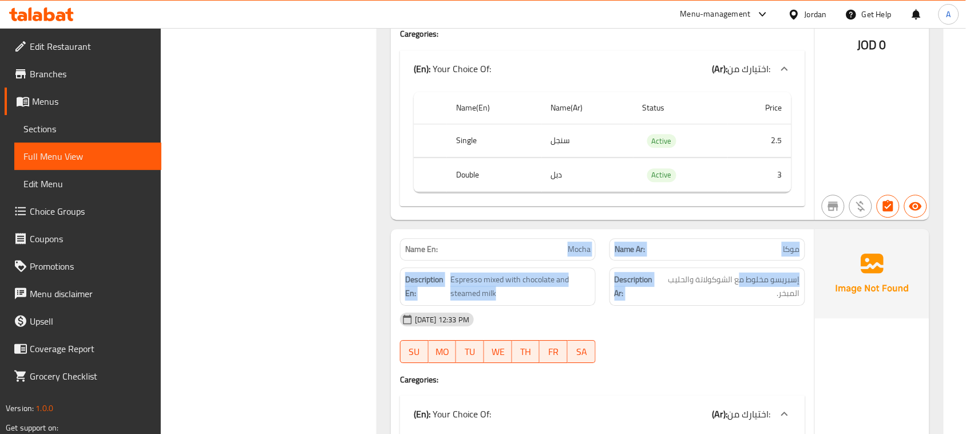
drag, startPoint x: 532, startPoint y: 265, endPoint x: 788, endPoint y: 290, distance: 257.0
click at [756, 282] on div "Name En: Mocha Name Ar: موكا Description En: Espresso mixed with chocolate and …" at bounding box center [602, 414] width 423 height 370
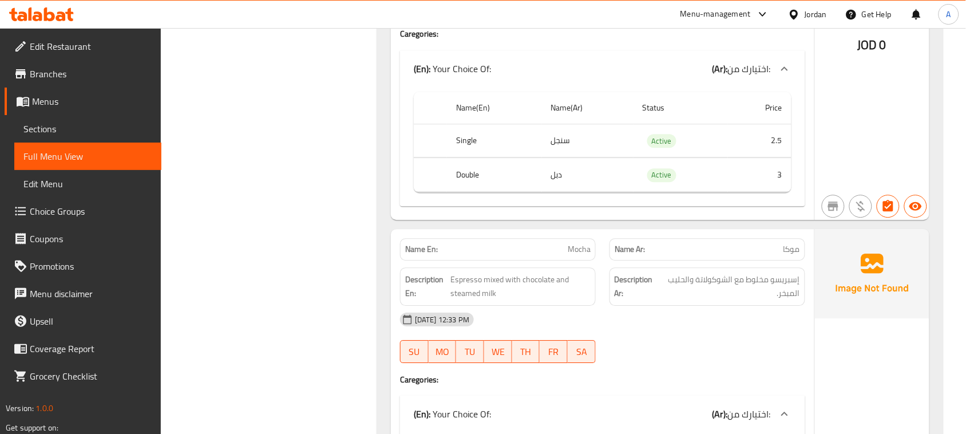
click at [799, 322] on div "[DATE] 12:33 PM" at bounding box center [602, 319] width 419 height 27
drag, startPoint x: 797, startPoint y: 282, endPoint x: 681, endPoint y: 287, distance: 116.3
click at [681, 287] on div "Description Ar: إسبريسو مخلوط مع الشوكولاتة والحليب المبخر." at bounding box center [707, 286] width 196 height 38
click at [696, 333] on div "[DATE] 12:33 PM" at bounding box center [602, 319] width 419 height 27
click at [790, 300] on span "إسبريسو مخلوط مع الشوكولاتة والحليب المبخر." at bounding box center [730, 286] width 139 height 28
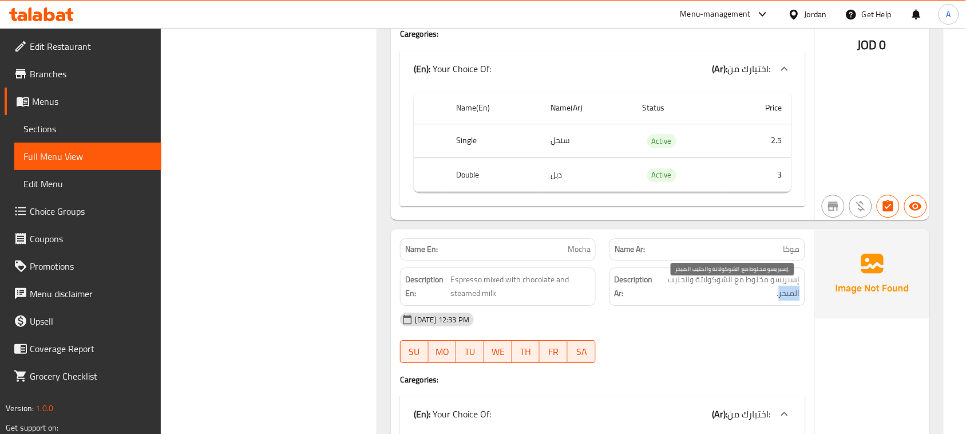
click at [790, 300] on span "إسبريسو مخلوط مع الشوكولاتة والحليب المبخر." at bounding box center [730, 286] width 139 height 28
drag, startPoint x: 694, startPoint y: 351, endPoint x: 607, endPoint y: 299, distance: 101.1
click at [675, 342] on div "[DATE] 12:33 PM SU MO TU WE TH FR SA" at bounding box center [602, 338] width 419 height 64
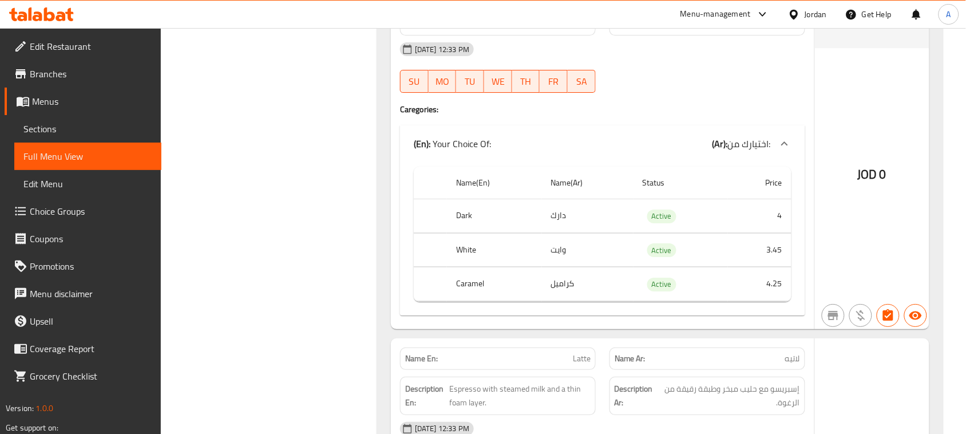
scroll to position [2432, 0]
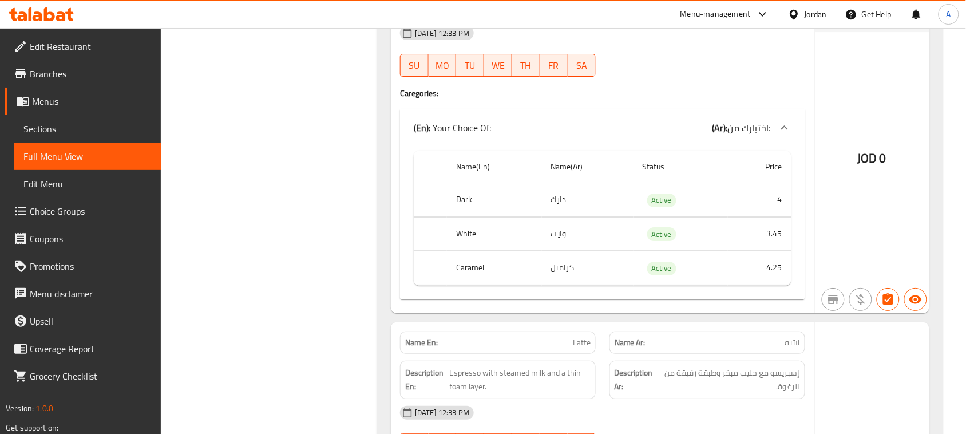
drag, startPoint x: 461, startPoint y: 198, endPoint x: 488, endPoint y: 213, distance: 31.2
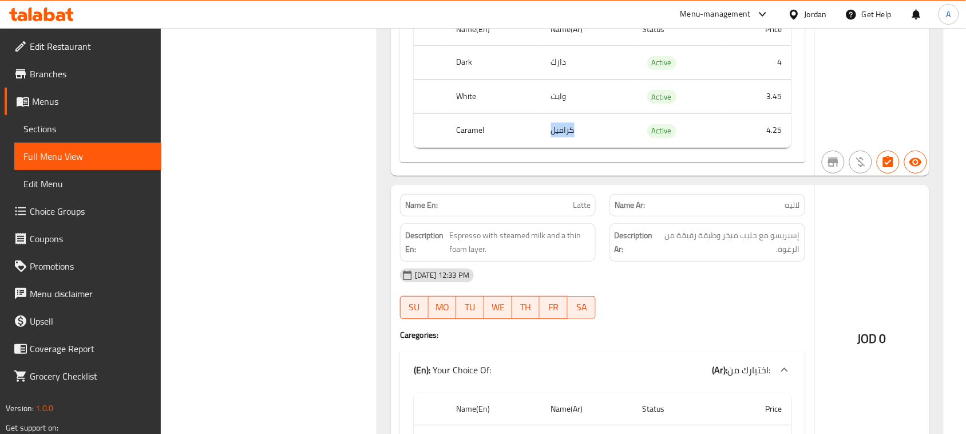
scroll to position [2575, 0]
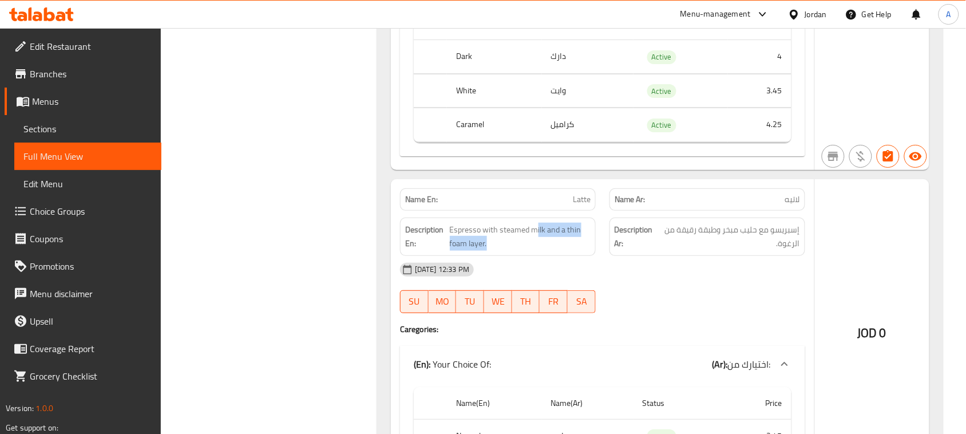
drag, startPoint x: 538, startPoint y: 229, endPoint x: 681, endPoint y: 252, distance: 144.9
click at [622, 228] on div "Description En: Espresso with steamed milk and a thin foam layer. Description A…" at bounding box center [602, 237] width 419 height 52
click at [682, 251] on span "إسبريسو مع حليب مبخر وطبقة رقيقة من الرغوة." at bounding box center [730, 237] width 140 height 28
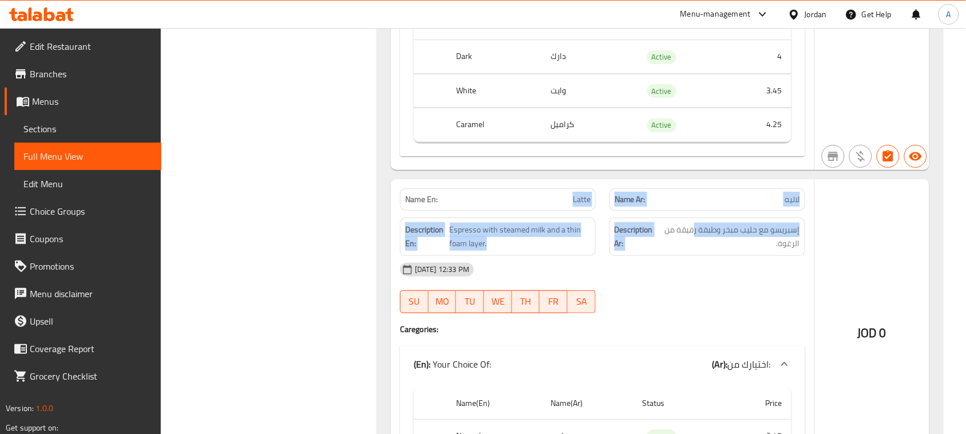
drag, startPoint x: 559, startPoint y: 204, endPoint x: 745, endPoint y: 264, distance: 195.3
click at [727, 236] on div "Name En: Latte Name Ar: لاتيه Description En: Espresso with steamed milk and a …" at bounding box center [602, 347] width 423 height 336
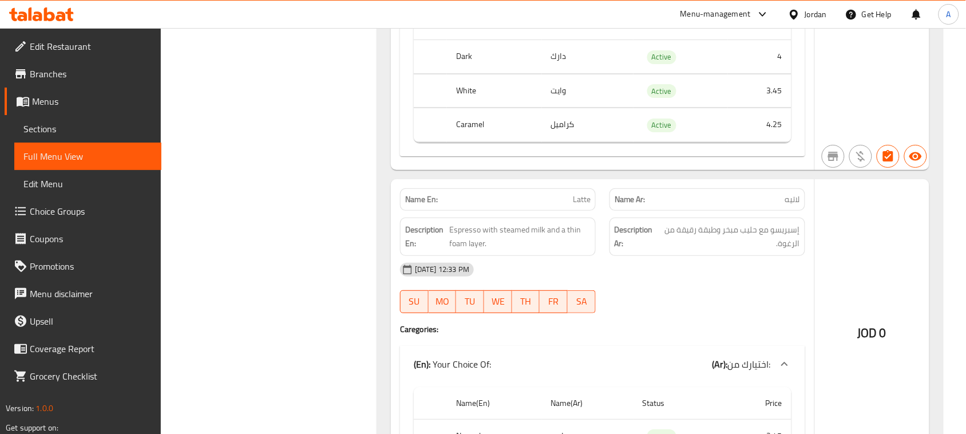
click at [745, 268] on div "[DATE] 12:33 PM" at bounding box center [602, 269] width 419 height 27
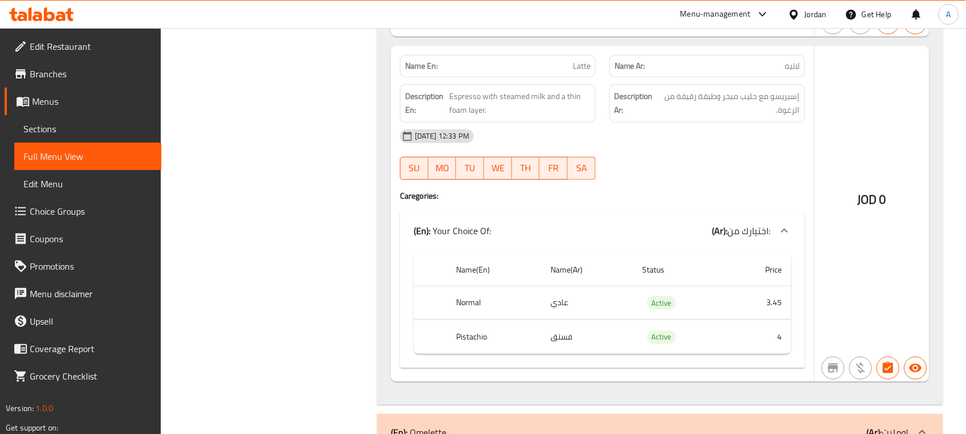
scroll to position [2718, 0]
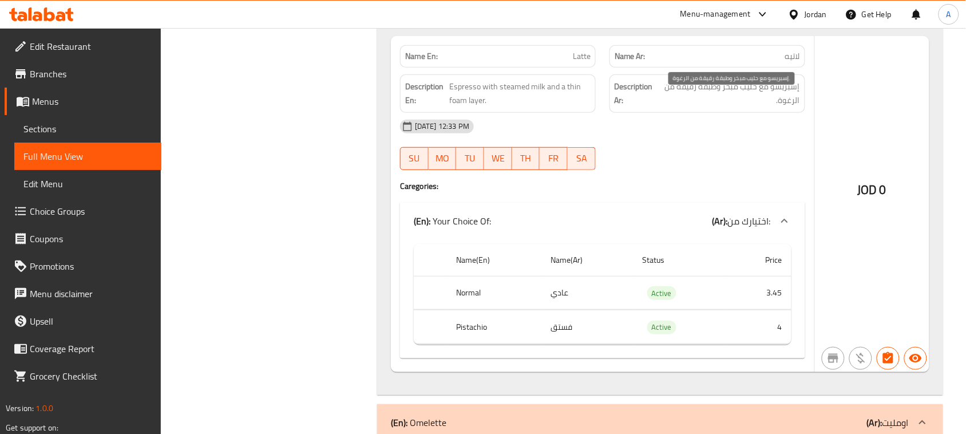
click at [788, 92] on span "إسبريسو مع حليب مبخر وطبقة رقيقة من الرغوة." at bounding box center [730, 94] width 140 height 28
click at [794, 160] on div "[DATE] 12:33 PM SU MO TU WE TH FR SA" at bounding box center [602, 145] width 419 height 64
drag, startPoint x: 740, startPoint y: 93, endPoint x: 724, endPoint y: 100, distance: 17.7
click at [729, 93] on span "إسبريسو مع حليب مبخر وطبقة رقيقة من الرغوة." at bounding box center [730, 94] width 140 height 28
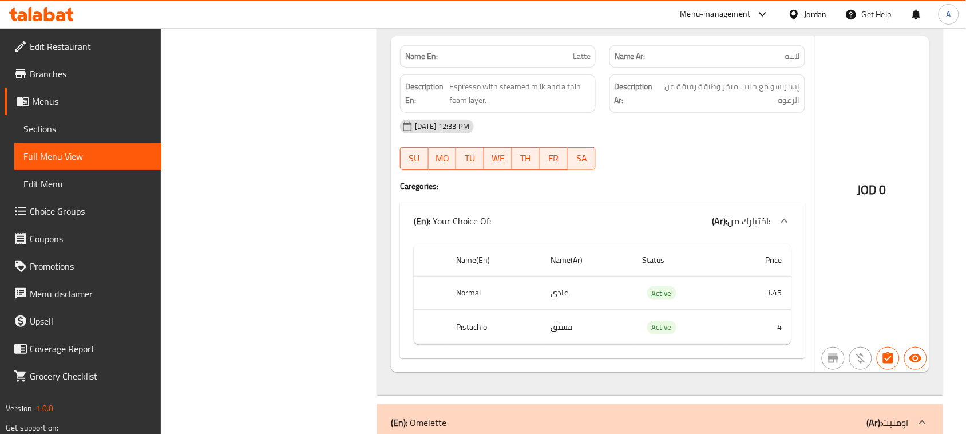
click at [723, 140] on div "[DATE] 12:33 PM" at bounding box center [602, 126] width 419 height 27
drag, startPoint x: 687, startPoint y: 103, endPoint x: 681, endPoint y: 112, distance: 10.6
click at [680, 103] on span "إسبريسو مع حليب مبخر وطبقة رقيقة من الرغوة." at bounding box center [730, 94] width 140 height 28
click at [704, 156] on div "[DATE] 12:33 PM SU MO TU WE TH FR SA" at bounding box center [602, 145] width 419 height 64
click at [783, 105] on span "إسبريسو مع حليب مبخر وطبقة رقيقة من الرغوة." at bounding box center [730, 94] width 140 height 28
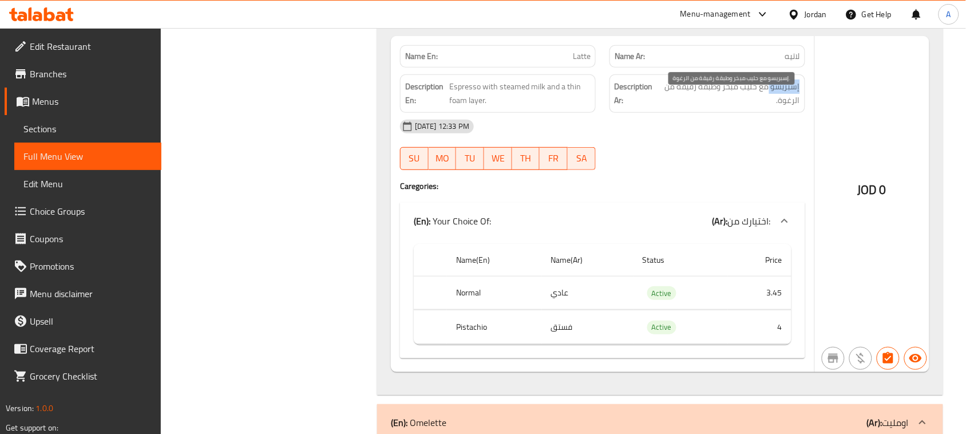
click at [783, 105] on span "إسبريسو مع حليب مبخر وطبقة رقيقة من الرغوة." at bounding box center [730, 94] width 140 height 28
drag, startPoint x: 783, startPoint y: 105, endPoint x: 774, endPoint y: 118, distance: 16.2
click at [783, 106] on span "إسبريسو مع حليب مبخر وطبقة رقيقة من الرغوة." at bounding box center [730, 94] width 140 height 28
click at [737, 153] on div "[DATE] 12:33 PM SU MO TU WE TH FR SA" at bounding box center [602, 145] width 419 height 64
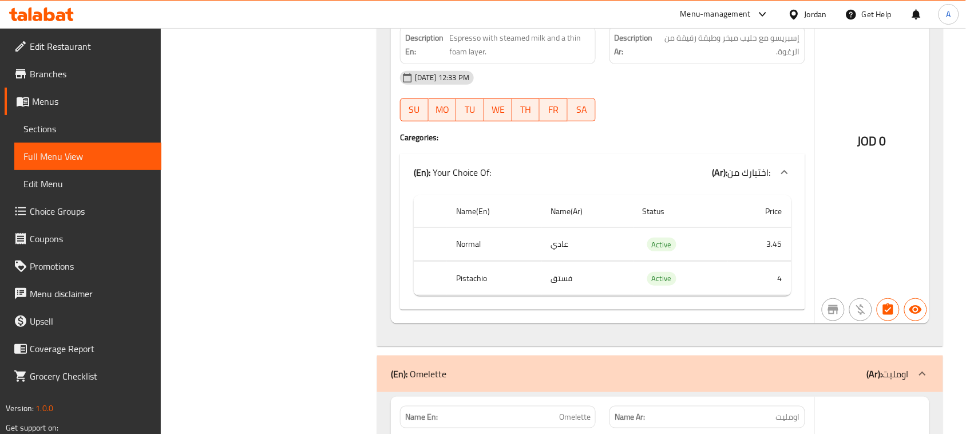
scroll to position [2861, 0]
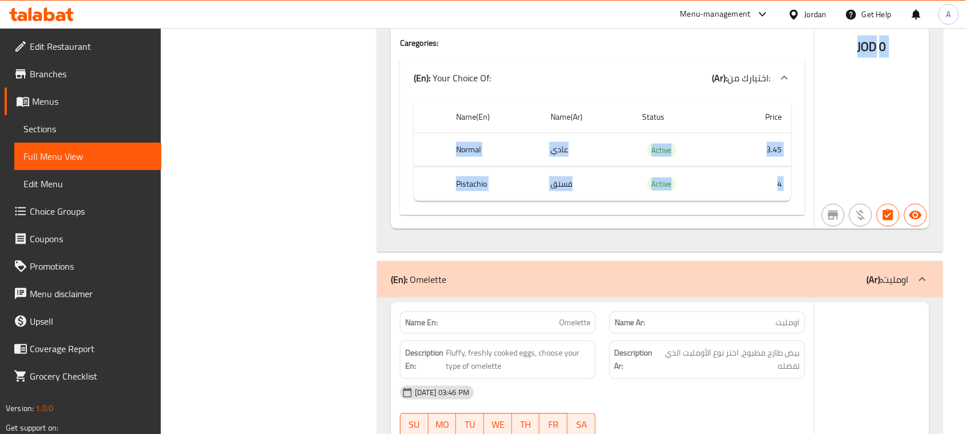
drag, startPoint x: 445, startPoint y: 153, endPoint x: 845, endPoint y: 192, distance: 401.9
click at [845, 192] on div "Name En: Latte Name Ar: لاتيه Description En: Espresso with steamed milk and a …" at bounding box center [660, 61] width 539 height 336
drag, startPoint x: 473, startPoint y: 191, endPoint x: 760, endPoint y: 199, distance: 287.4
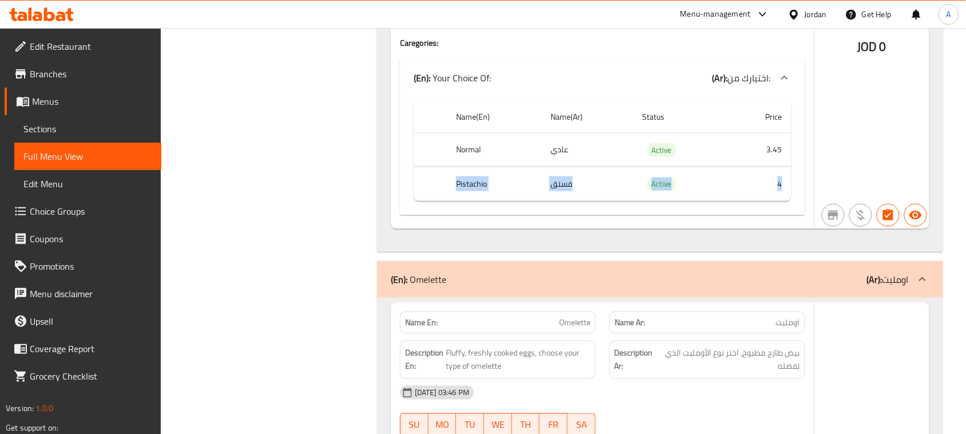
scroll to position [2933, 0]
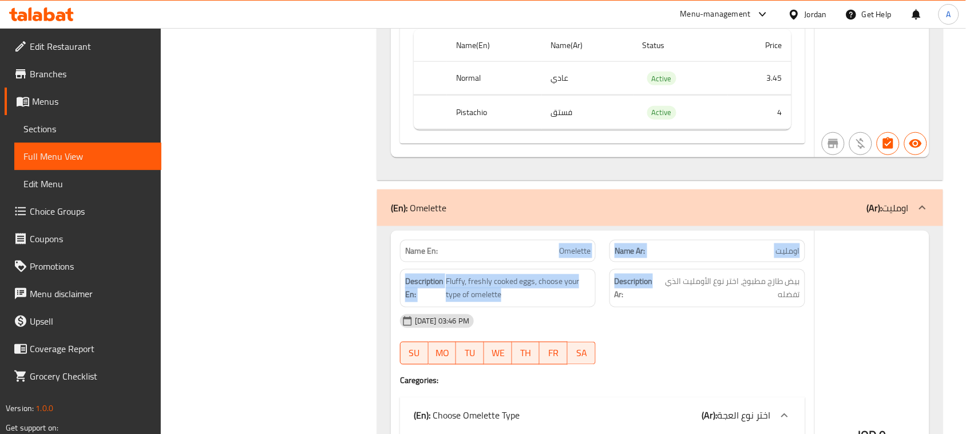
drag, startPoint x: 544, startPoint y: 262, endPoint x: 719, endPoint y: 321, distance: 185.5
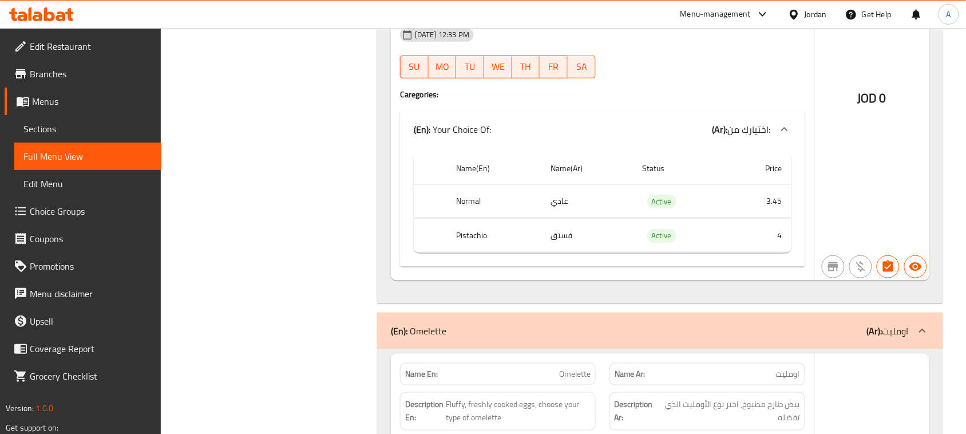
scroll to position [2790, 0]
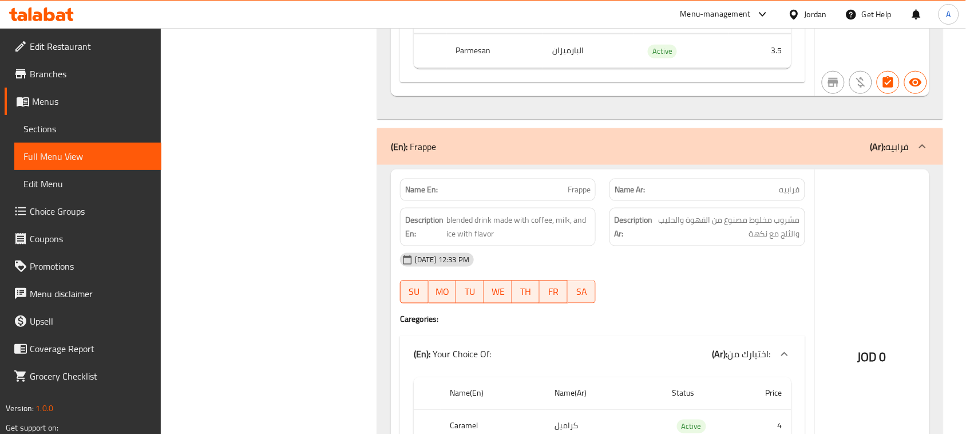
scroll to position [4296, 0]
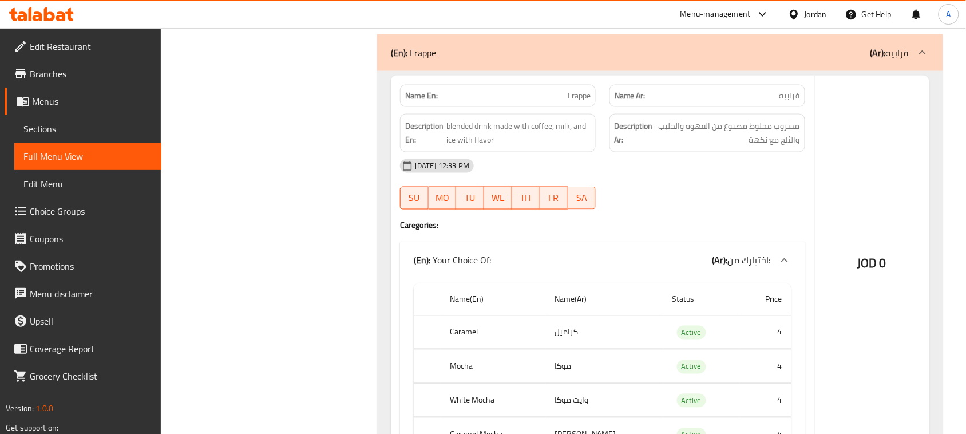
drag, startPoint x: 547, startPoint y: 104, endPoint x: 756, endPoint y: 199, distance: 230.0
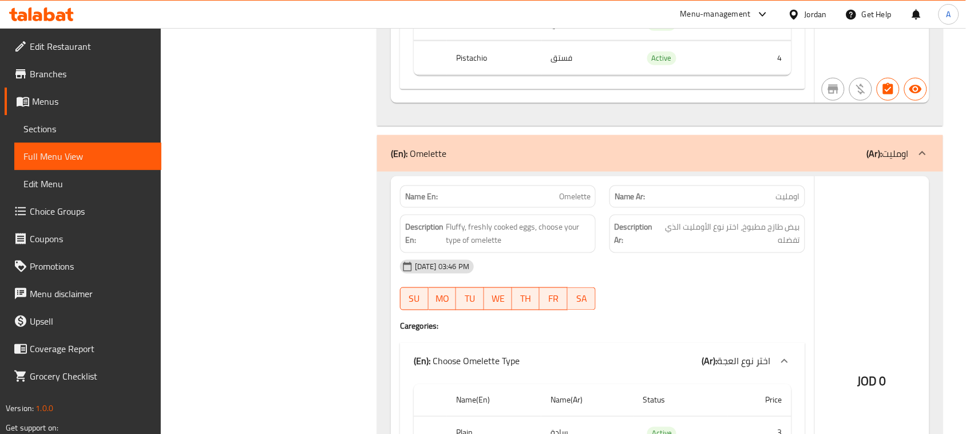
scroll to position [3009, 0]
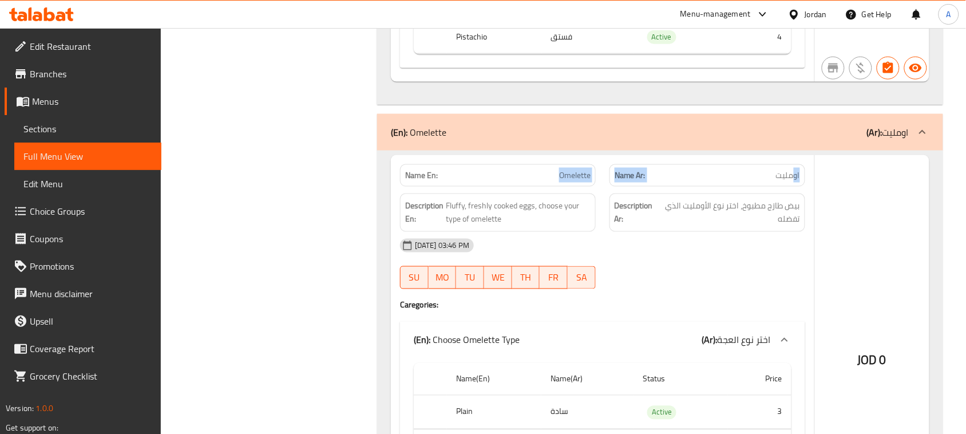
drag, startPoint x: 518, startPoint y: 184, endPoint x: 791, endPoint y: 196, distance: 273.2
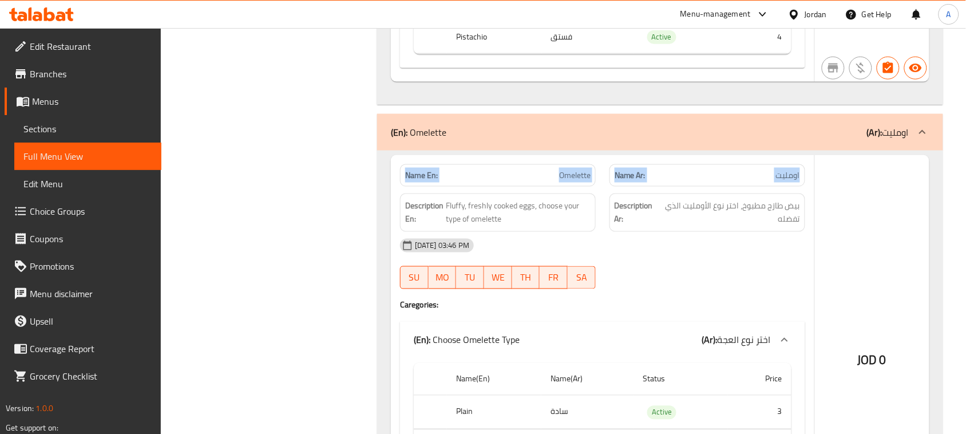
drag, startPoint x: 782, startPoint y: 193, endPoint x: 442, endPoint y: 179, distance: 340.2
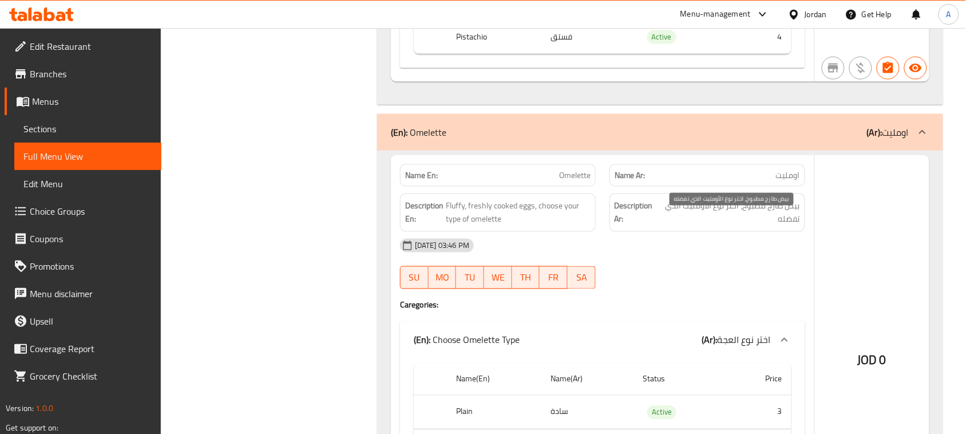
click at [793, 226] on span "بيض طازج مطبوخ، اختر نوع الأومليت الذي تفضله" at bounding box center [730, 213] width 140 height 28
click at [784, 222] on span "بيض طازج مطبوخ، اختر نوع الأومليت الذي تفضله" at bounding box center [730, 213] width 140 height 28
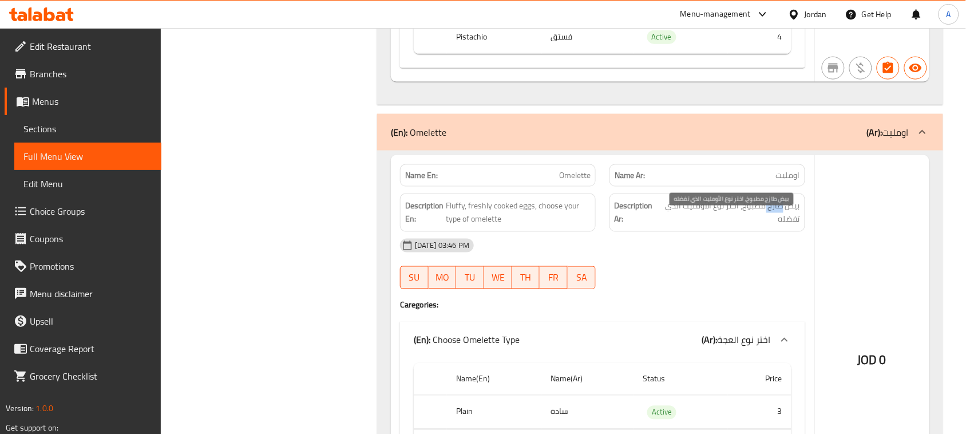
click at [784, 222] on span "بيض طازج مطبوخ، اختر نوع الأومليت الذي تفضله" at bounding box center [730, 213] width 140 height 28
click at [790, 222] on span "بيض طازج مطبوخ، اختر نوع الأومليت الذي تفضله" at bounding box center [730, 213] width 140 height 28
drag, startPoint x: 790, startPoint y: 222, endPoint x: 505, endPoint y: 209, distance: 285.3
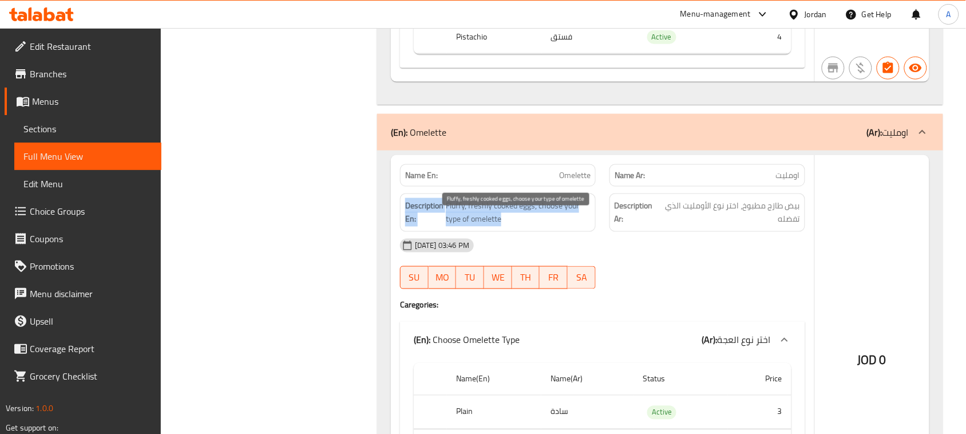
drag, startPoint x: 504, startPoint y: 225, endPoint x: 834, endPoint y: 264, distance: 332.5
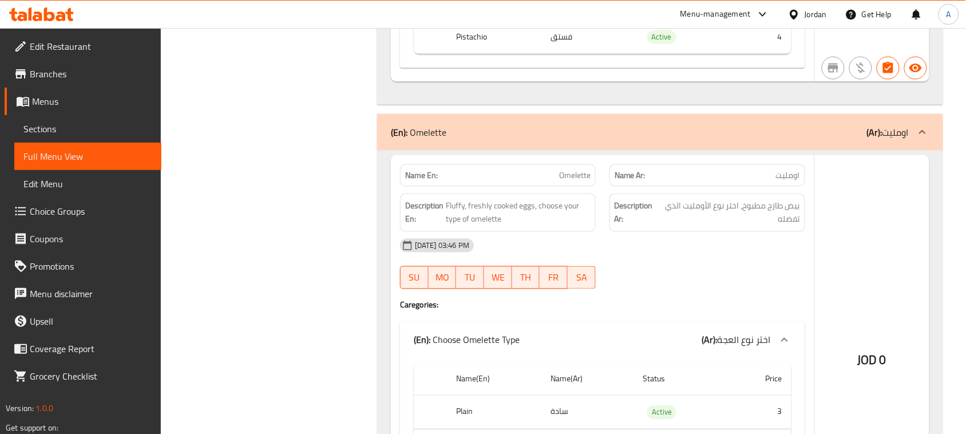
click at [758, 221] on span "بيض طازج مطبوخ، اختر نوع الأومليت الذي تفضله" at bounding box center [730, 213] width 140 height 28
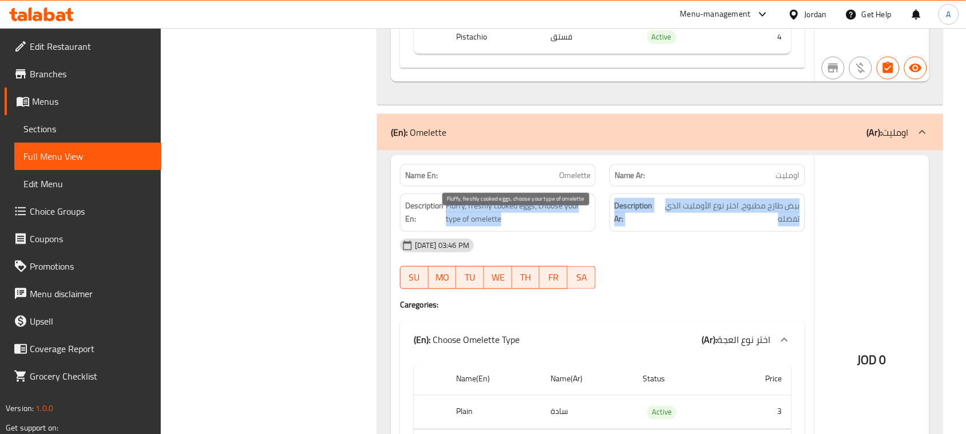
drag, startPoint x: 758, startPoint y: 221, endPoint x: 461, endPoint y: 219, distance: 297.6
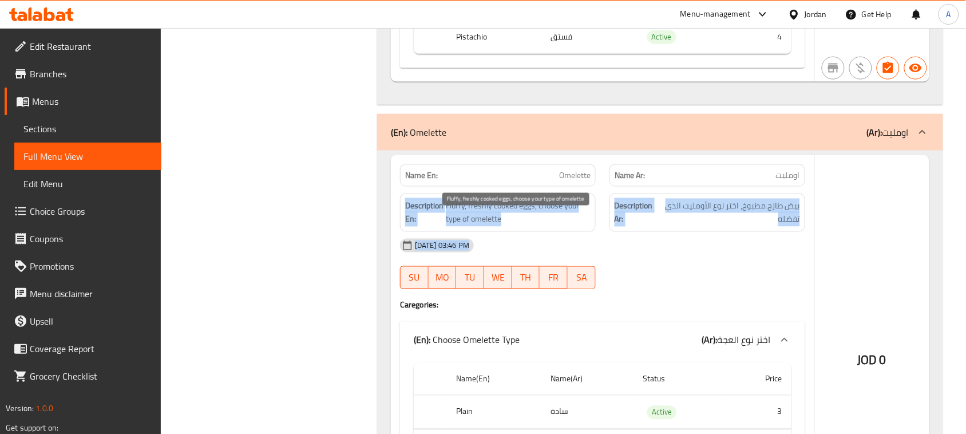
drag, startPoint x: 401, startPoint y: 212, endPoint x: 774, endPoint y: 258, distance: 375.9
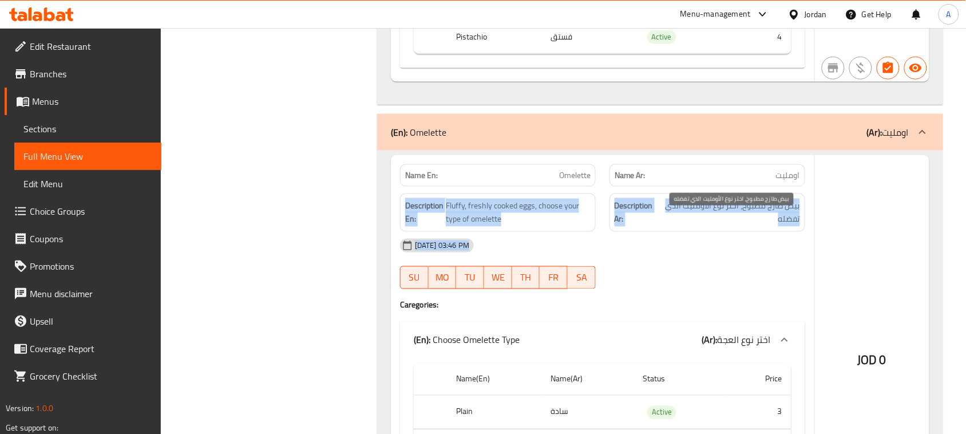
click at [730, 213] on span "بيض طازج مطبوخ، اختر نوع الأومليت الذي تفضله" at bounding box center [730, 213] width 140 height 28
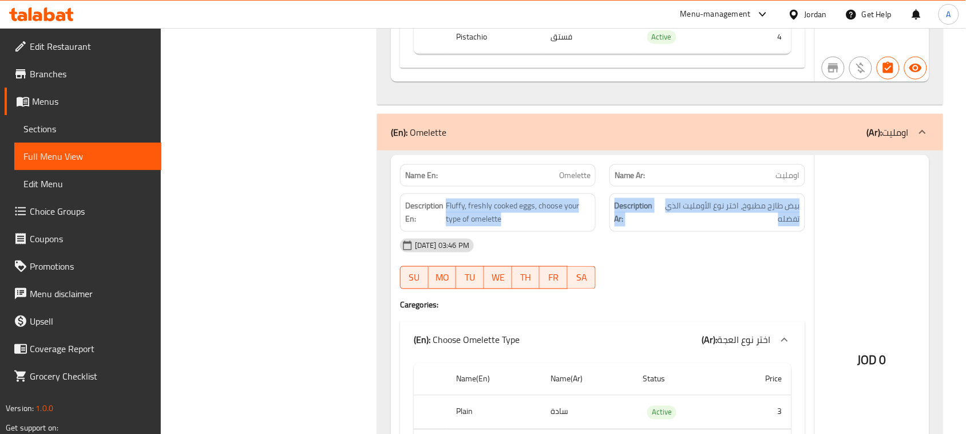
drag, startPoint x: 730, startPoint y: 213, endPoint x: 507, endPoint y: 220, distance: 223.3
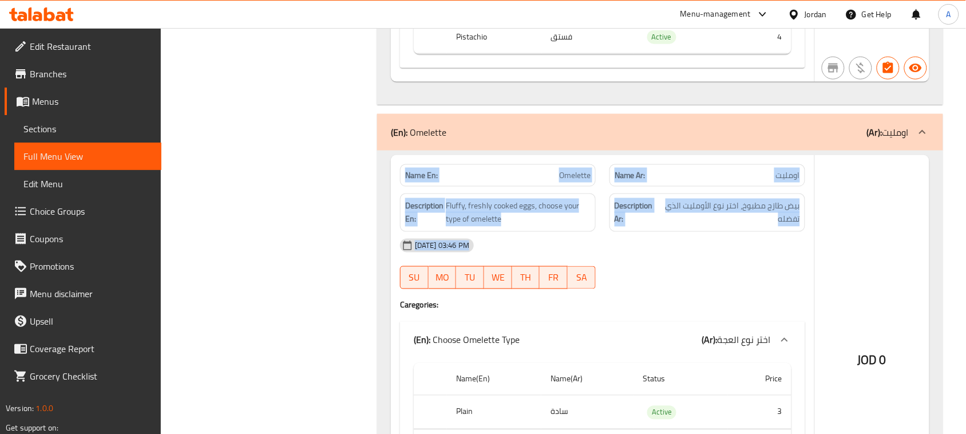
drag, startPoint x: 410, startPoint y: 173, endPoint x: 722, endPoint y: 276, distance: 328.5
drag, startPoint x: 676, startPoint y: 262, endPoint x: 310, endPoint y: 179, distance: 376.2
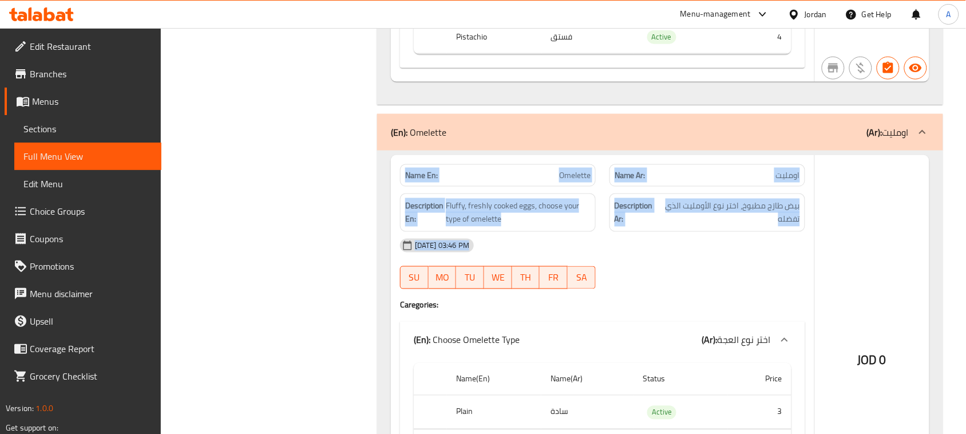
drag, startPoint x: 430, startPoint y: 182, endPoint x: 847, endPoint y: 269, distance: 426.2
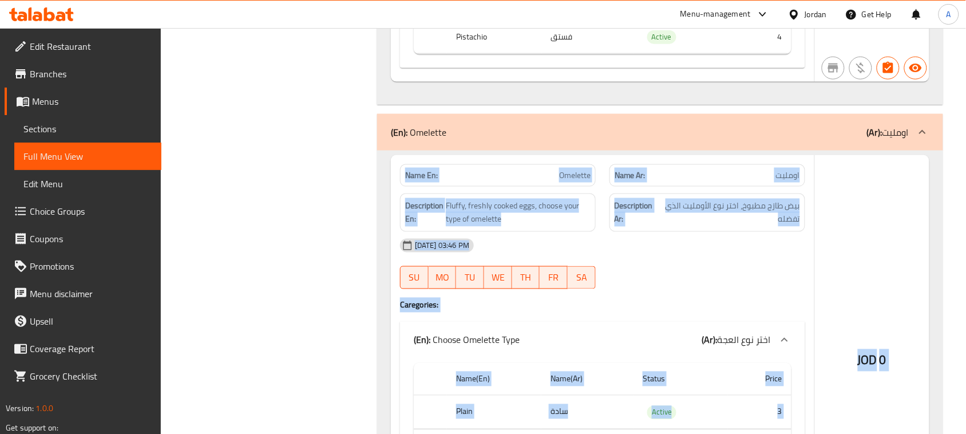
drag, startPoint x: 809, startPoint y: 258, endPoint x: 415, endPoint y: 190, distance: 398.9
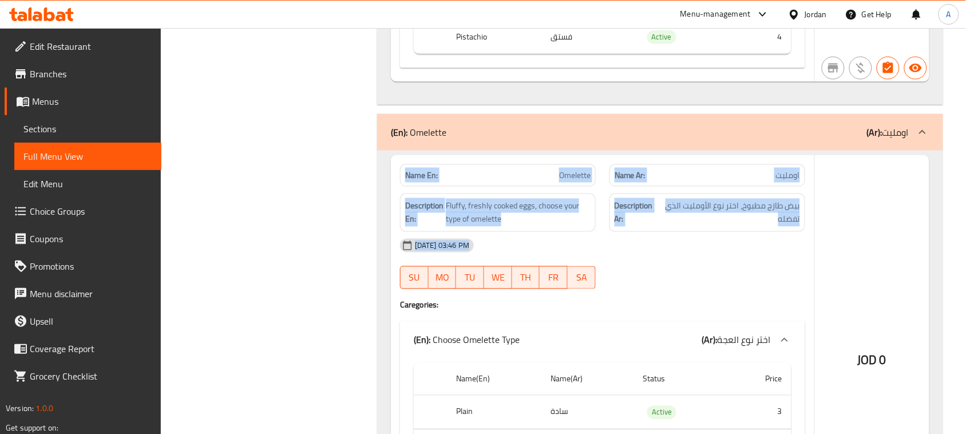
drag, startPoint x: 415, startPoint y: 190, endPoint x: 740, endPoint y: 276, distance: 335.6
drag, startPoint x: 735, startPoint y: 271, endPoint x: 375, endPoint y: 184, distance: 370.3
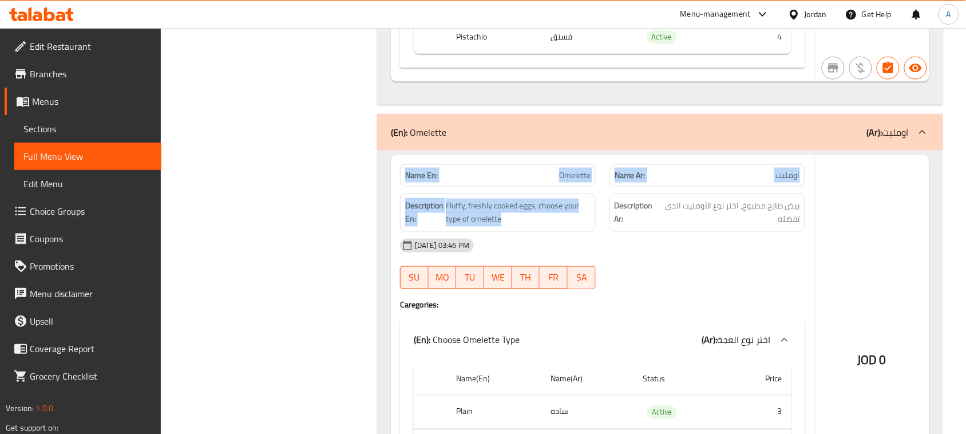
drag, startPoint x: 410, startPoint y: 189, endPoint x: 642, endPoint y: 259, distance: 242.1
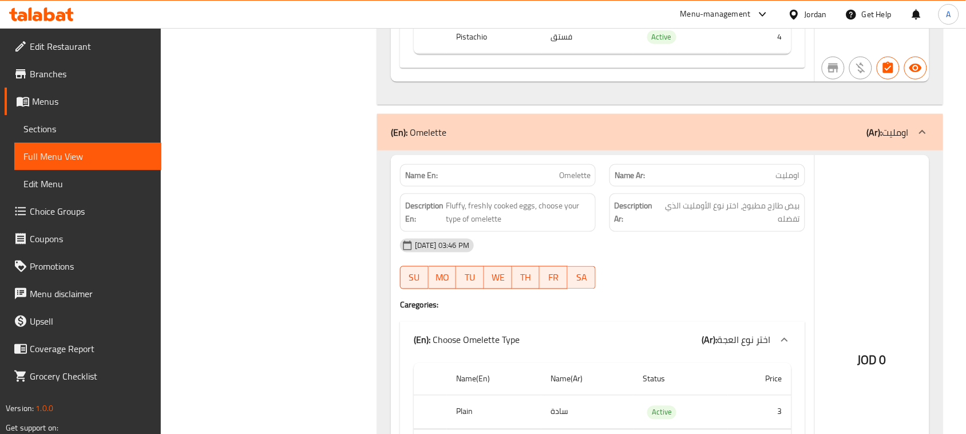
drag, startPoint x: 787, startPoint y: 187, endPoint x: 533, endPoint y: 187, distance: 254.1
click at [790, 223] on span "بيض طازج مطبوخ، اختر نوع الأومليت الذي تفضله" at bounding box center [730, 213] width 140 height 28
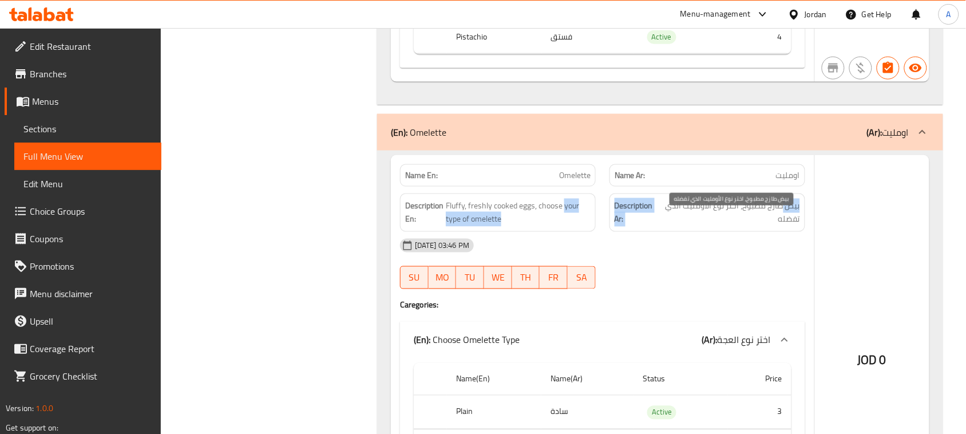
drag, startPoint x: 790, startPoint y: 223, endPoint x: 485, endPoint y: 223, distance: 305.0
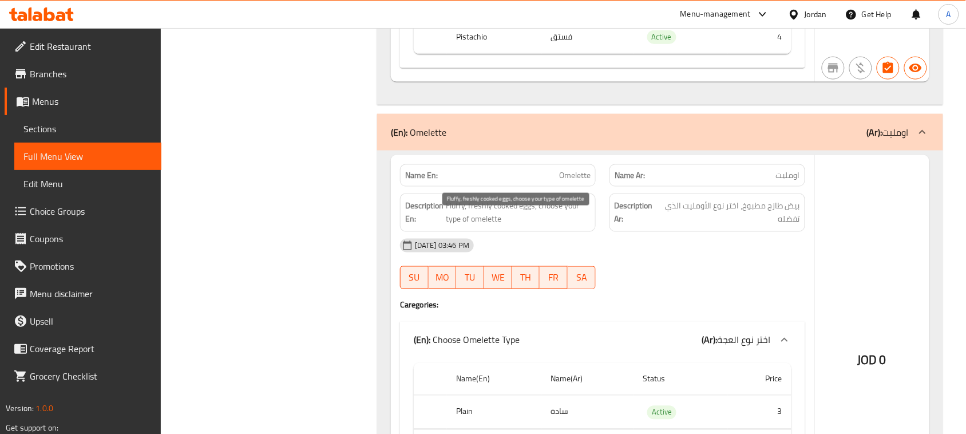
click at [448, 219] on span "Fluffy, freshly cooked eggs, choose your type of omelette" at bounding box center [518, 213] width 145 height 28
drag, startPoint x: 448, startPoint y: 219, endPoint x: 522, endPoint y: 216, distance: 74.5
click at [522, 216] on span "Fluffy, freshly cooked eggs, choose your type of omelette" at bounding box center [518, 213] width 145 height 28
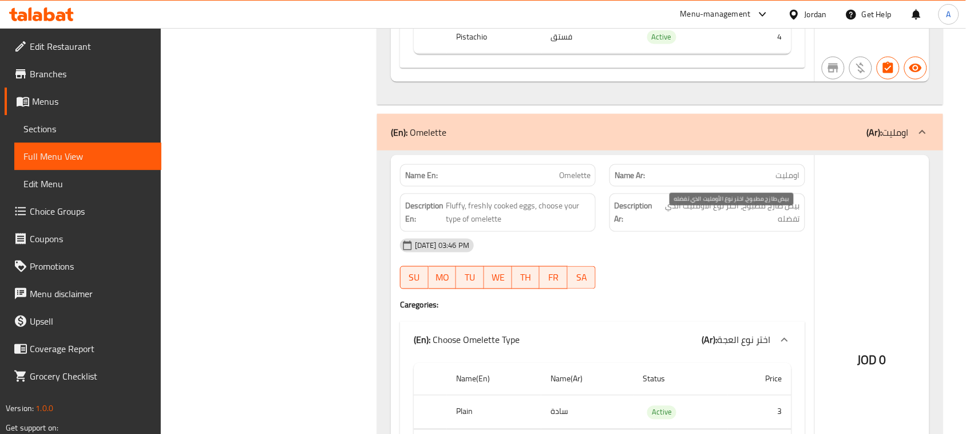
click at [787, 225] on span "بيض طازج مطبوخ، اختر نوع الأومليت الذي تفضله" at bounding box center [730, 213] width 140 height 28
drag, startPoint x: 787, startPoint y: 225, endPoint x: 751, endPoint y: 219, distance: 36.0
click at [751, 219] on span "بيض طازج مطبوخ، اختر نوع الأومليت الذي تفضله" at bounding box center [730, 213] width 140 height 28
click at [744, 227] on span "بيض طازج مطبوخ، اختر نوع الأومليت الذي تفضله" at bounding box center [730, 213] width 140 height 28
drag, startPoint x: 734, startPoint y: 220, endPoint x: 663, endPoint y: 215, distance: 71.7
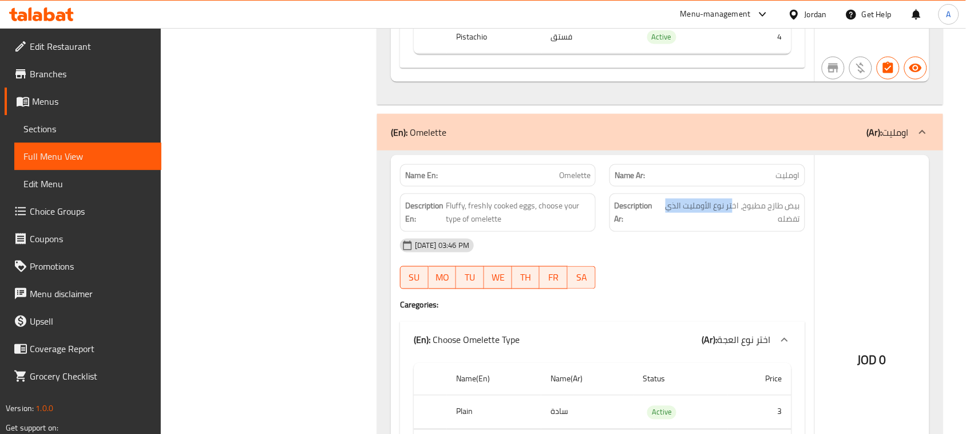
click at [707, 219] on span "بيض طازج مطبوخ، اختر نوع الأومليت الذي تفضله" at bounding box center [730, 213] width 140 height 28
click at [750, 225] on span "بيض طازج مطبوخ، اختر نوع الأومليت الذي تفضله" at bounding box center [730, 213] width 140 height 28
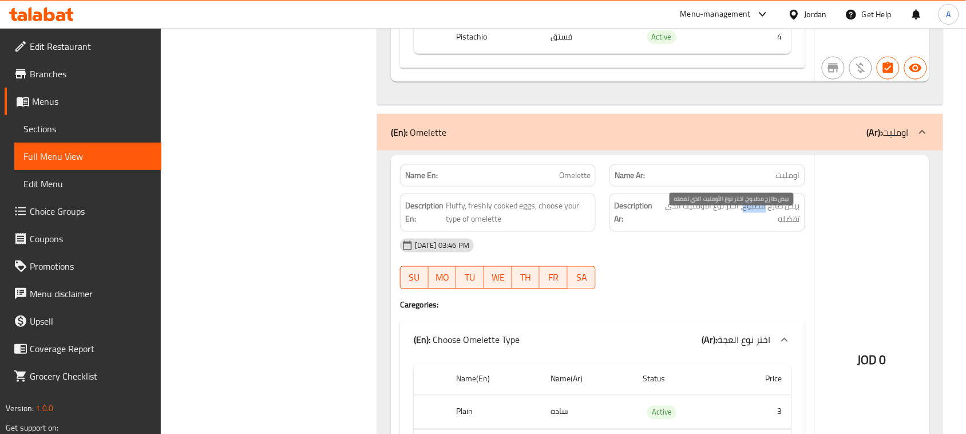
click at [750, 225] on span "بيض طازج مطبوخ، اختر نوع الأومليت الذي تفضله" at bounding box center [730, 213] width 140 height 28
click at [770, 226] on span "بيض طازج مطبوخ، اختر نوع الأومليت الذي تفضله" at bounding box center [730, 213] width 140 height 28
drag, startPoint x: 736, startPoint y: 221, endPoint x: 680, endPoint y: 221, distance: 56.1
click at [680, 221] on span "بيض طازج مطبوخ، اختر نوع الأومليت الذي تفضله" at bounding box center [730, 213] width 140 height 28
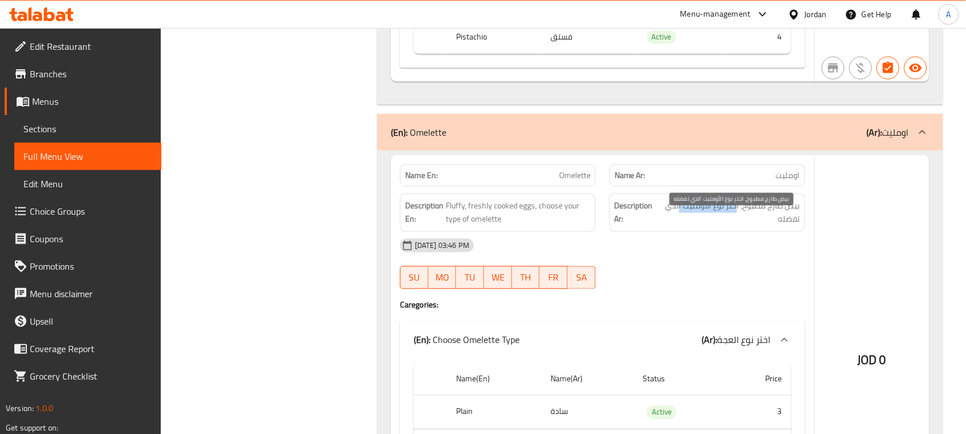
click at [698, 225] on span "بيض طازج مطبوخ، اختر نوع الأومليت الذي تفضله" at bounding box center [730, 213] width 140 height 28
click at [705, 227] on span "بيض طازج مطبوخ، اختر نوع الأومليت الذي تفضله" at bounding box center [730, 213] width 140 height 28
drag, startPoint x: 715, startPoint y: 213, endPoint x: 666, endPoint y: 226, distance: 51.4
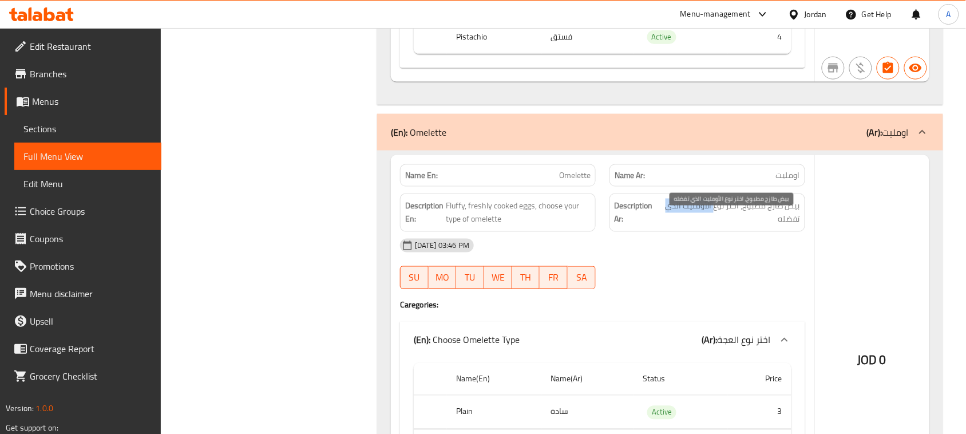
click at [666, 226] on span "بيض طازج مطبوخ، اختر نوع الأومليت الذي تفضله" at bounding box center [730, 213] width 140 height 28
click at [714, 218] on span "بيض طازج مطبوخ، اختر نوع الأومليت الذي تفضله" at bounding box center [730, 213] width 140 height 28
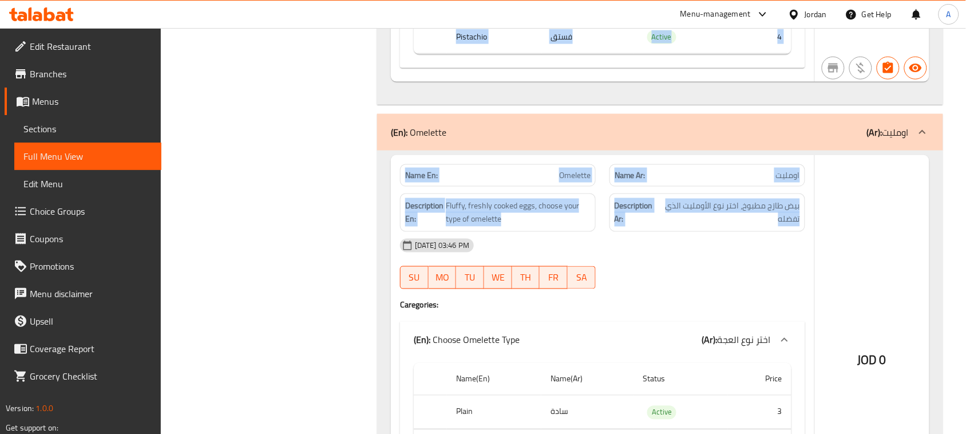
drag, startPoint x: 714, startPoint y: 218, endPoint x: 379, endPoint y: 195, distance: 335.6
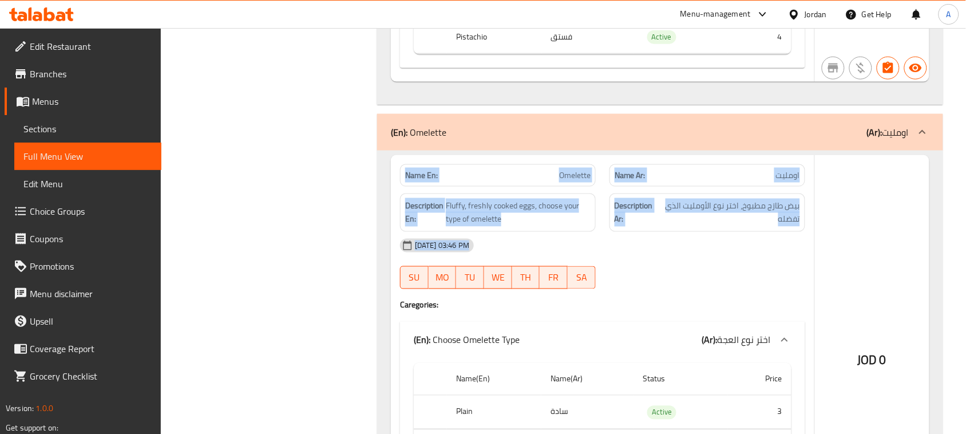
drag, startPoint x: 417, startPoint y: 184, endPoint x: 856, endPoint y: 280, distance: 449.3
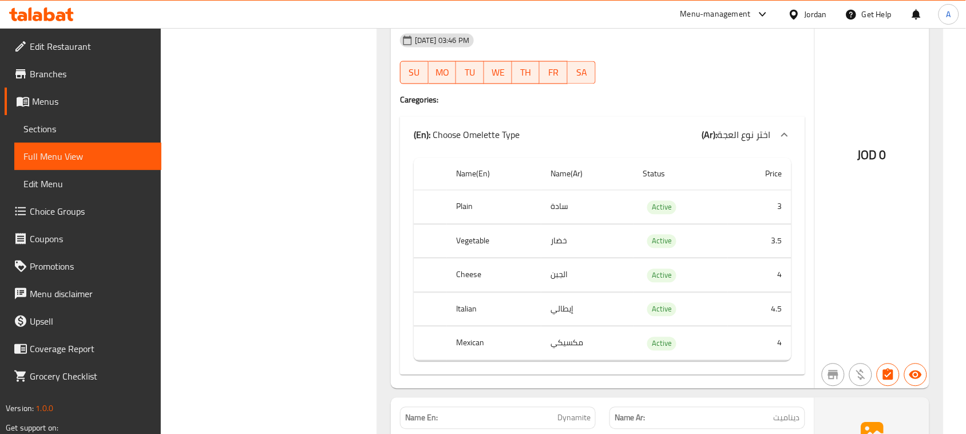
scroll to position [3295, 0]
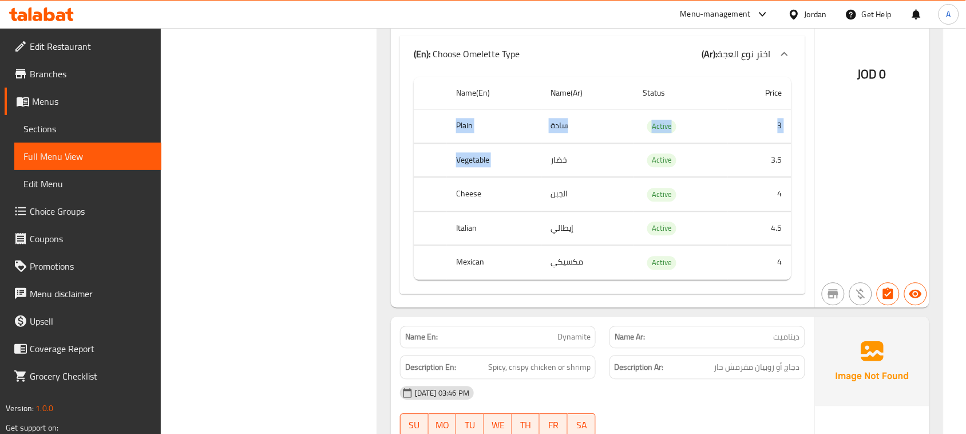
drag, startPoint x: 448, startPoint y: 132, endPoint x: 567, endPoint y: 161, distance: 122.6
drag, startPoint x: 472, startPoint y: 172, endPoint x: 556, endPoint y: 182, distance: 84.1
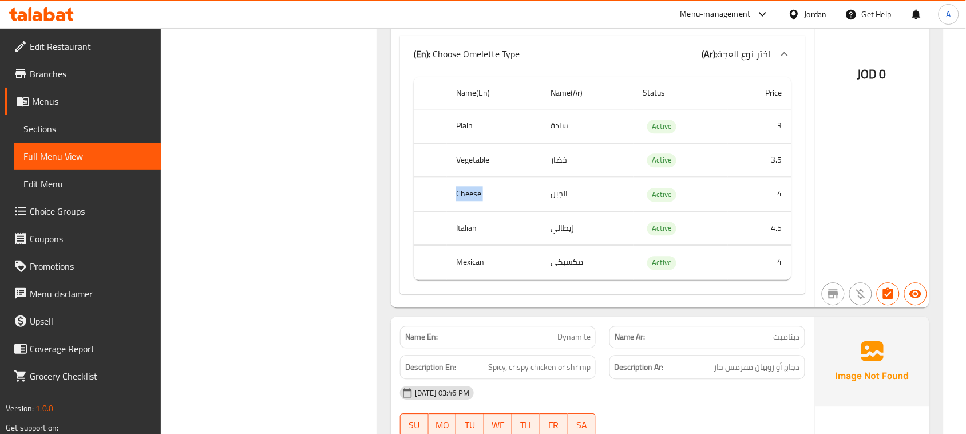
drag, startPoint x: 579, startPoint y: 210, endPoint x: 631, endPoint y: 210, distance: 52.7
drag, startPoint x: 474, startPoint y: 239, endPoint x: 720, endPoint y: 242, distance: 246.1
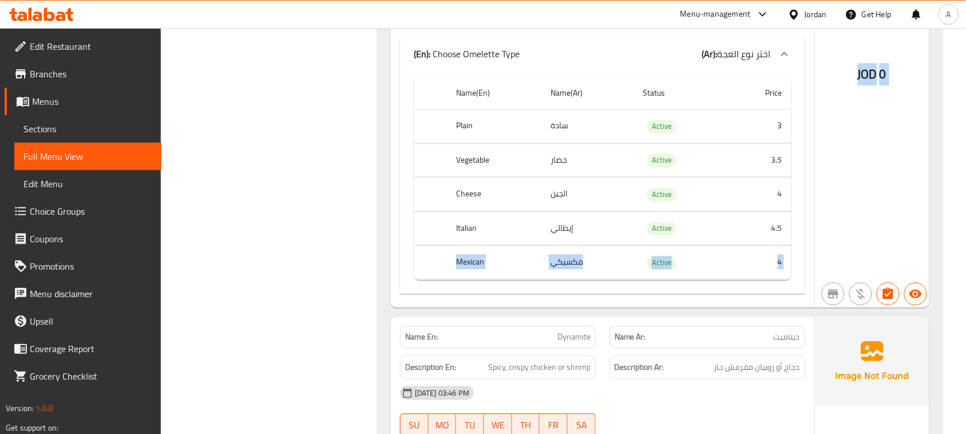
drag, startPoint x: 444, startPoint y: 275, endPoint x: 833, endPoint y: 304, distance: 390.3
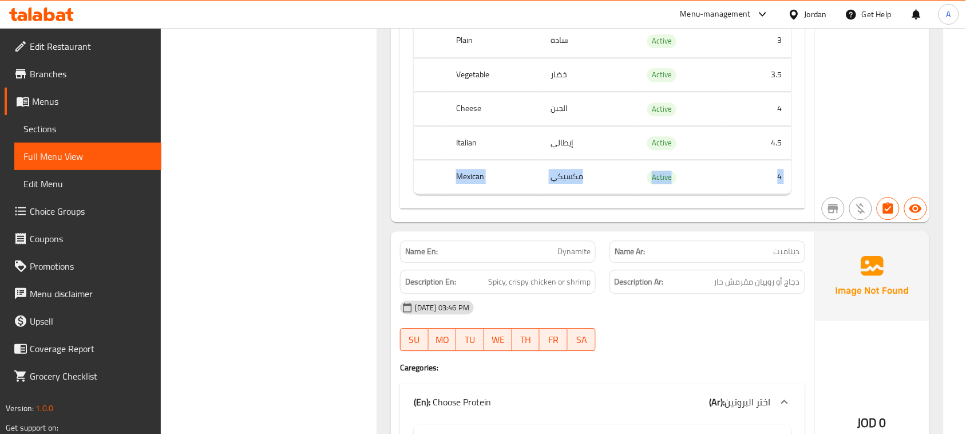
scroll to position [3509, 0]
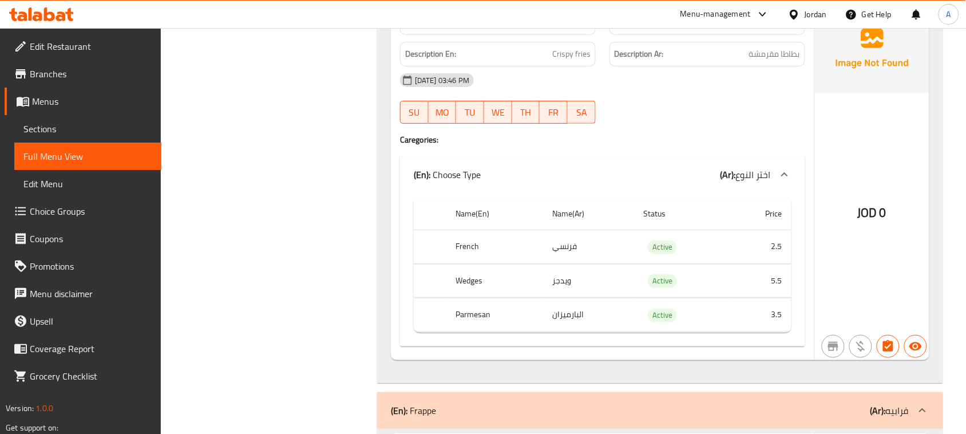
scroll to position [4082, 0]
